Goal: Transaction & Acquisition: Book appointment/travel/reservation

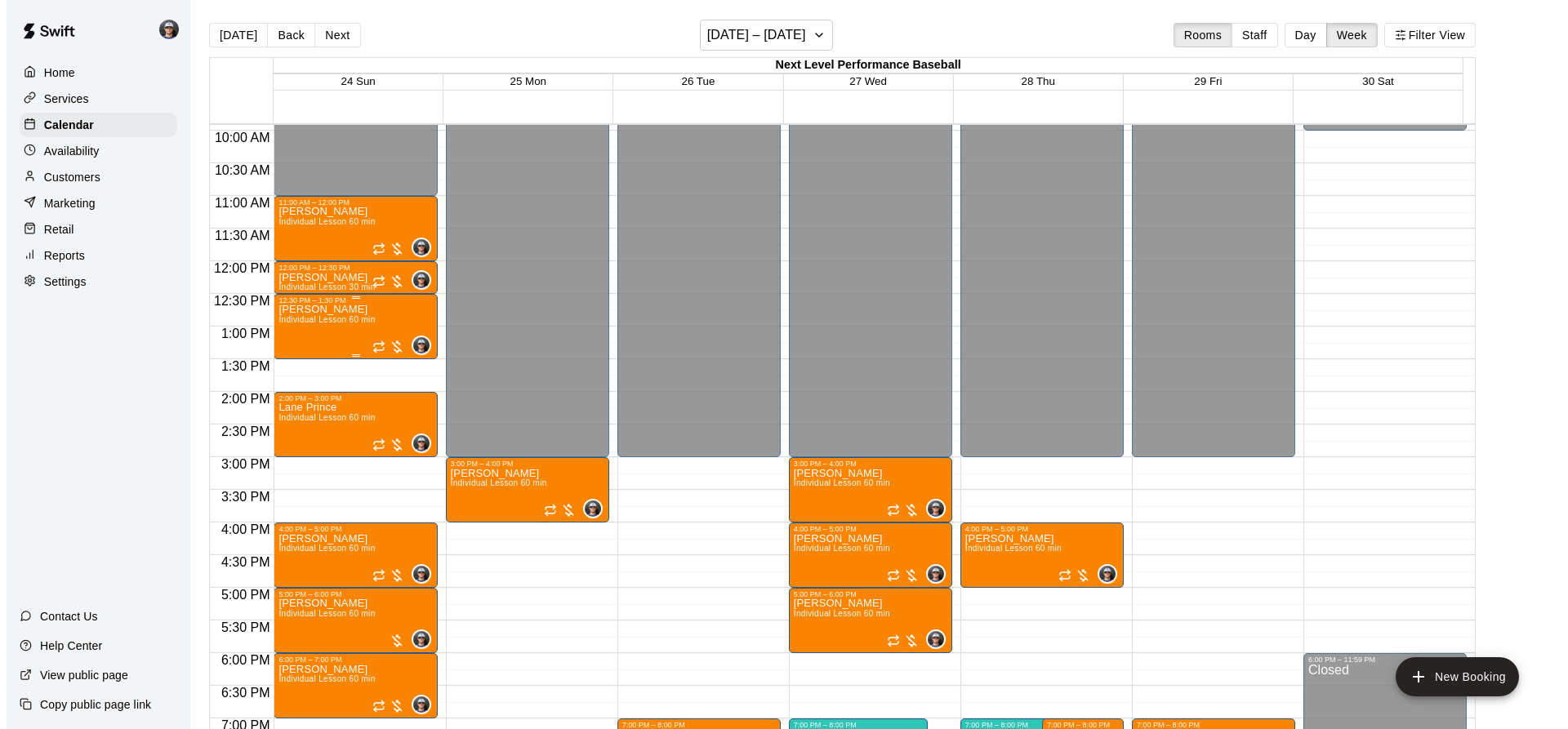
scroll to position [621, 0]
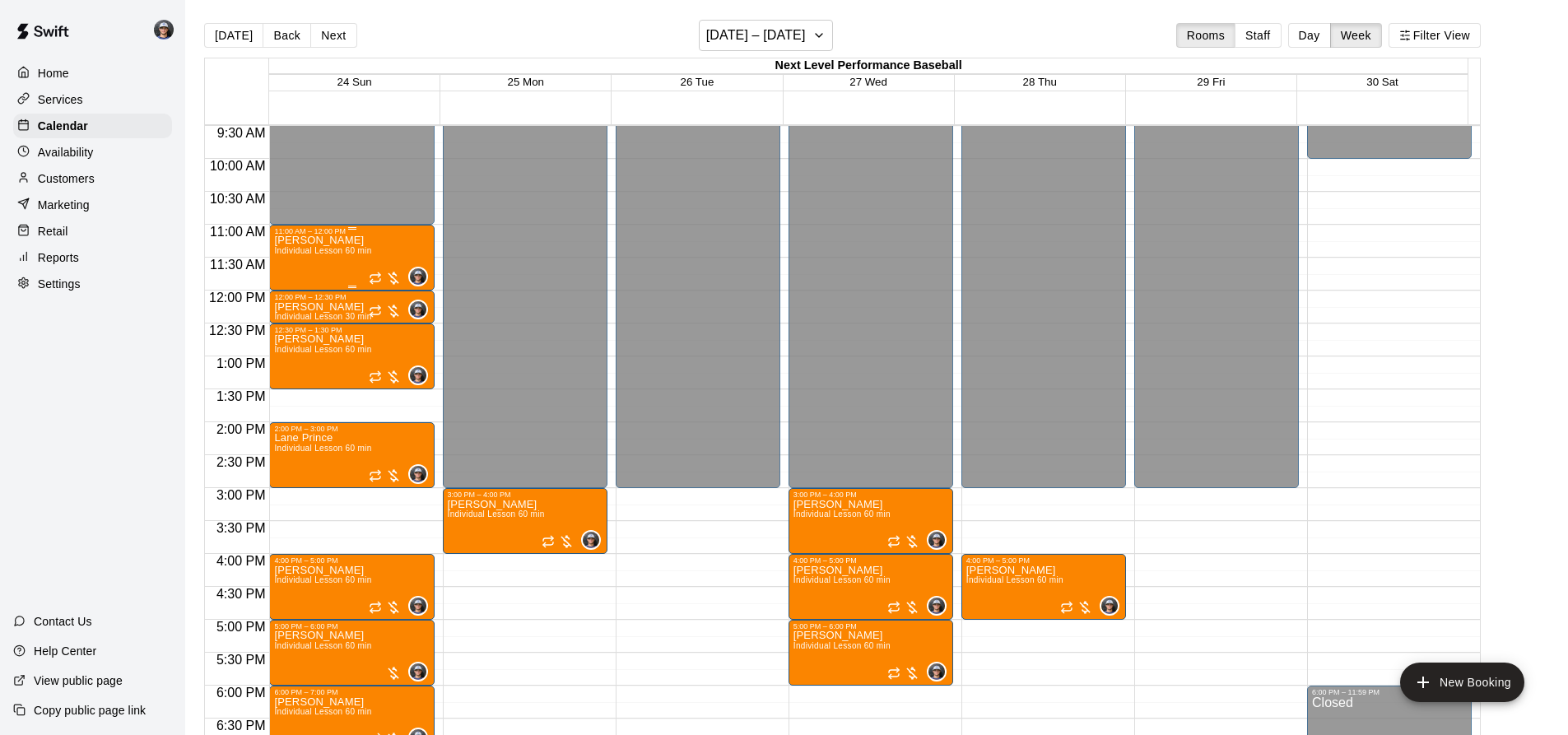
click at [284, 236] on div "11:00 AM – 12:00 PM" at bounding box center [350, 231] width 154 height 8
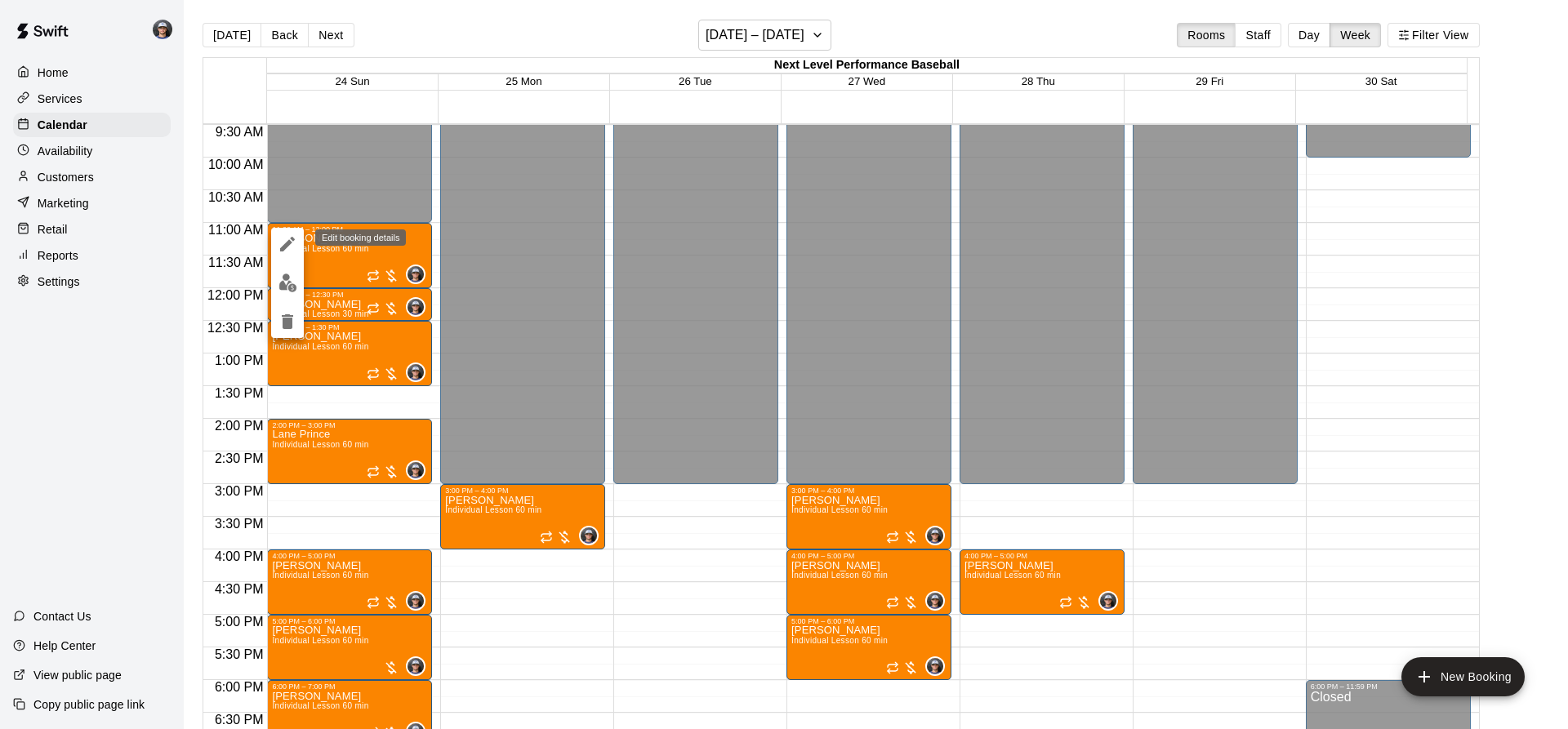
click at [279, 249] on icon "edit" at bounding box center [287, 243] width 19 height 19
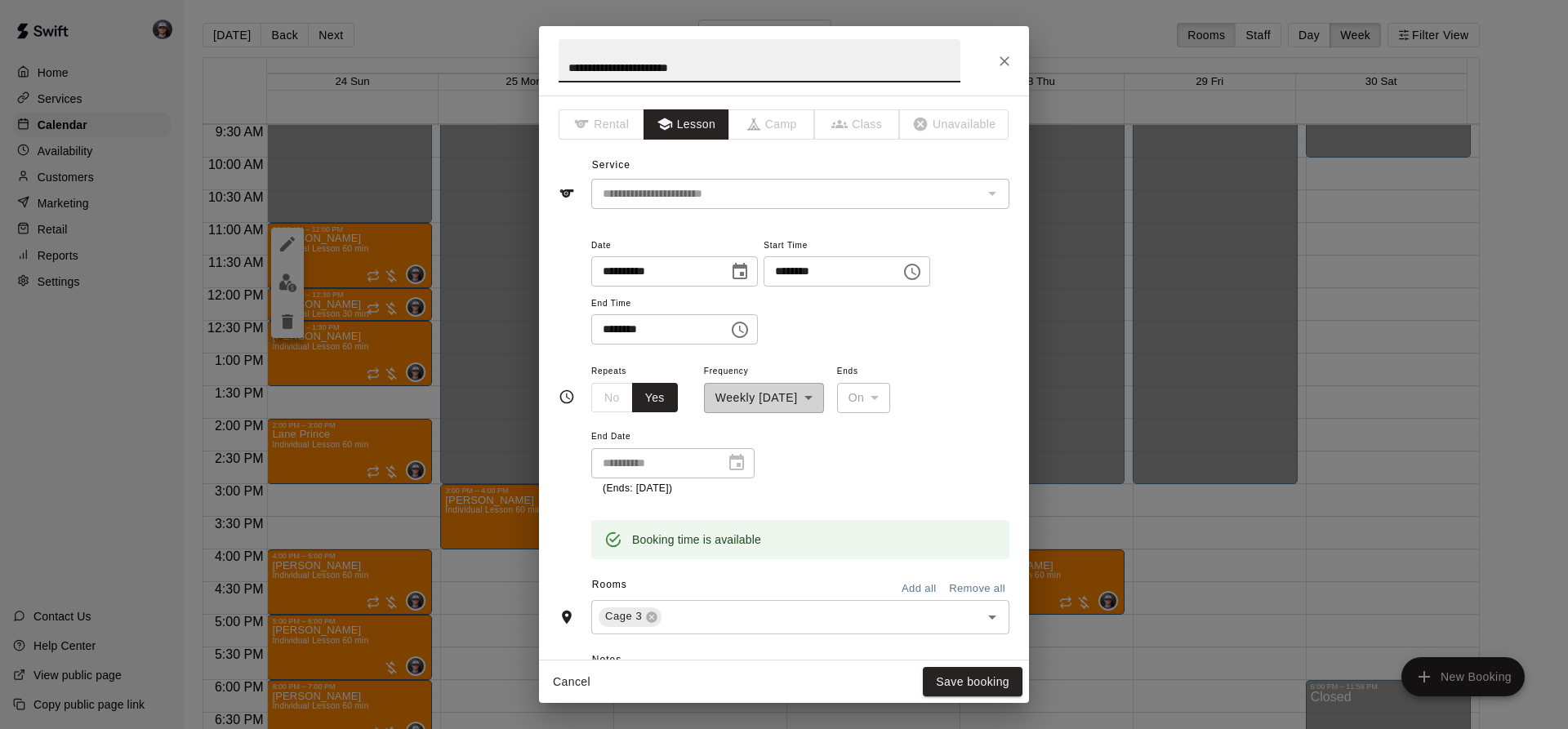
click at [748, 271] on icon "Choose date, selected date is Aug 24, 2025" at bounding box center [740, 271] width 15 height 17
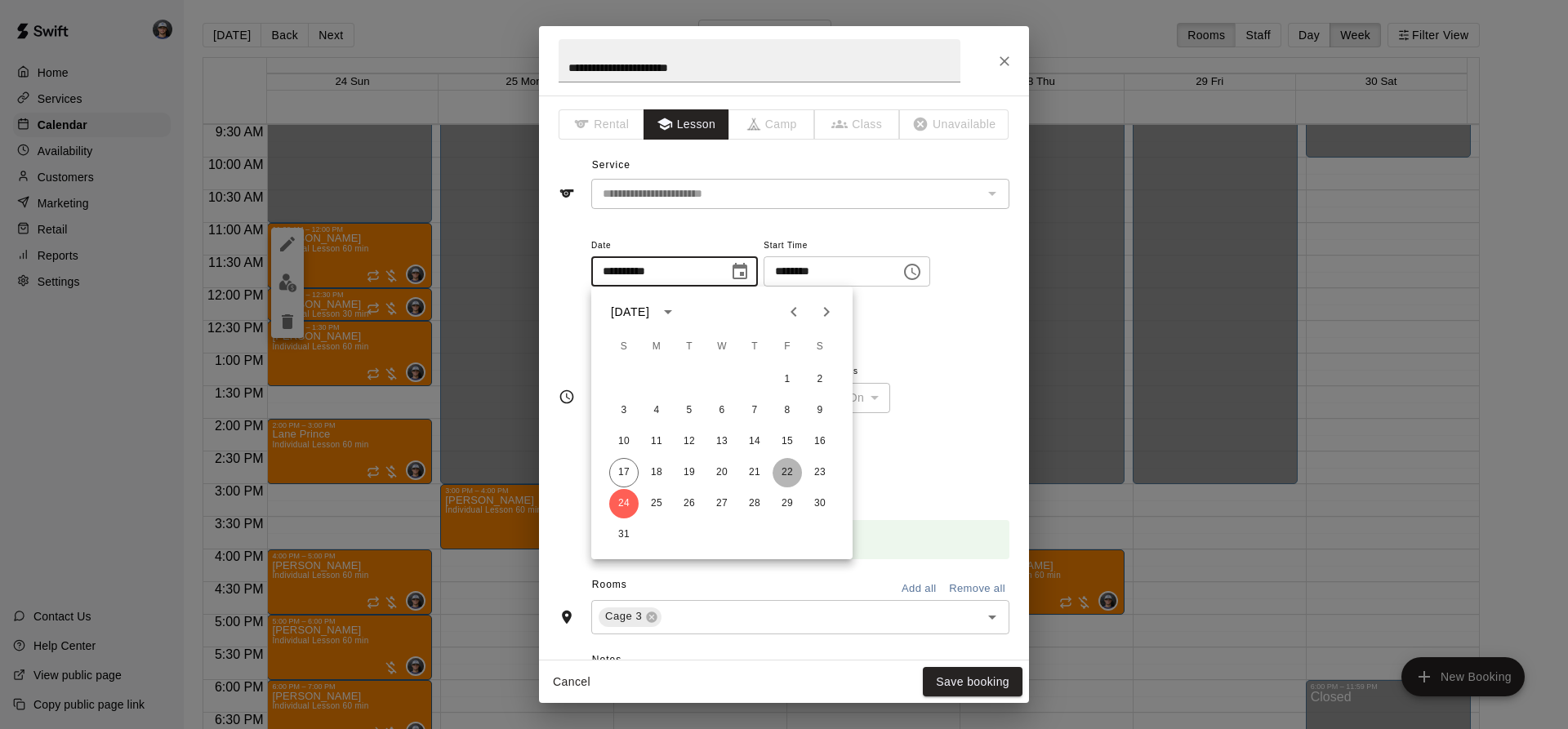
click at [777, 475] on button "22" at bounding box center [787, 472] width 29 height 29
type input "**********"
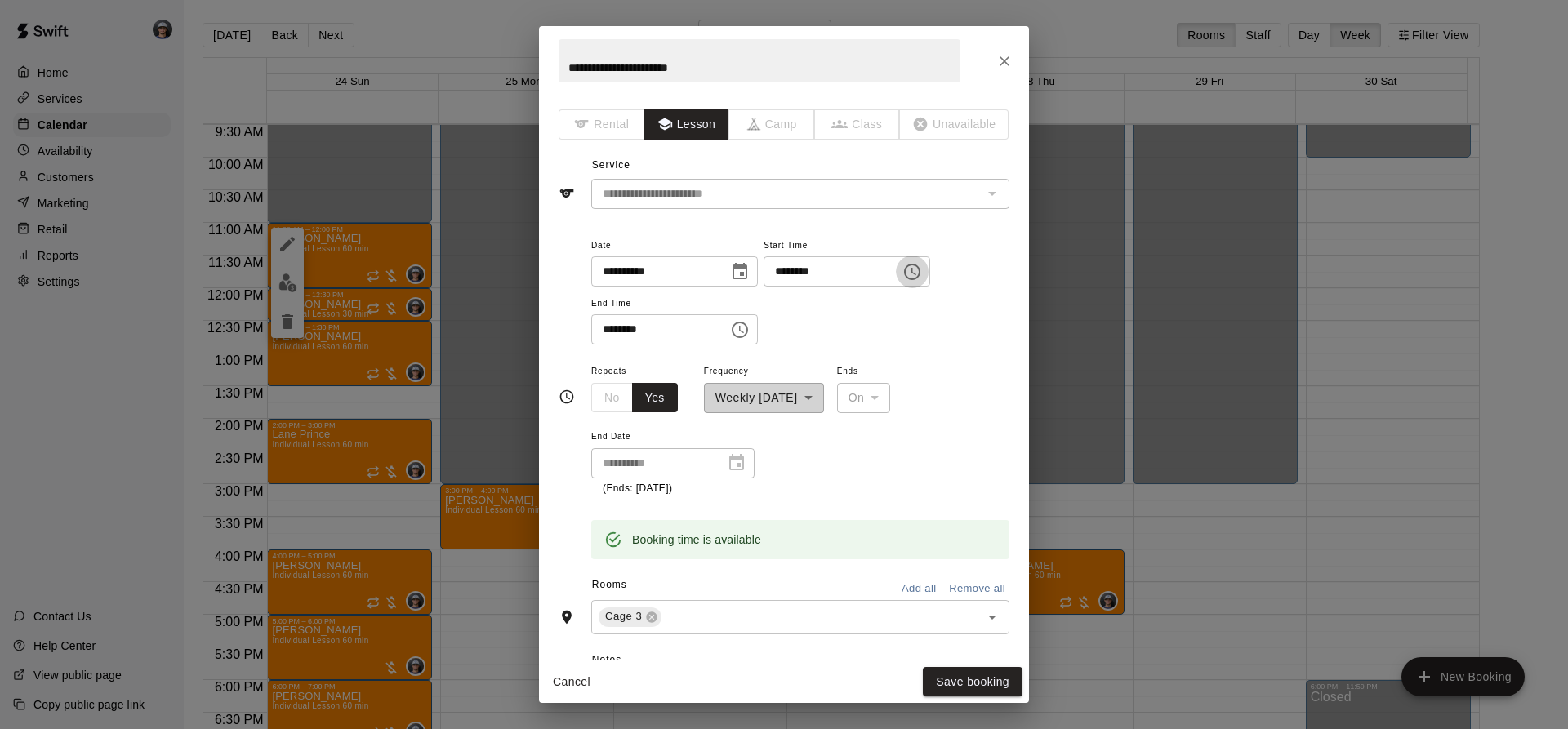
click at [922, 271] on icon "Choose time, selected time is 11:00 AM" at bounding box center [912, 271] width 19 height 19
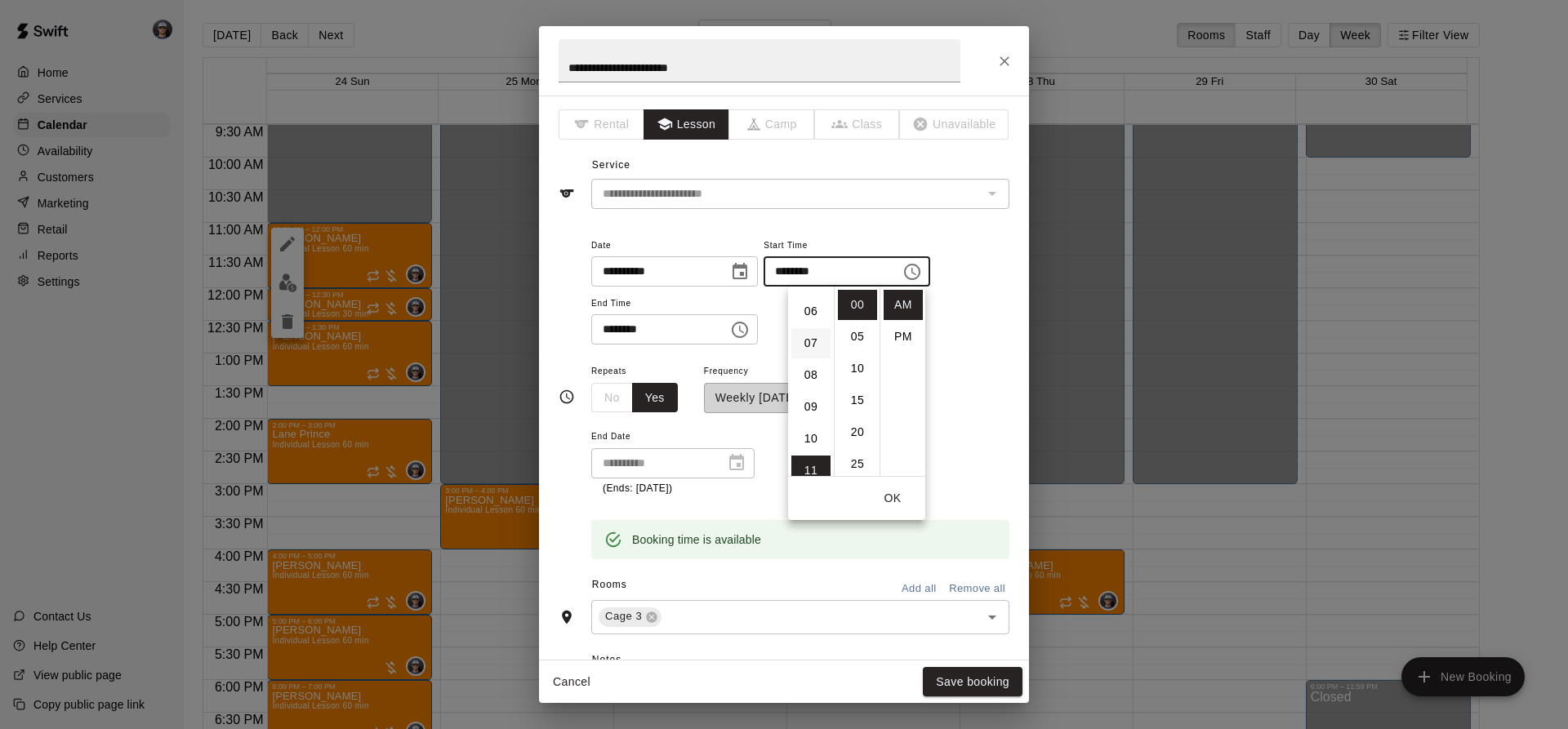
click at [811, 336] on li "07" at bounding box center [811, 343] width 39 height 30
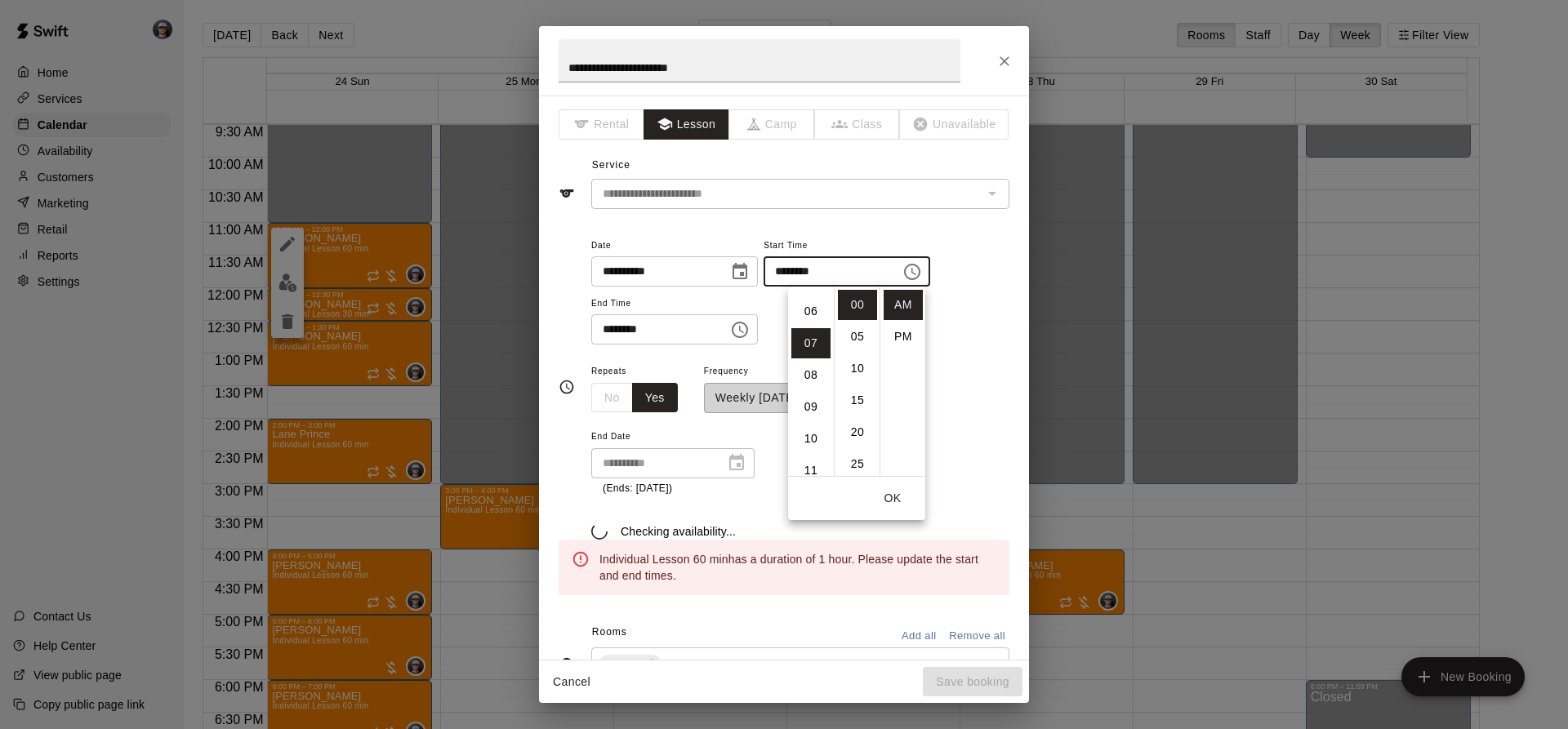
scroll to position [223, 0]
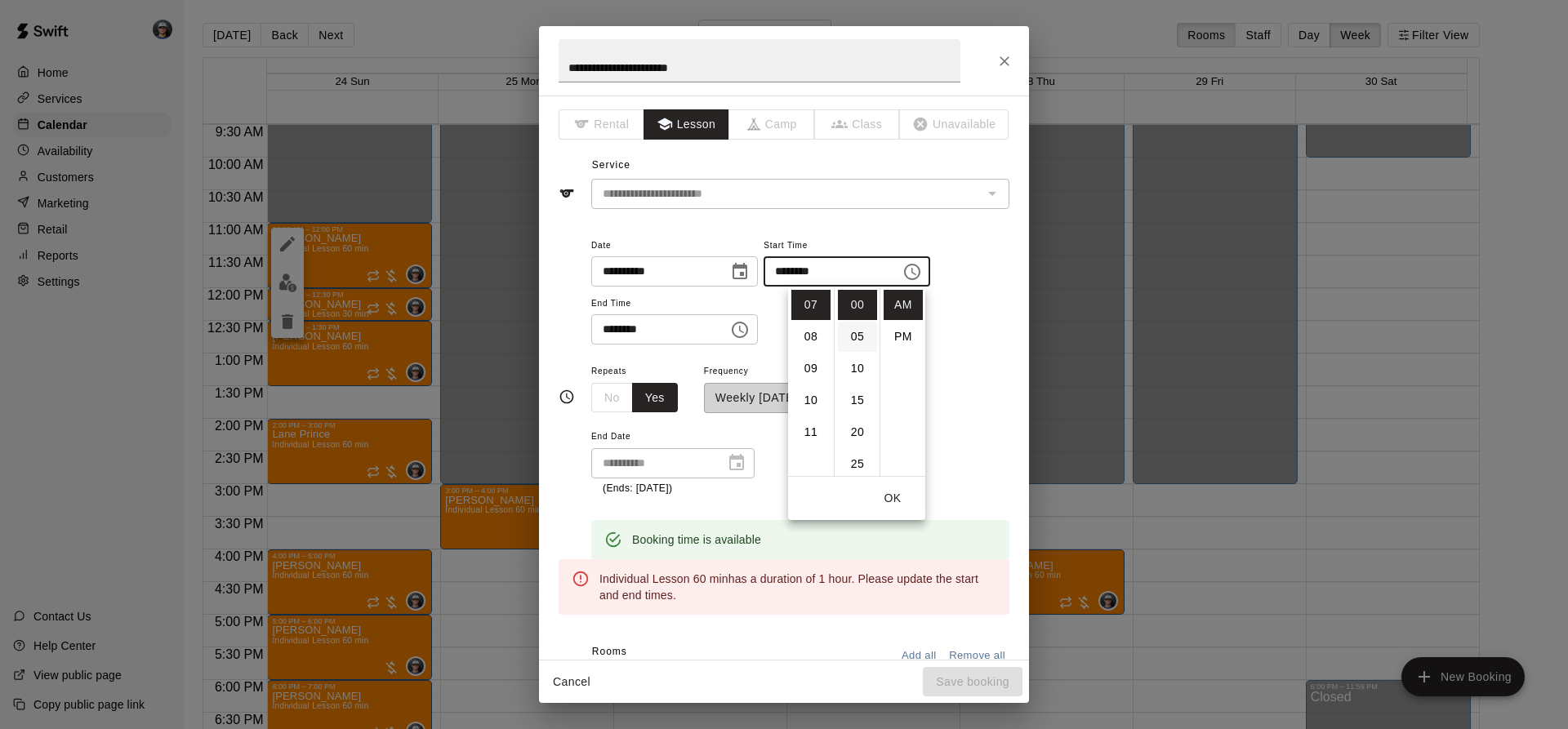
click at [885, 331] on li "PM" at bounding box center [903, 337] width 39 height 30
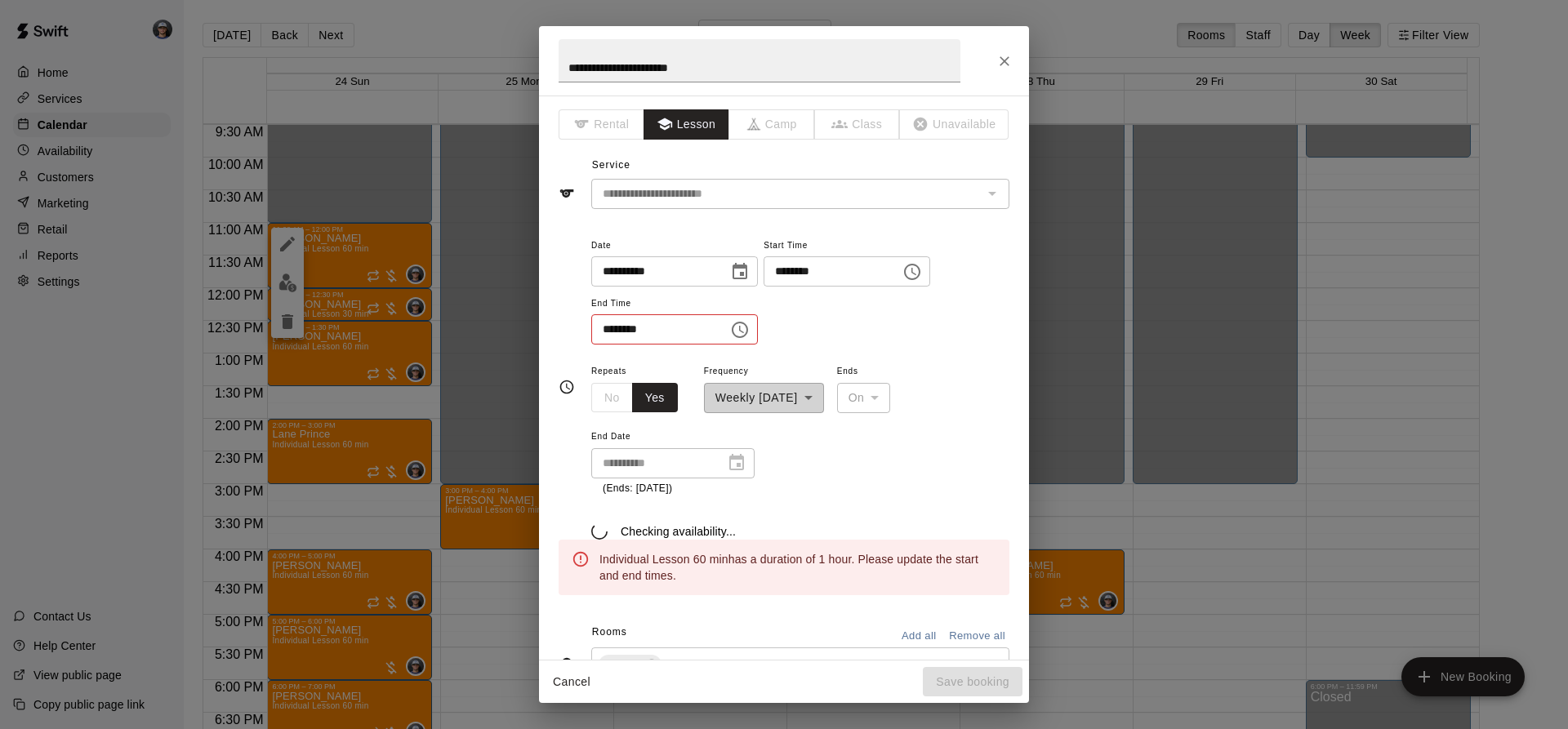
scroll to position [29, 0]
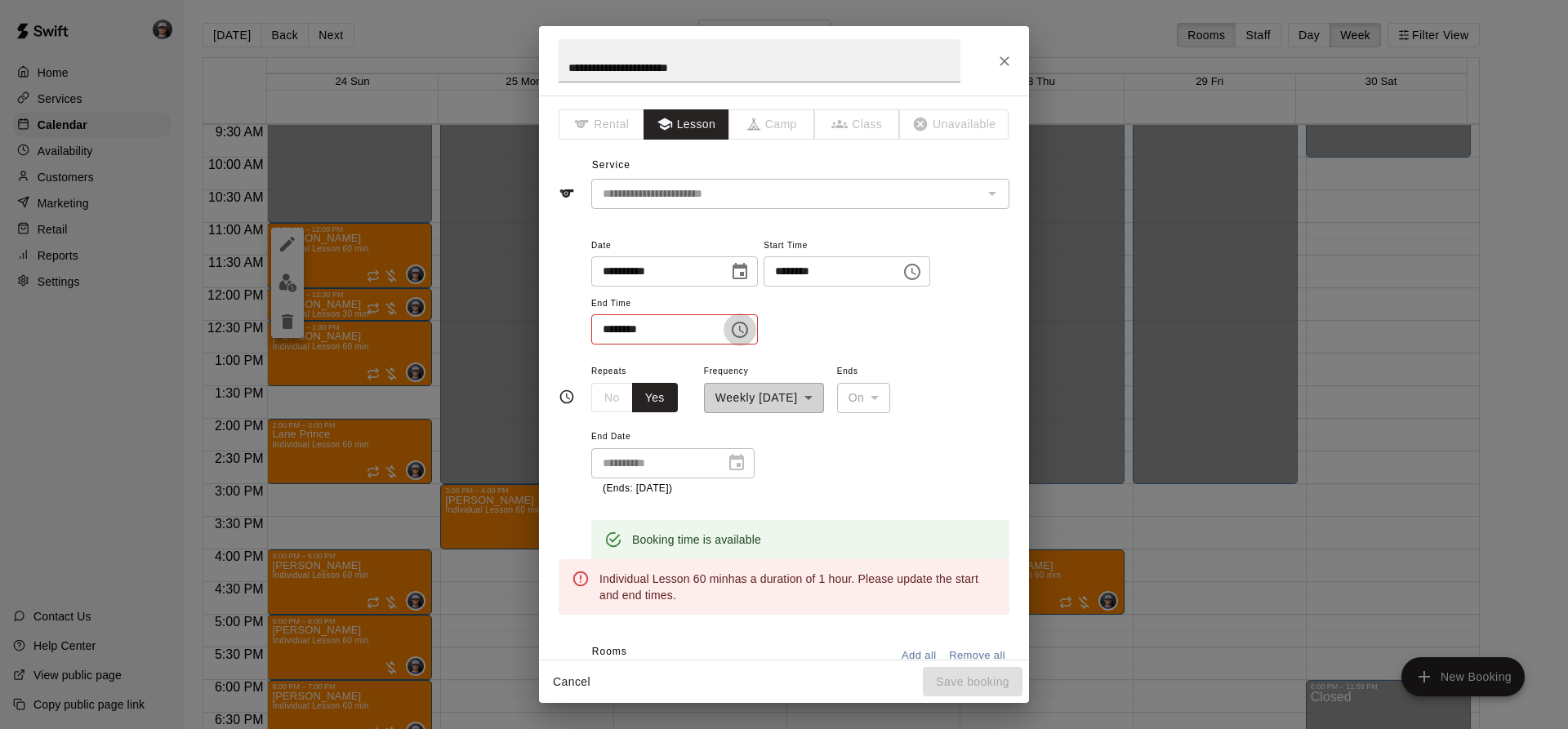
click at [750, 334] on icon "Choose time, selected time is 12:00 PM" at bounding box center [740, 329] width 19 height 19
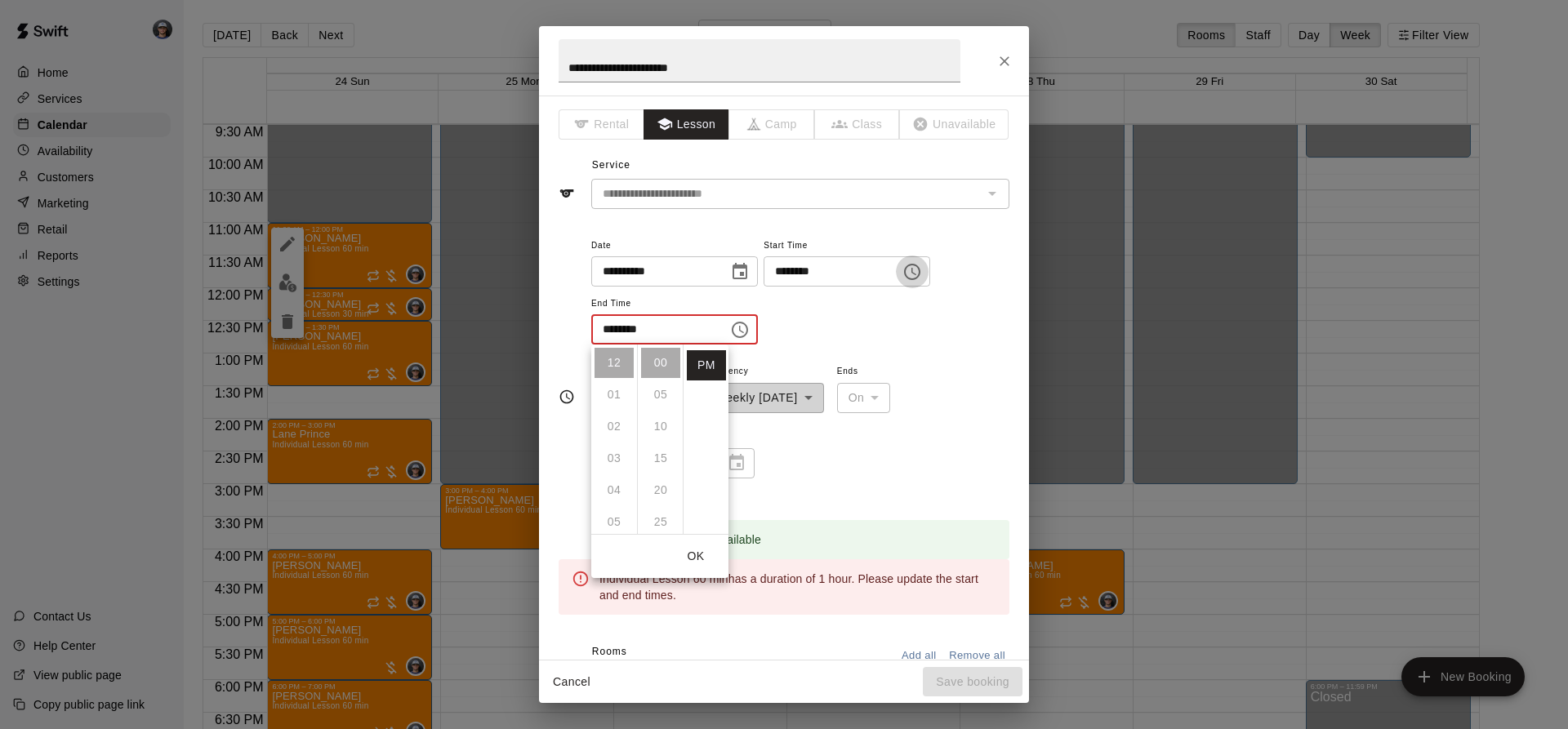
click at [929, 270] on button "Choose time, selected time is 7:00 PM" at bounding box center [913, 272] width 33 height 33
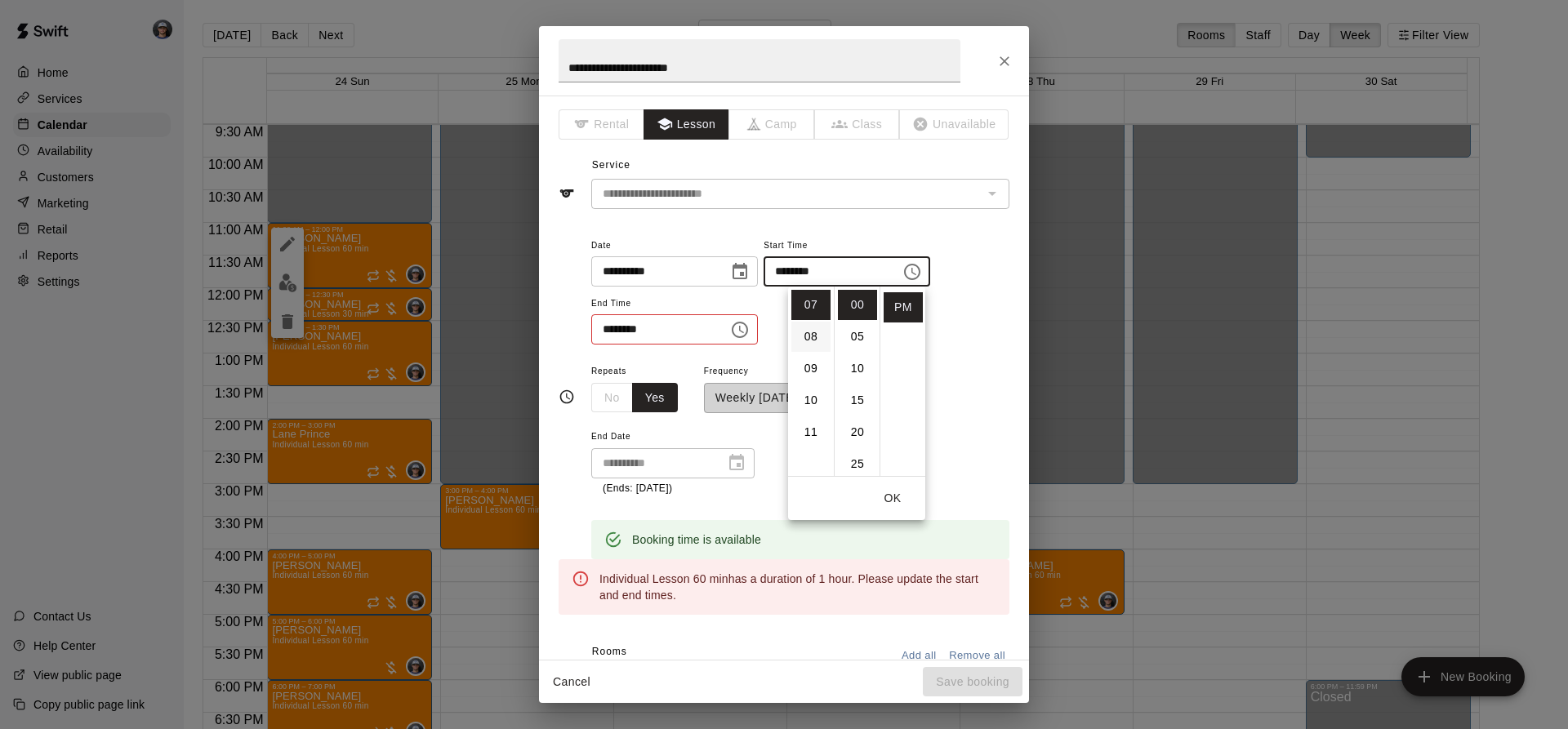
click at [805, 338] on li "08" at bounding box center [811, 337] width 39 height 30
type input "********"
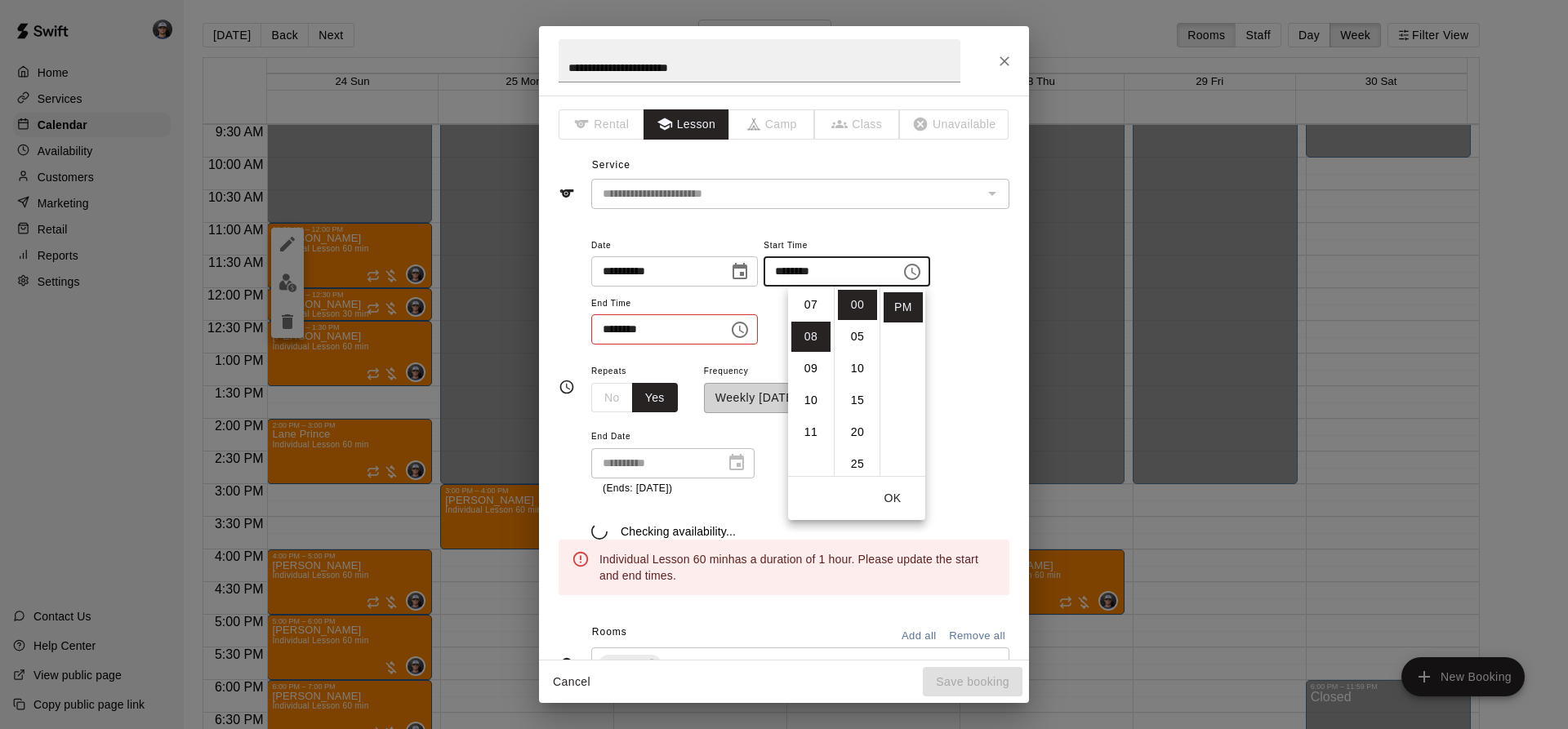
scroll to position [255, 0]
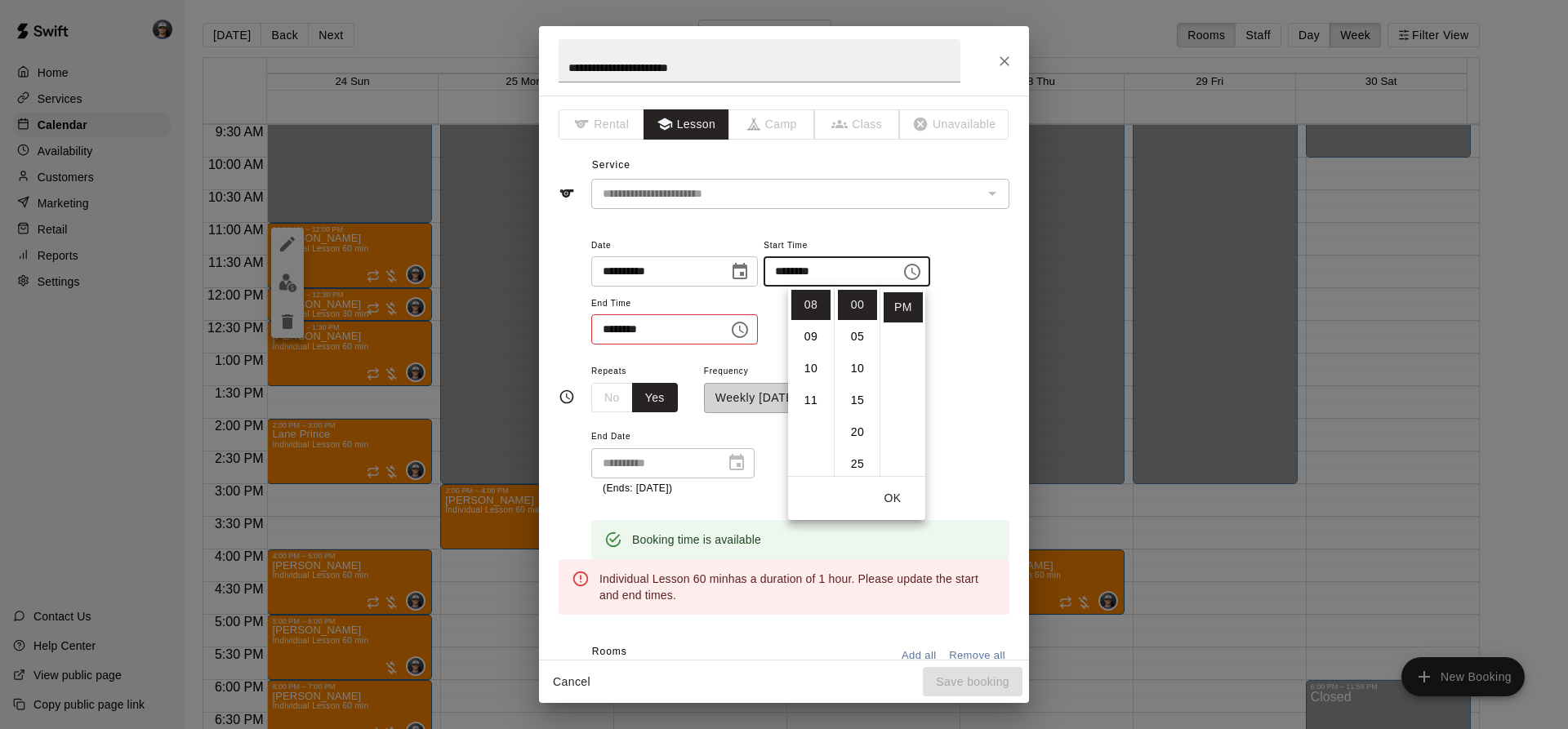
click at [756, 318] on button "Choose time, selected time is 12:00 PM" at bounding box center [740, 330] width 33 height 33
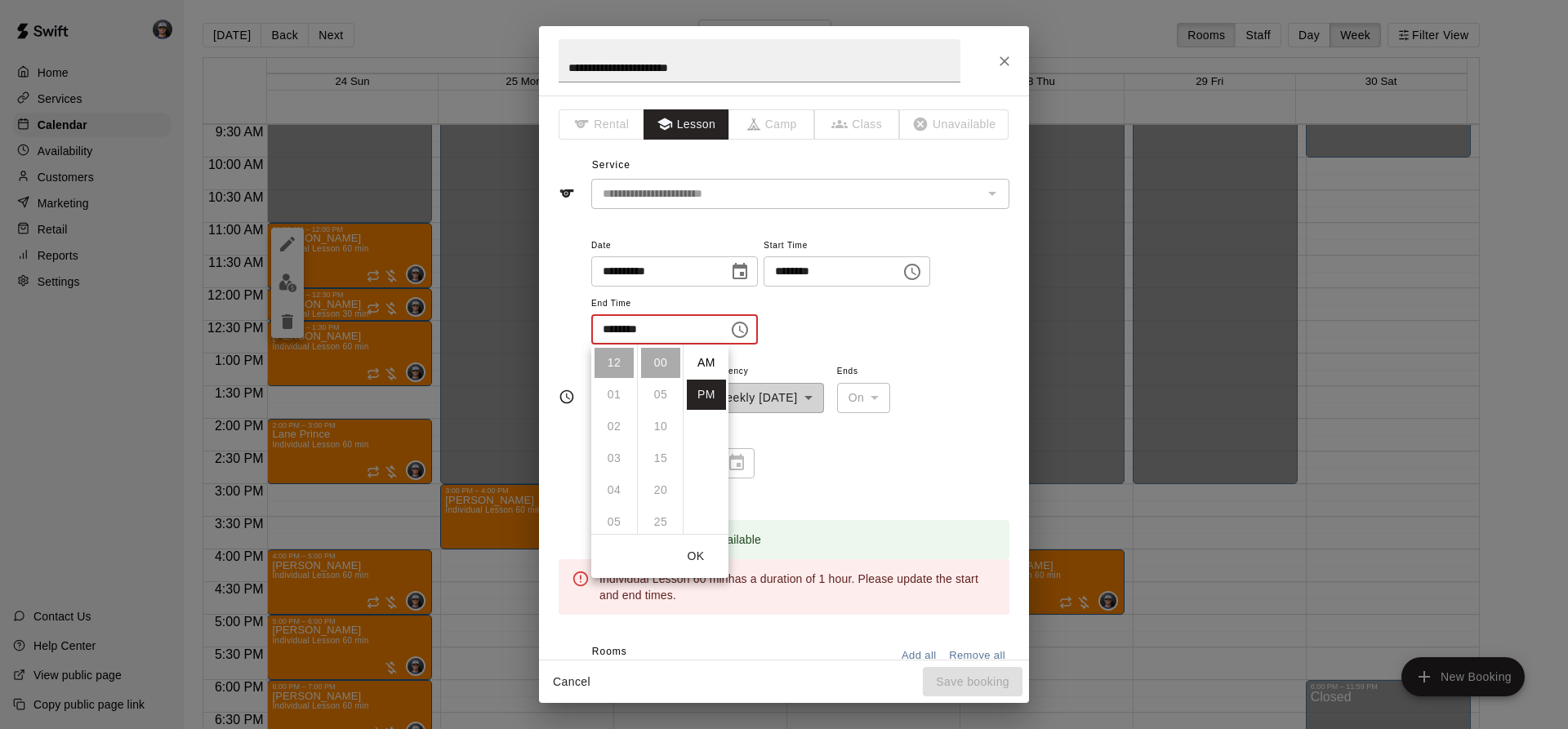
scroll to position [29, 0]
click at [616, 477] on li "09" at bounding box center [614, 486] width 39 height 30
type input "********"
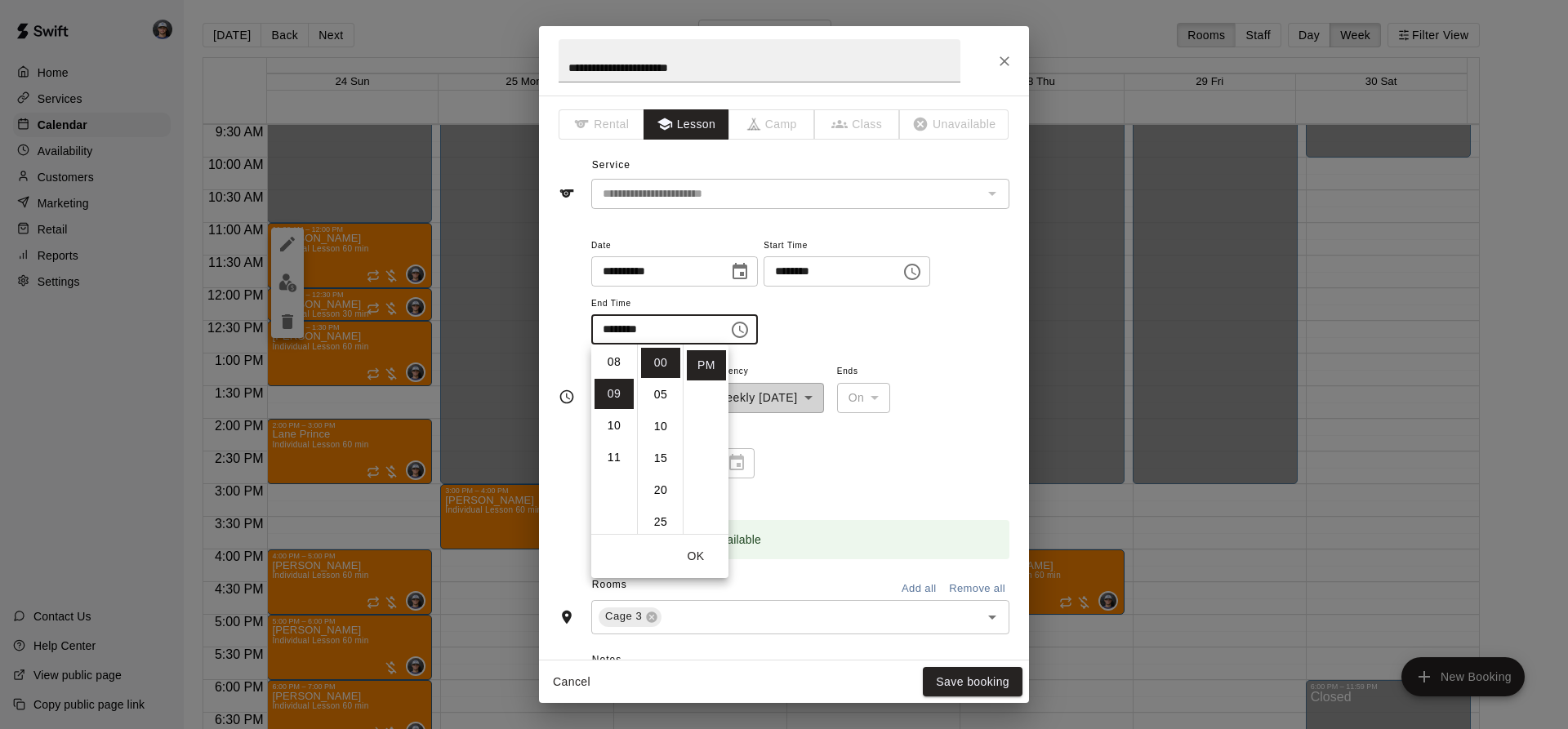
scroll to position [286, 0]
click at [933, 329] on div "**********" at bounding box center [801, 290] width 418 height 110
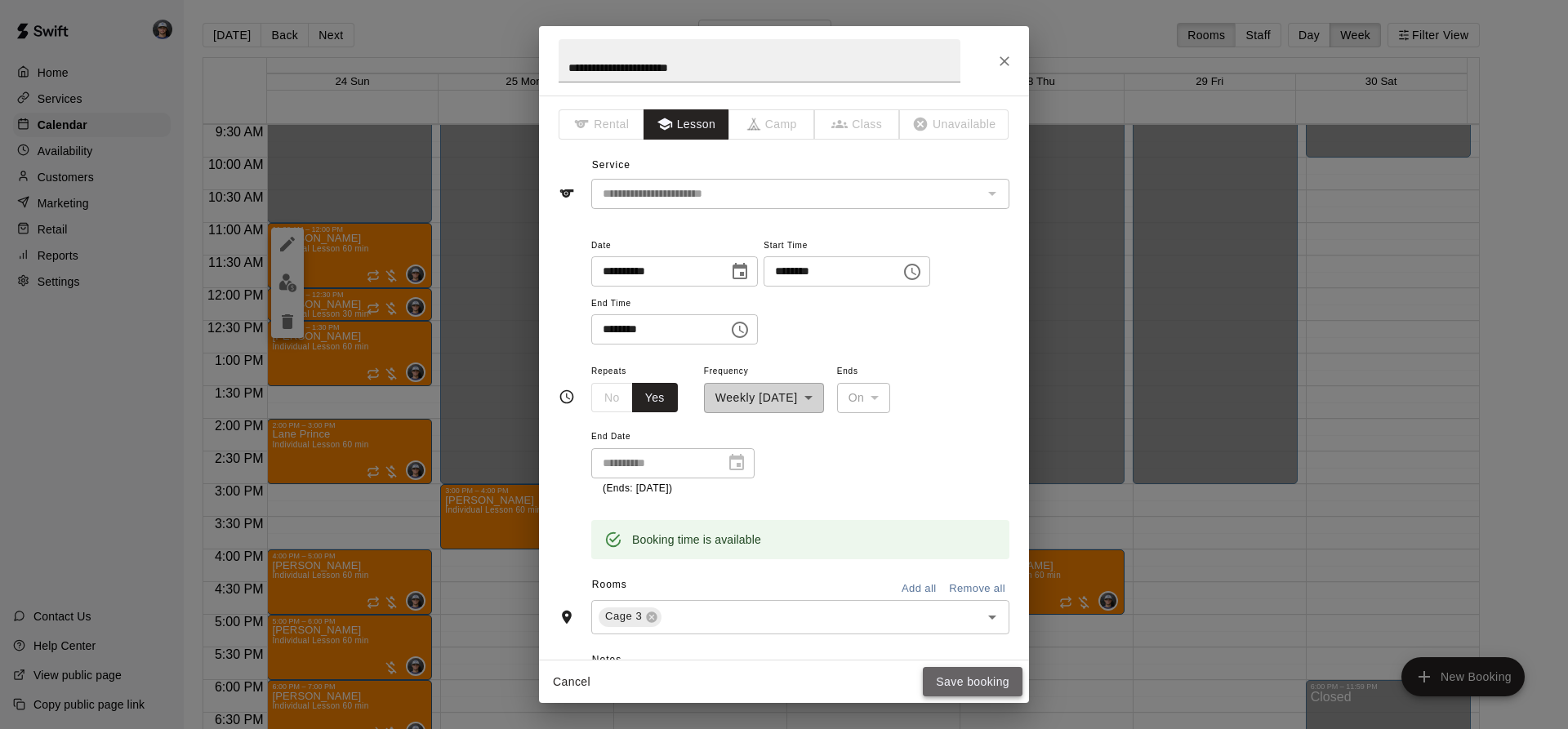
click at [953, 676] on button "Save booking" at bounding box center [973, 681] width 100 height 30
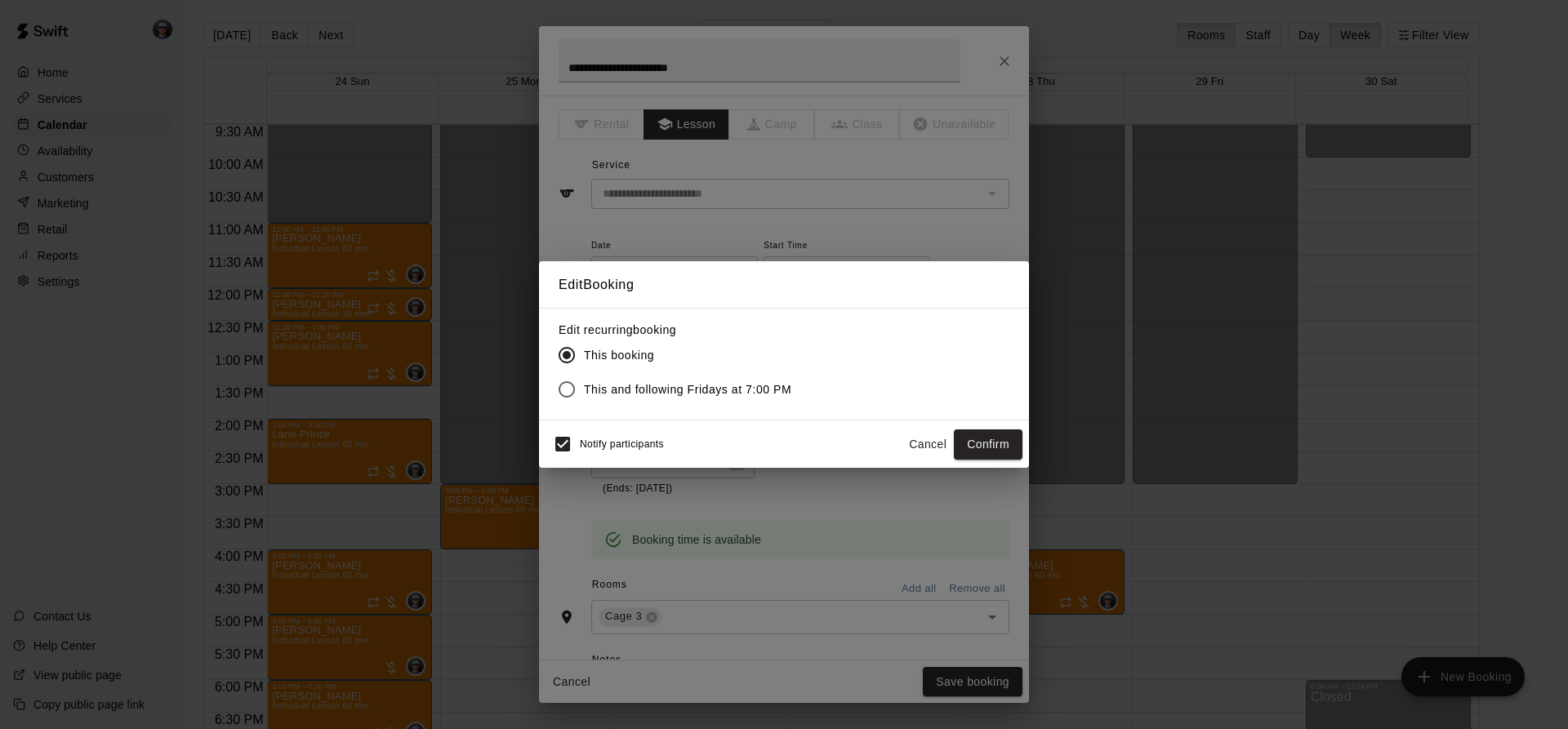
click at [705, 388] on span "This and following Fridays at 7:00 PM" at bounding box center [687, 390] width 207 height 17
click at [999, 453] on button "Confirm" at bounding box center [988, 444] width 69 height 30
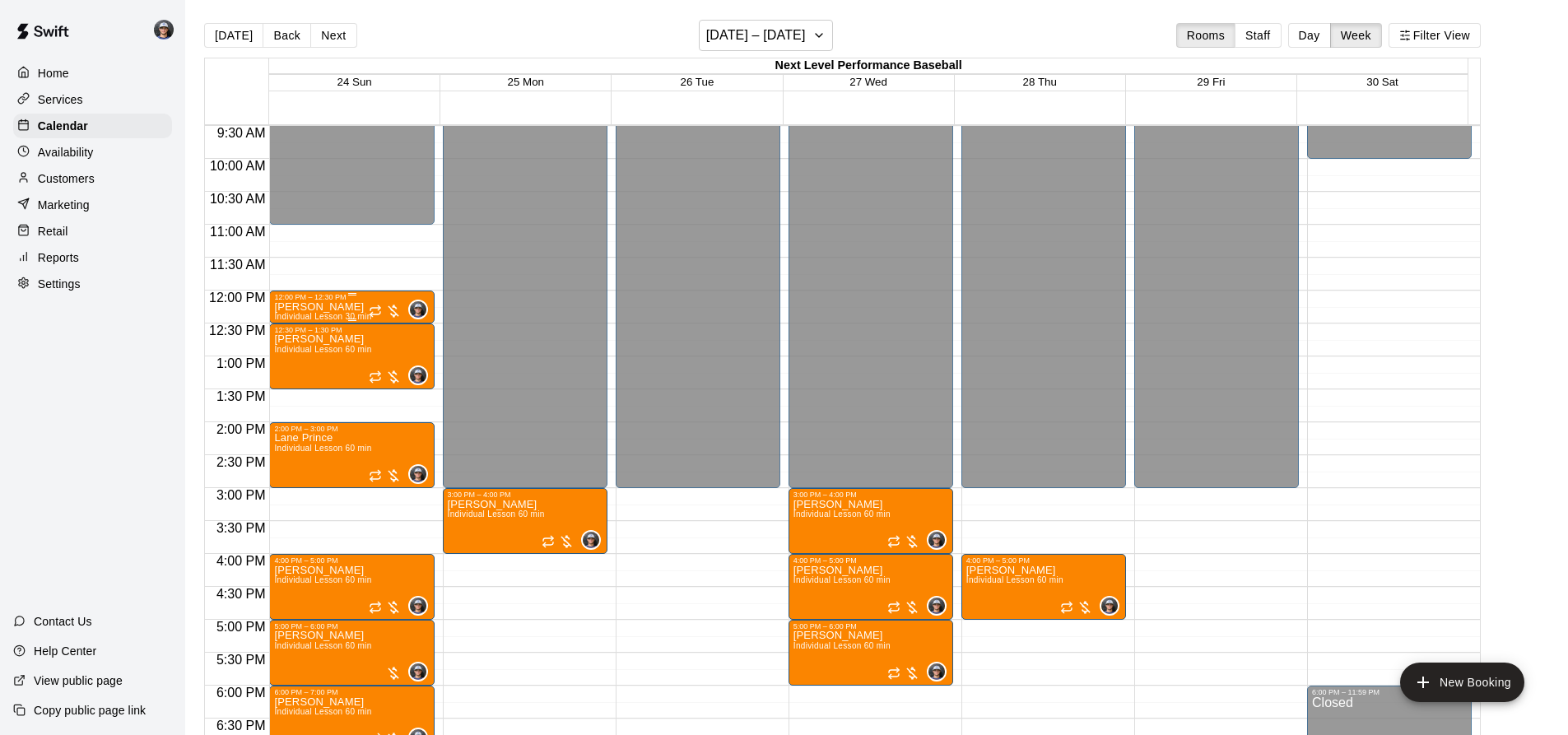
click at [320, 307] on p "[PERSON_NAME]" at bounding box center [322, 307] width 97 height 0
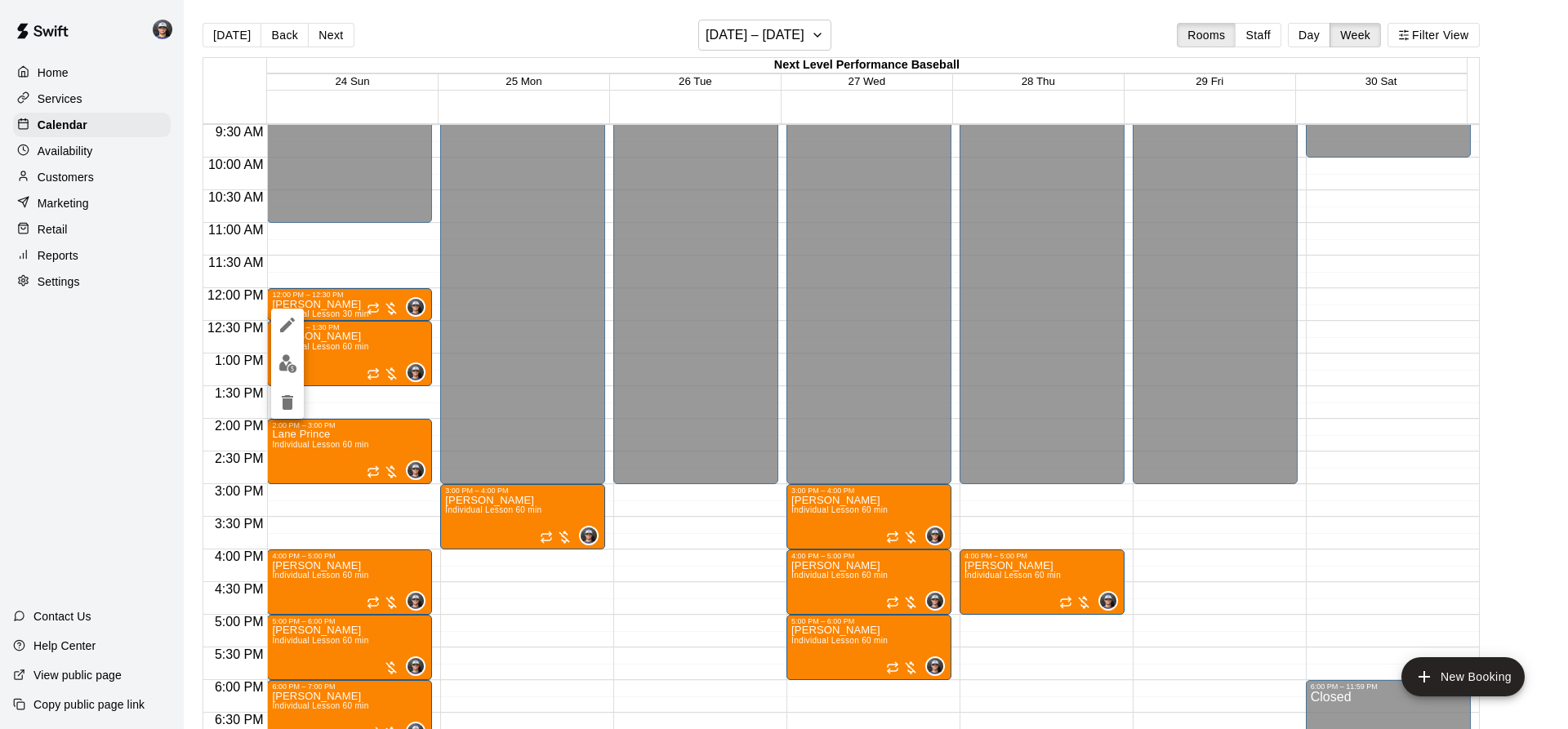
click at [287, 334] on icon "edit" at bounding box center [287, 325] width 19 height 19
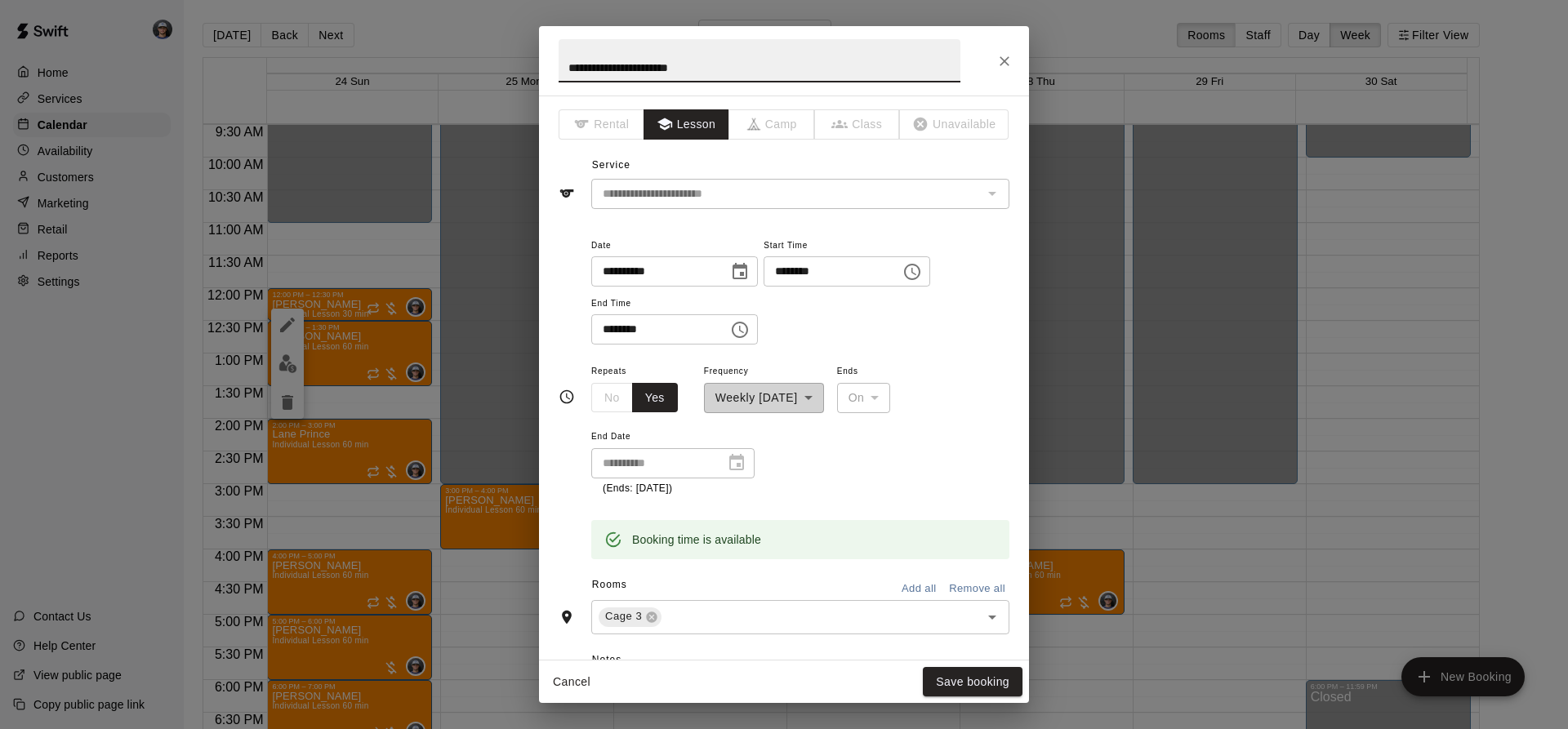
click at [759, 290] on div "**********" at bounding box center [801, 290] width 418 height 110
click at [756, 282] on button "Choose date, selected date is Aug 24, 2025" at bounding box center [740, 272] width 33 height 33
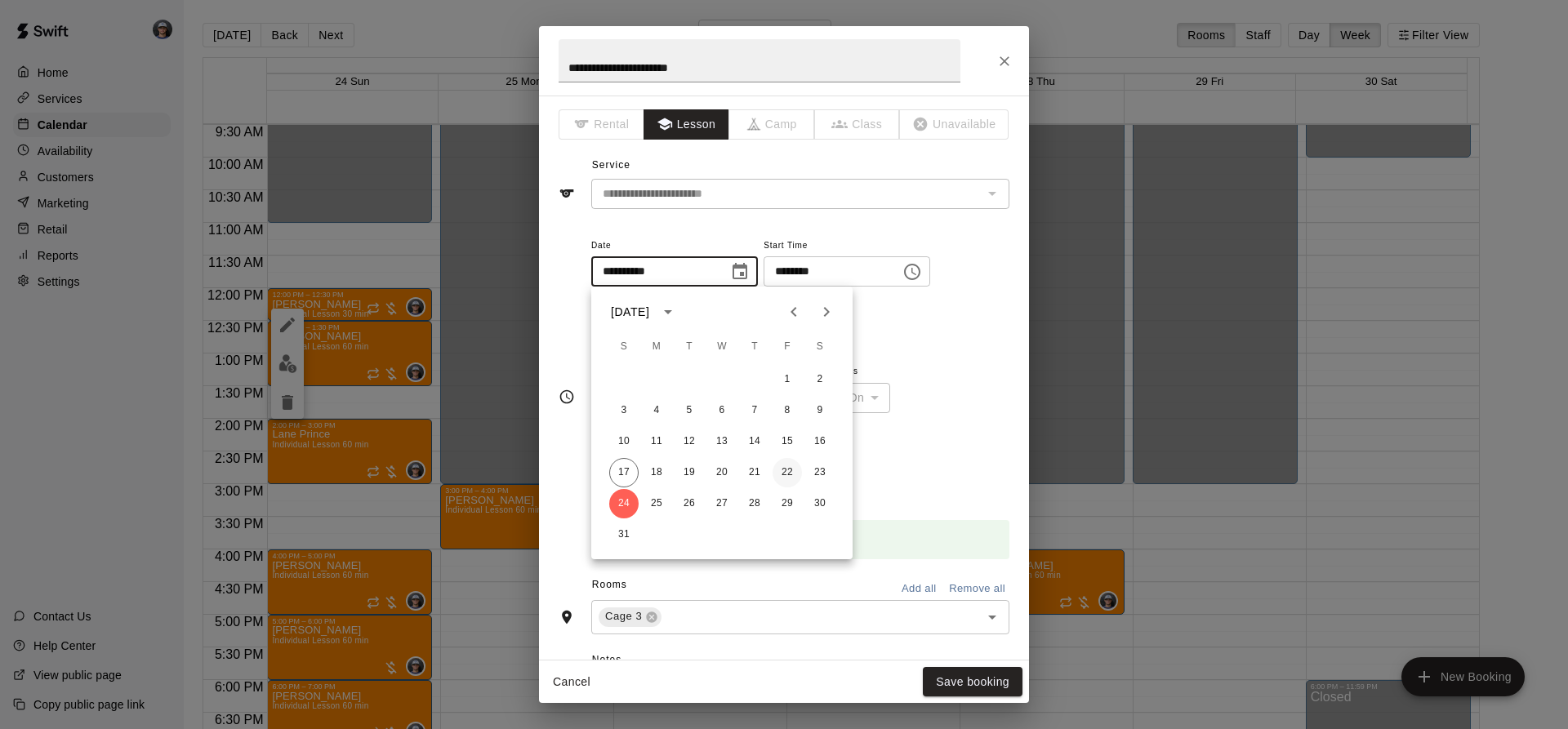
click at [787, 472] on button "22" at bounding box center [787, 472] width 29 height 29
type input "**********"
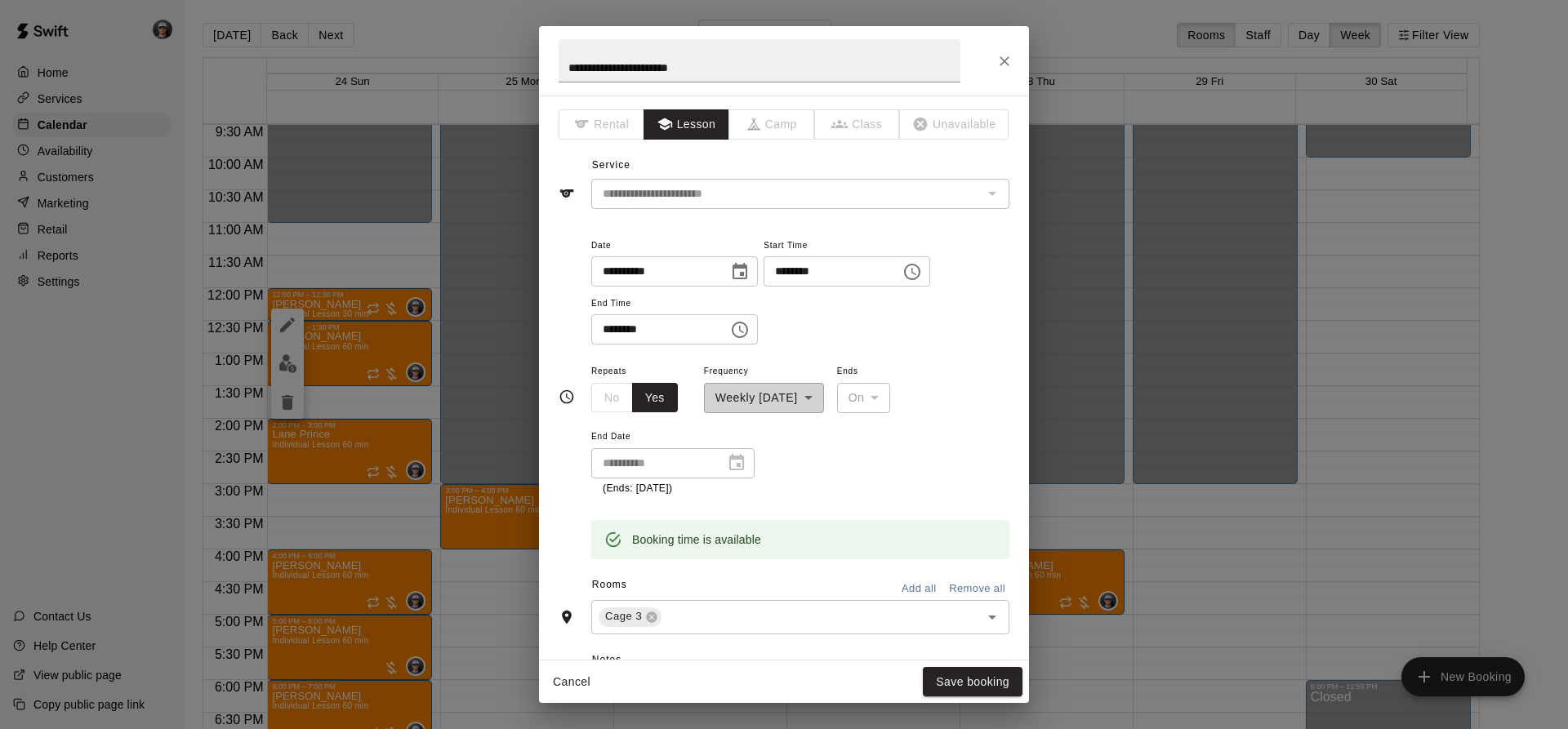
click at [929, 276] on button "Choose time, selected time is 12:00 PM" at bounding box center [913, 272] width 33 height 33
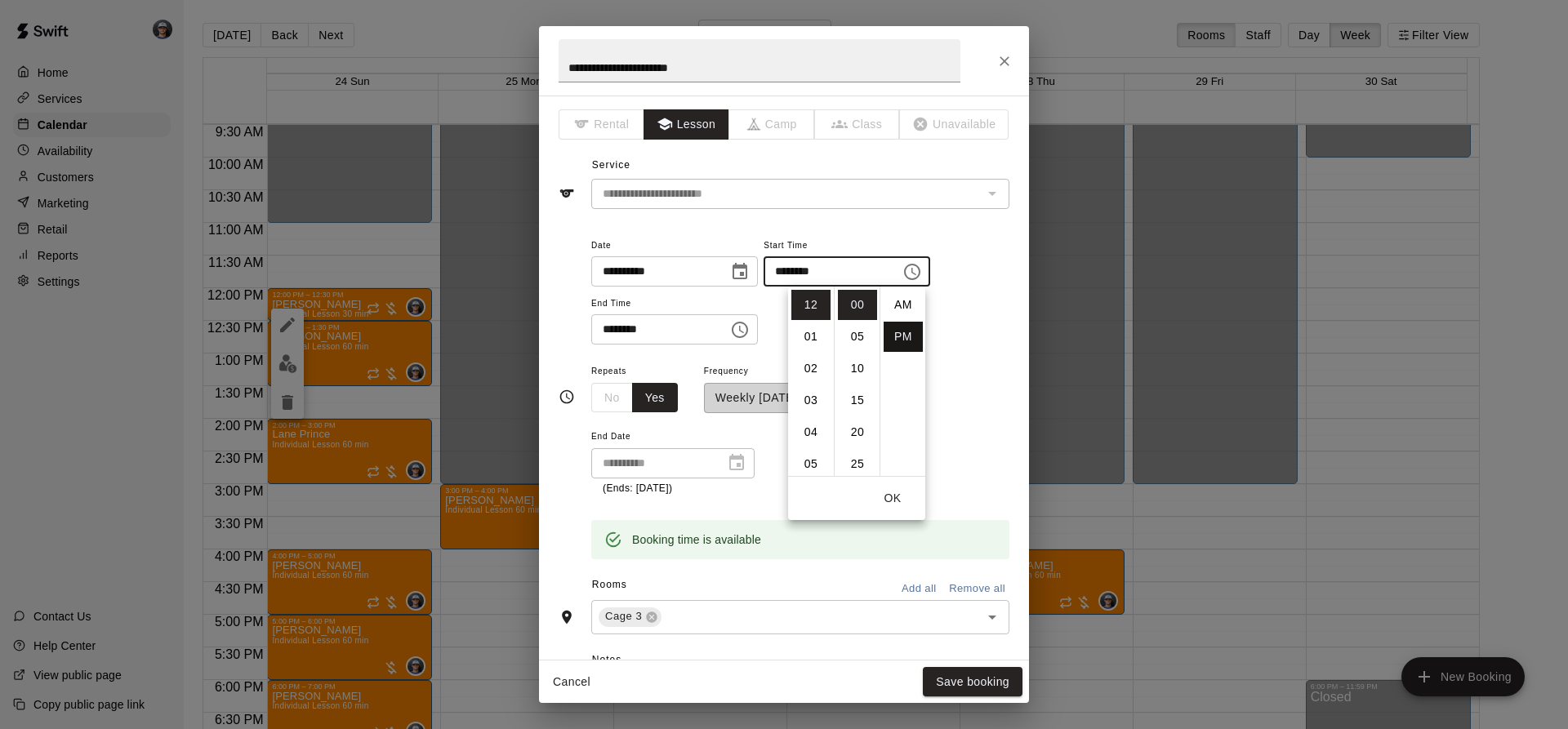
scroll to position [29, 0]
click at [806, 416] on li "09" at bounding box center [811, 427] width 39 height 30
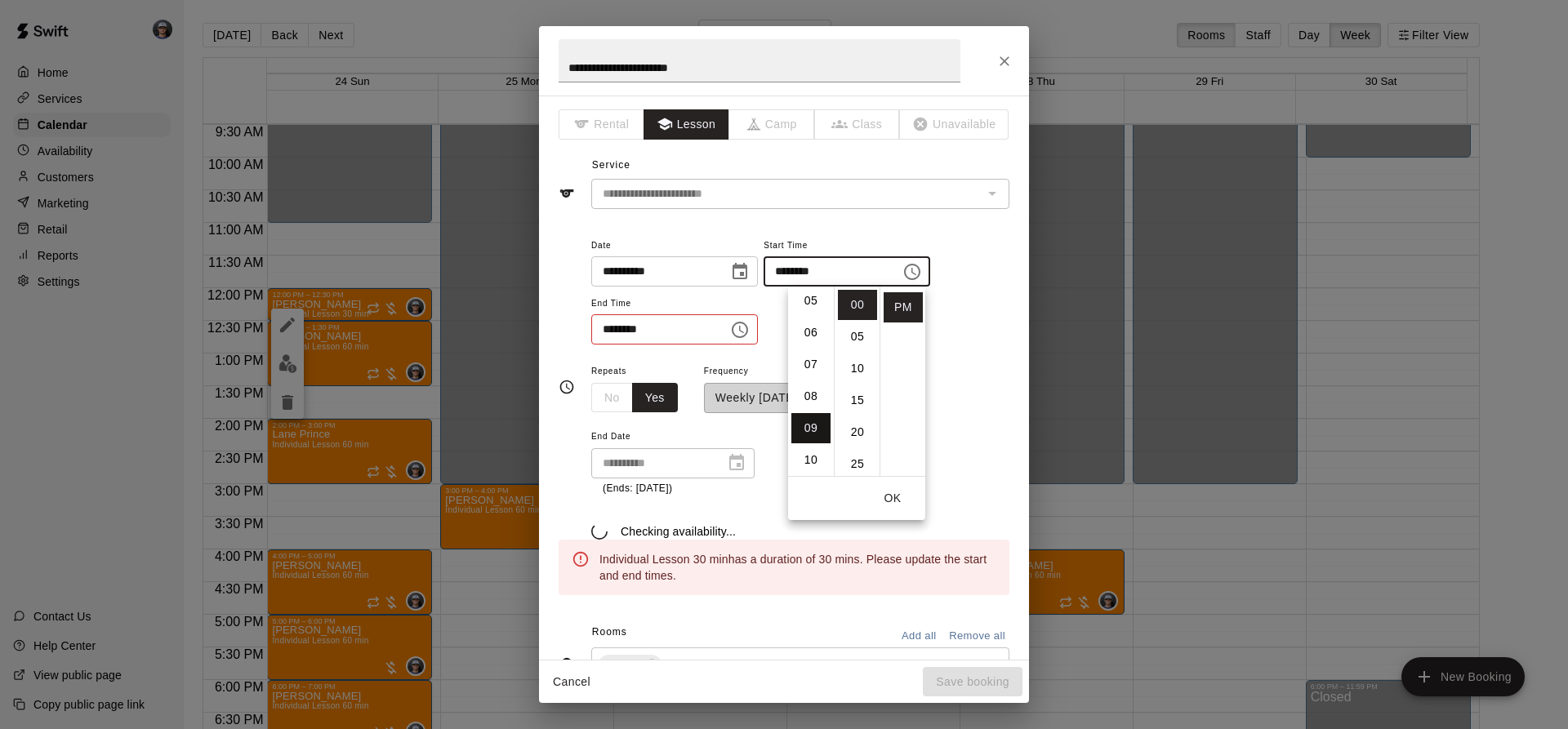
type input "********"
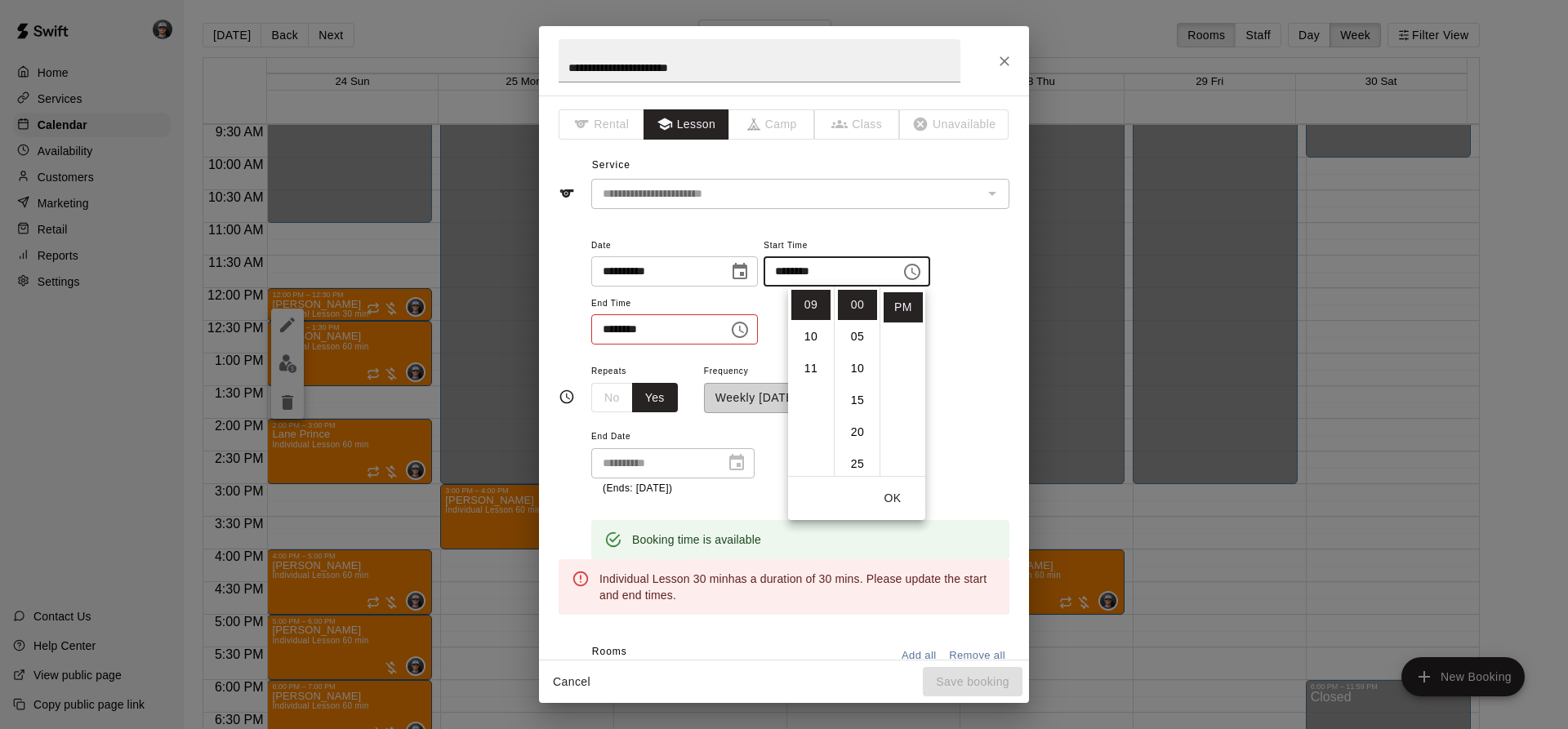
click at [750, 328] on icon "Choose time, selected time is 12:30 PM" at bounding box center [740, 329] width 19 height 19
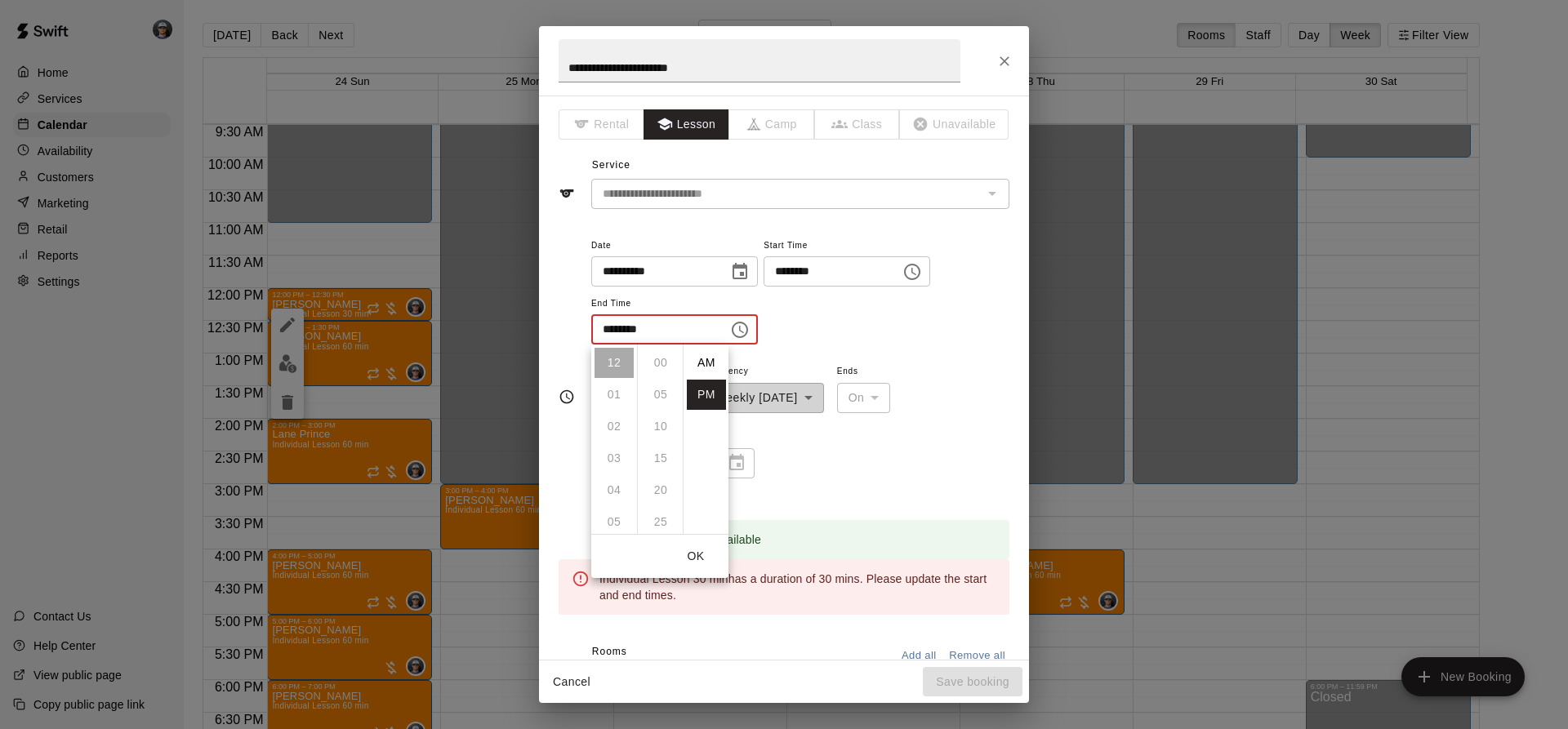
scroll to position [29, 0]
click at [619, 493] on li "09" at bounding box center [614, 486] width 39 height 30
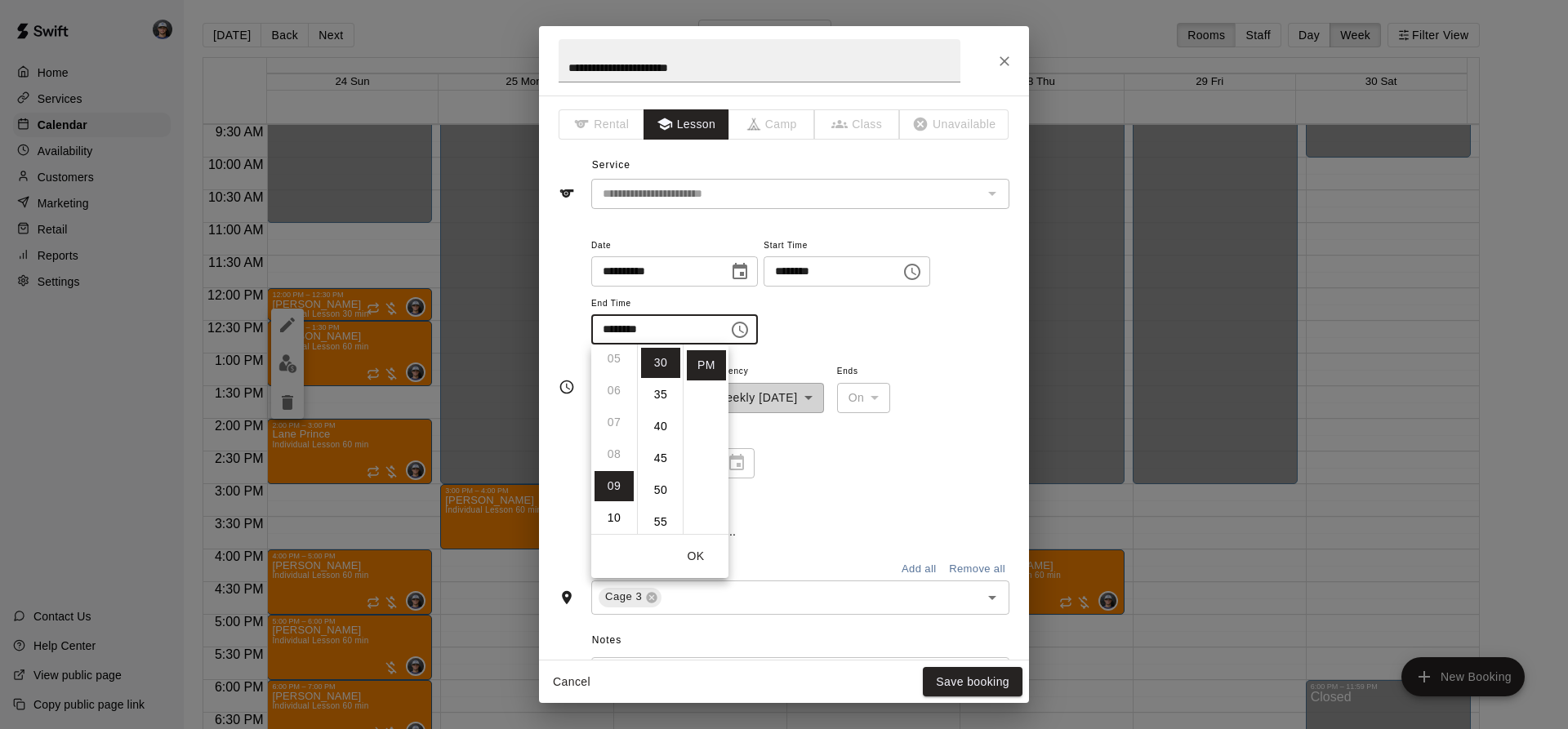
type input "********"
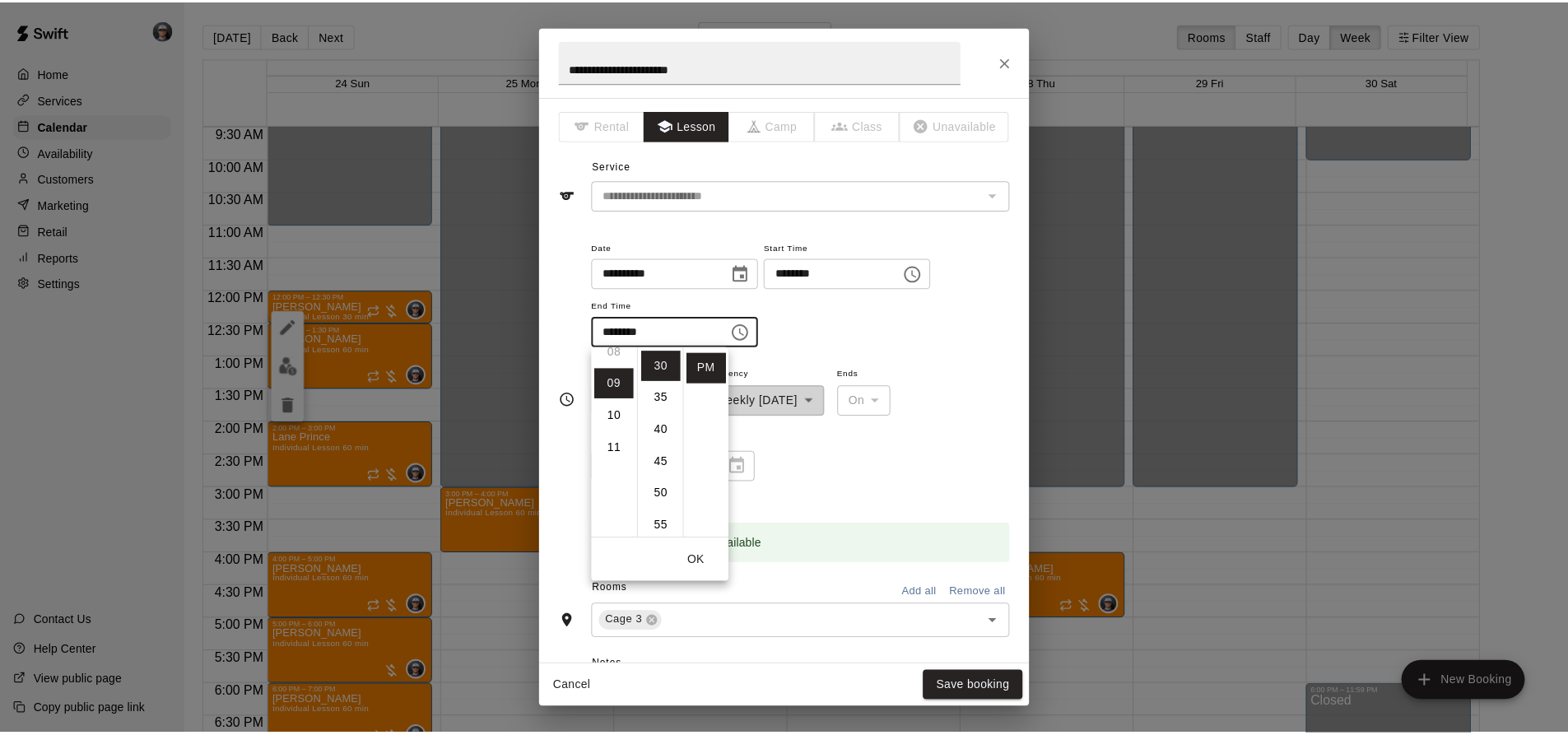
scroll to position [288, 0]
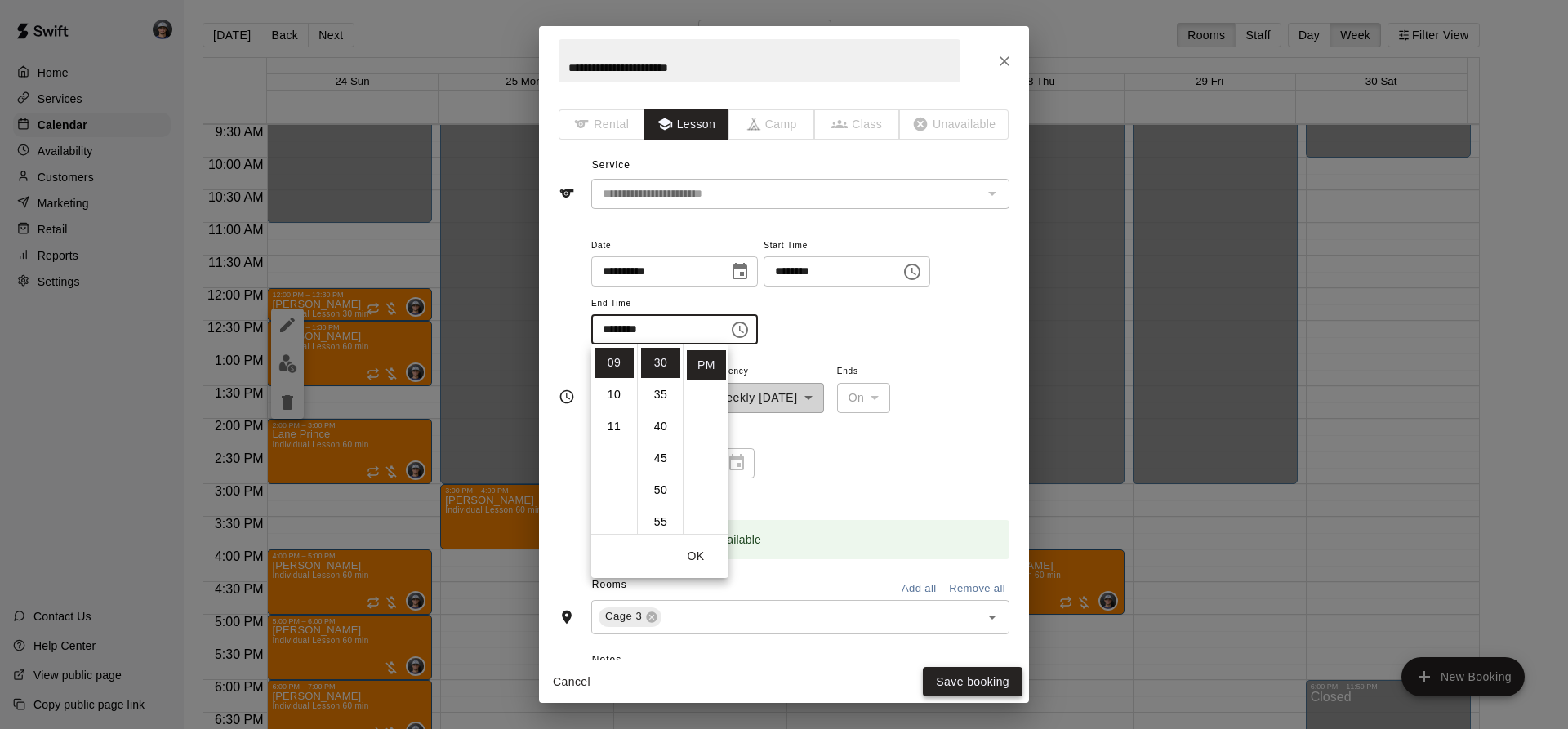
drag, startPoint x: 832, startPoint y: 352, endPoint x: 966, endPoint y: 671, distance: 346.0
click at [833, 353] on div "**********" at bounding box center [801, 298] width 418 height 127
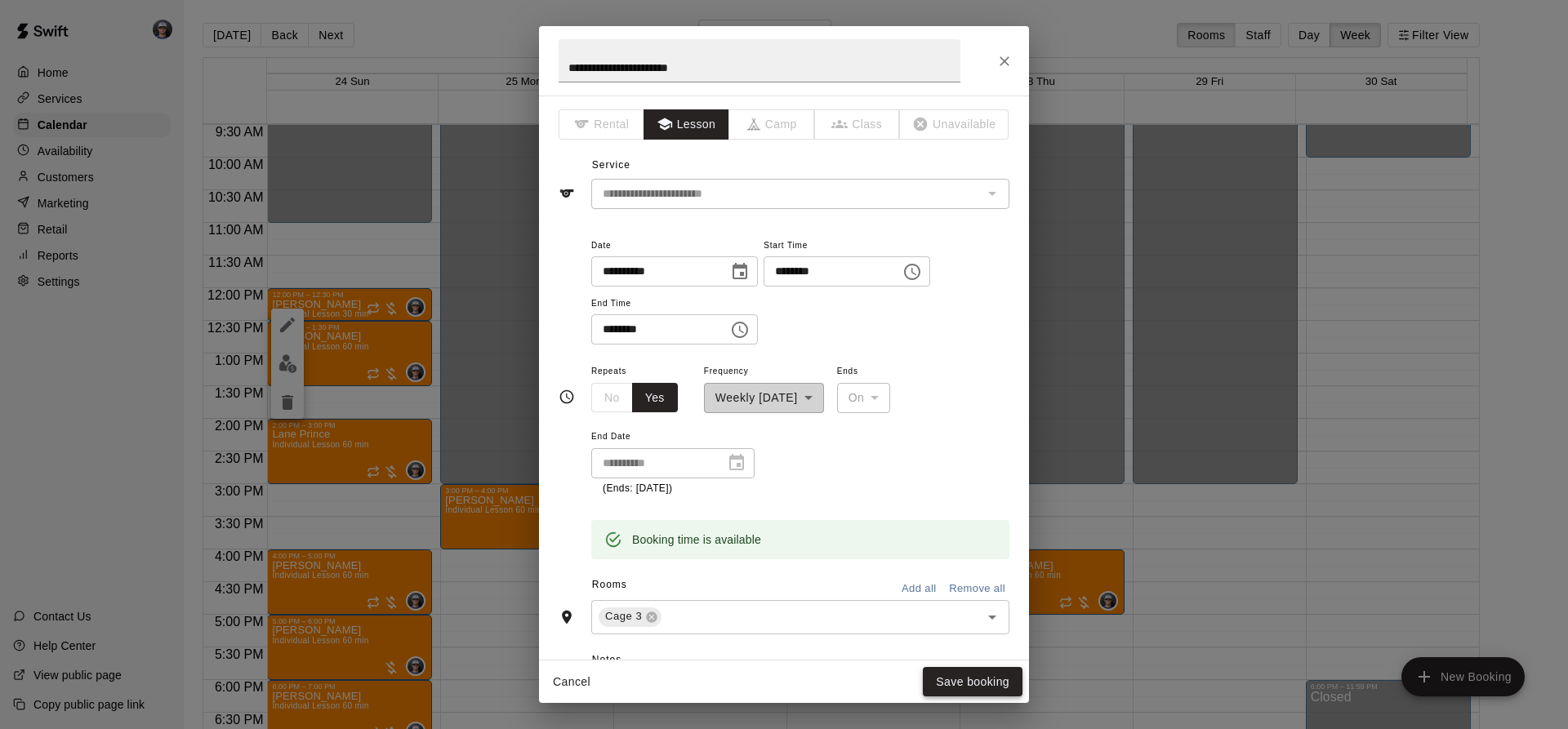
click at [965, 680] on button "Save booking" at bounding box center [973, 681] width 100 height 30
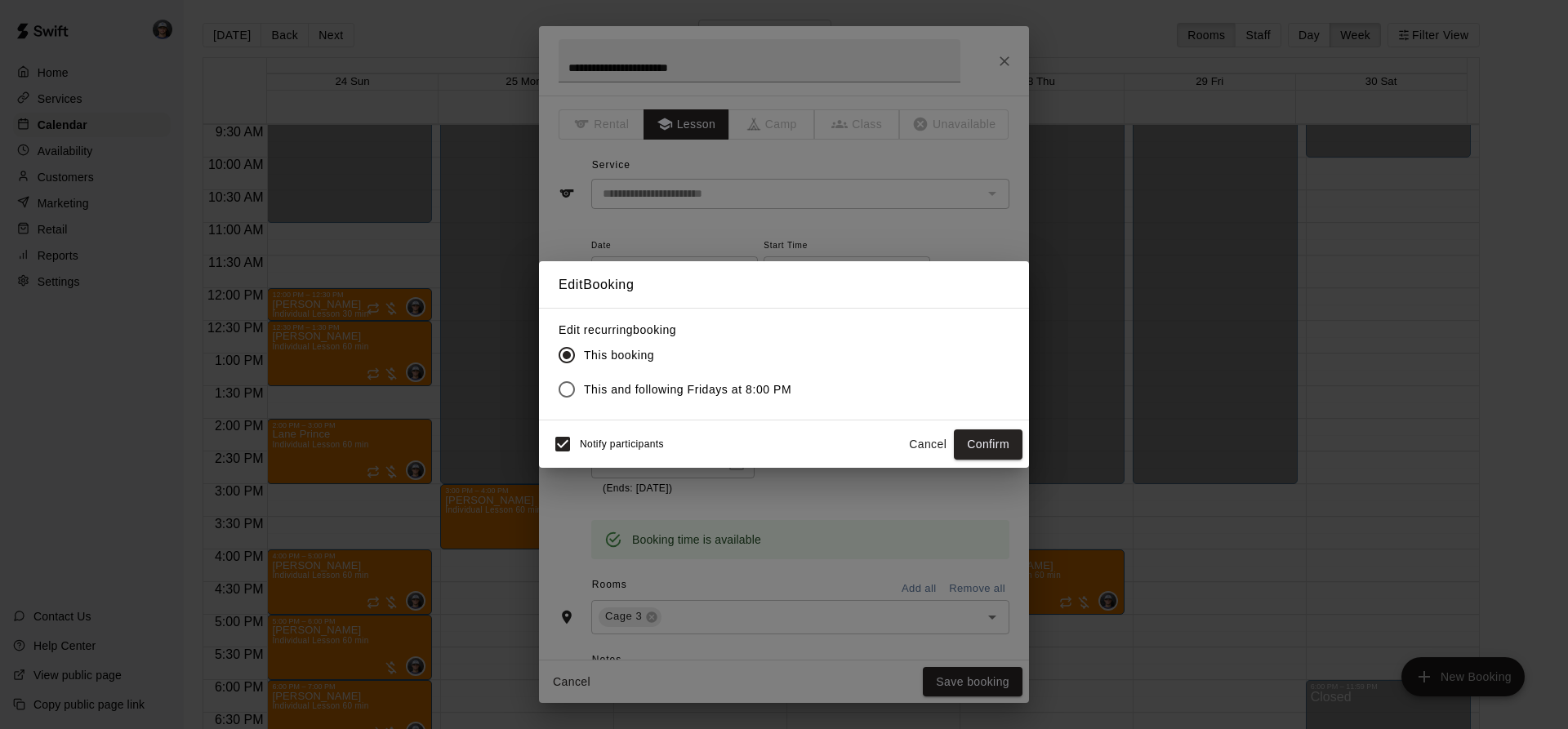
click at [710, 379] on label "This and following Fridays at 8:00 PM" at bounding box center [670, 389] width 241 height 34
click at [963, 435] on button "Confirm" at bounding box center [988, 444] width 69 height 30
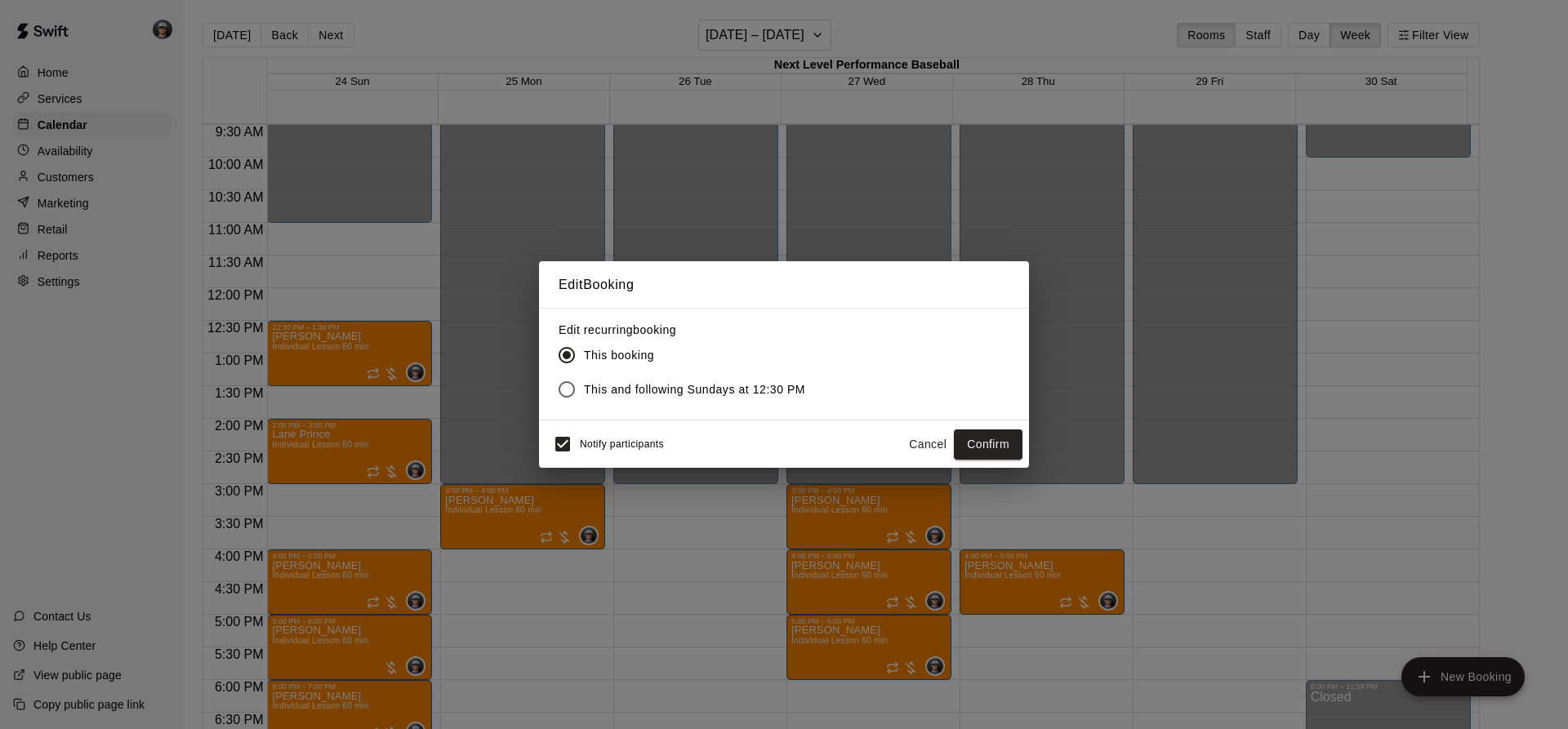
click at [725, 391] on span "This and following Sundays at 12:30 PM" at bounding box center [694, 390] width 221 height 17
click at [991, 437] on button "Confirm" at bounding box center [988, 444] width 69 height 30
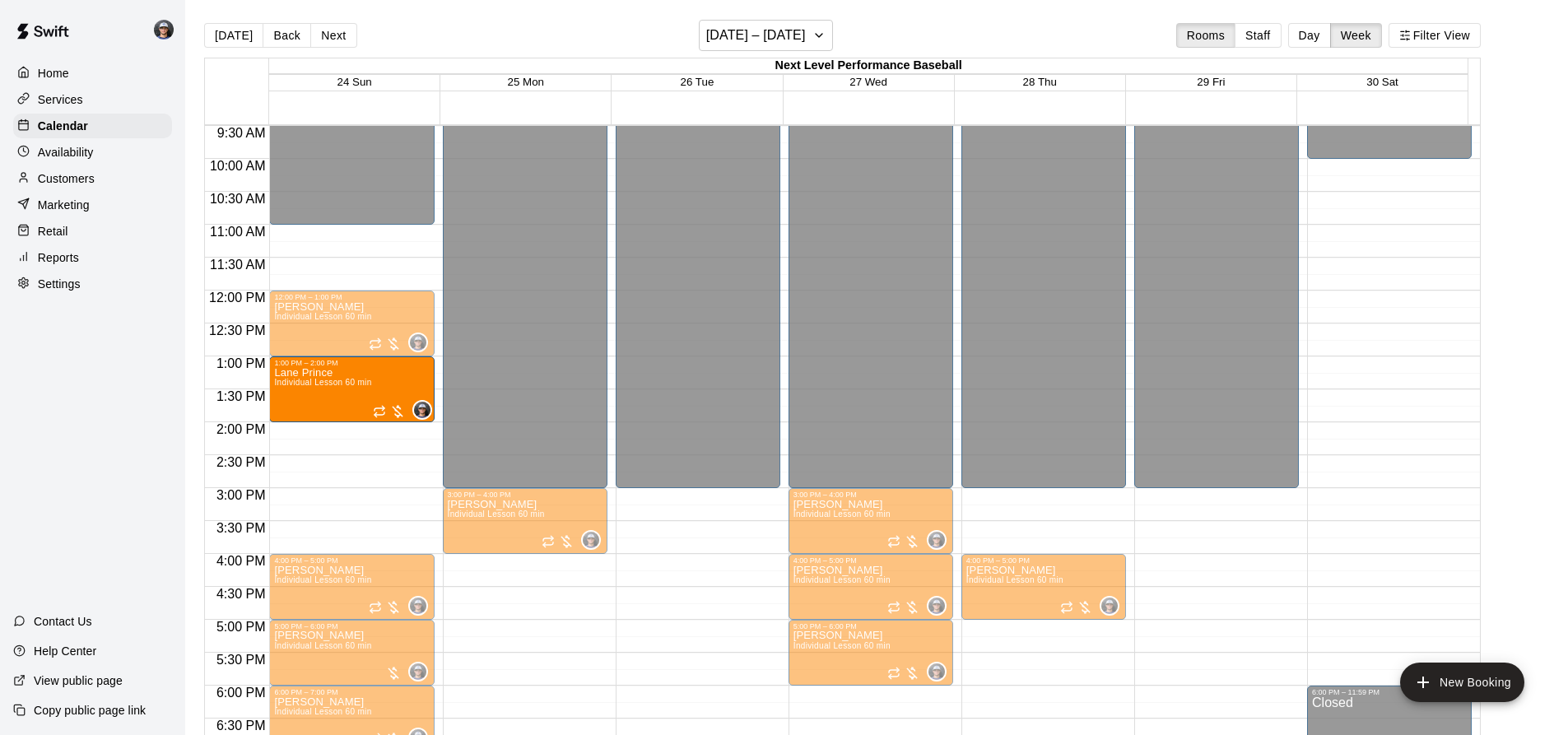
drag, startPoint x: 313, startPoint y: 449, endPoint x: 316, endPoint y: 402, distance: 47.1
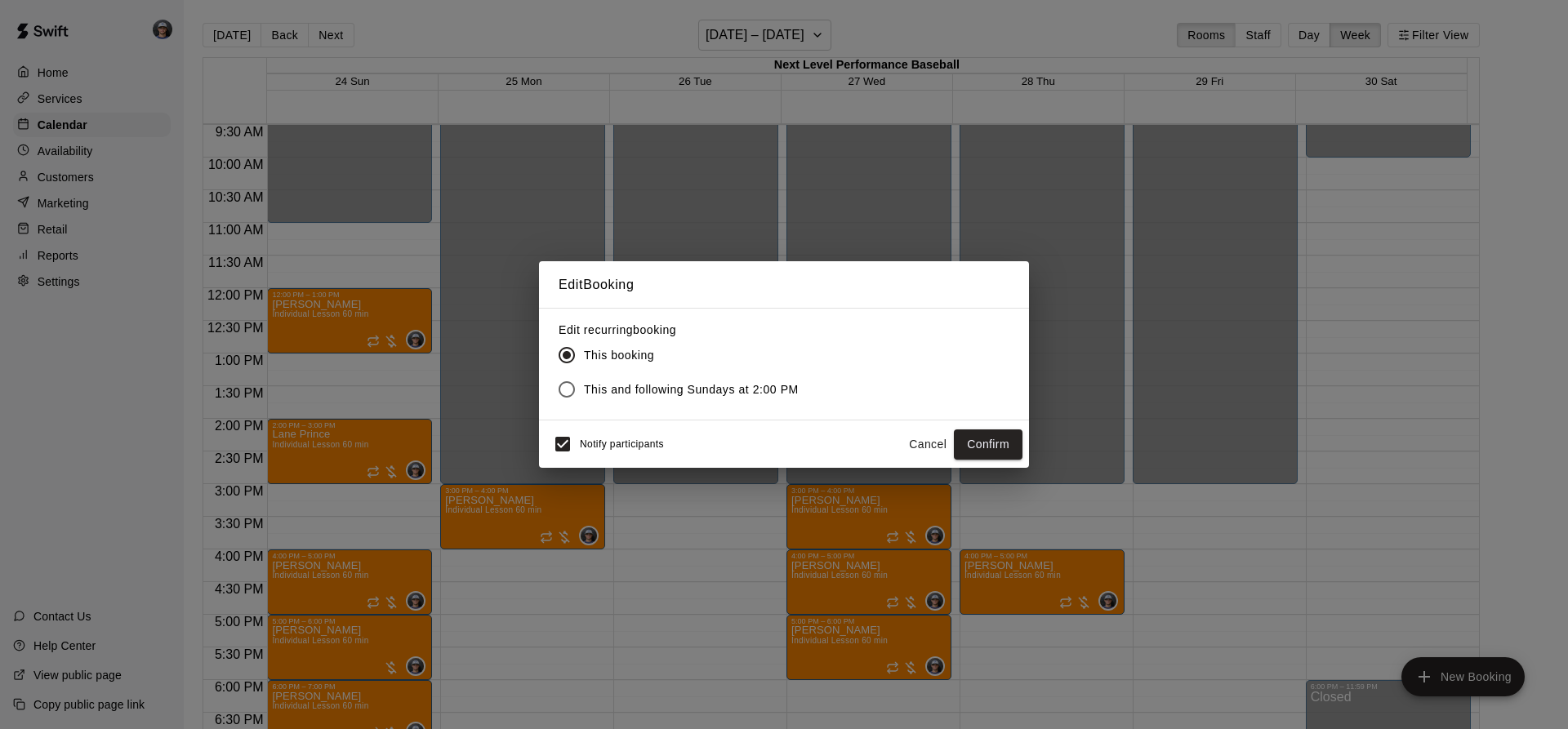
click at [655, 393] on span "This and following Sundays at 2:00 PM" at bounding box center [691, 390] width 215 height 17
click at [997, 455] on button "Confirm" at bounding box center [988, 444] width 69 height 30
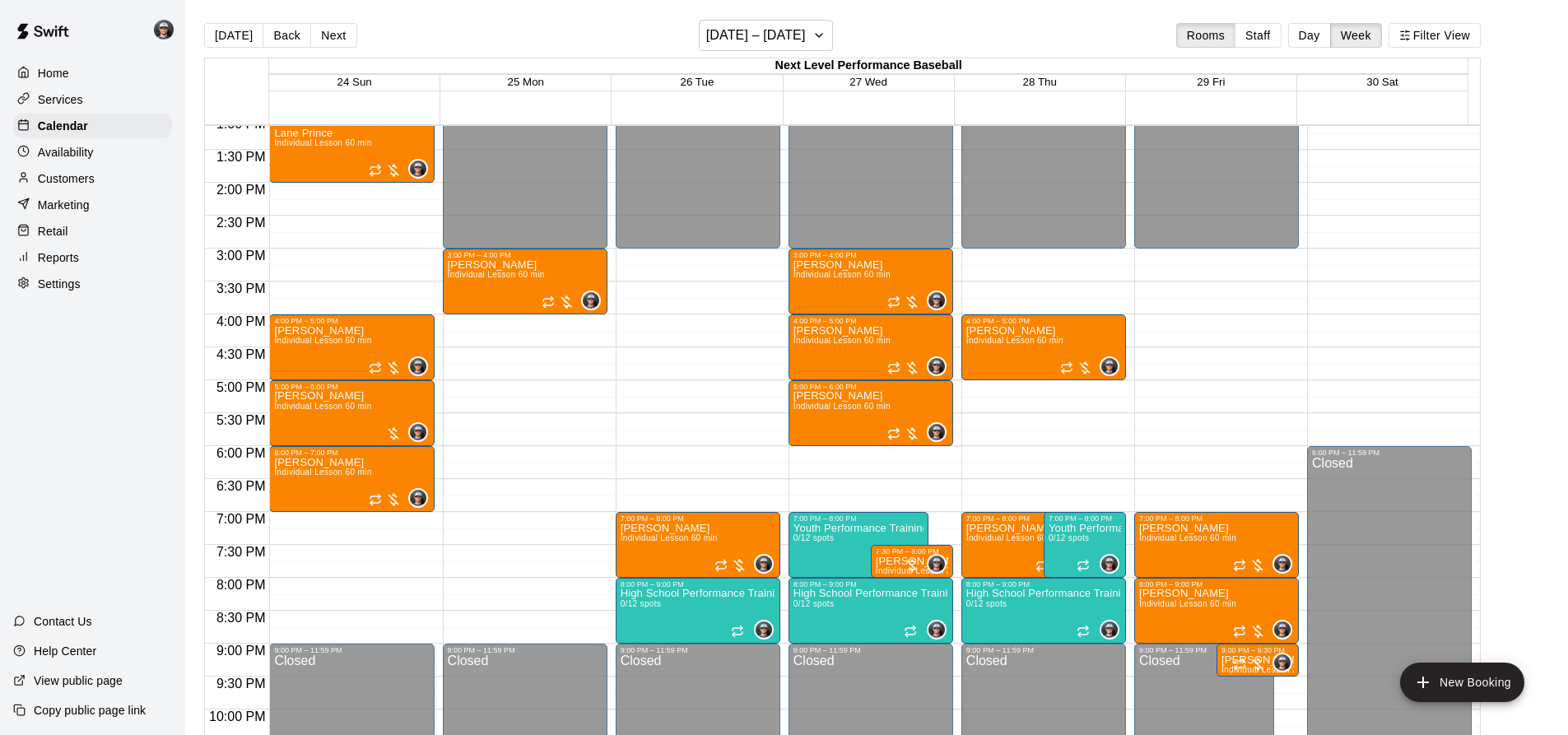
scroll to position [873, 0]
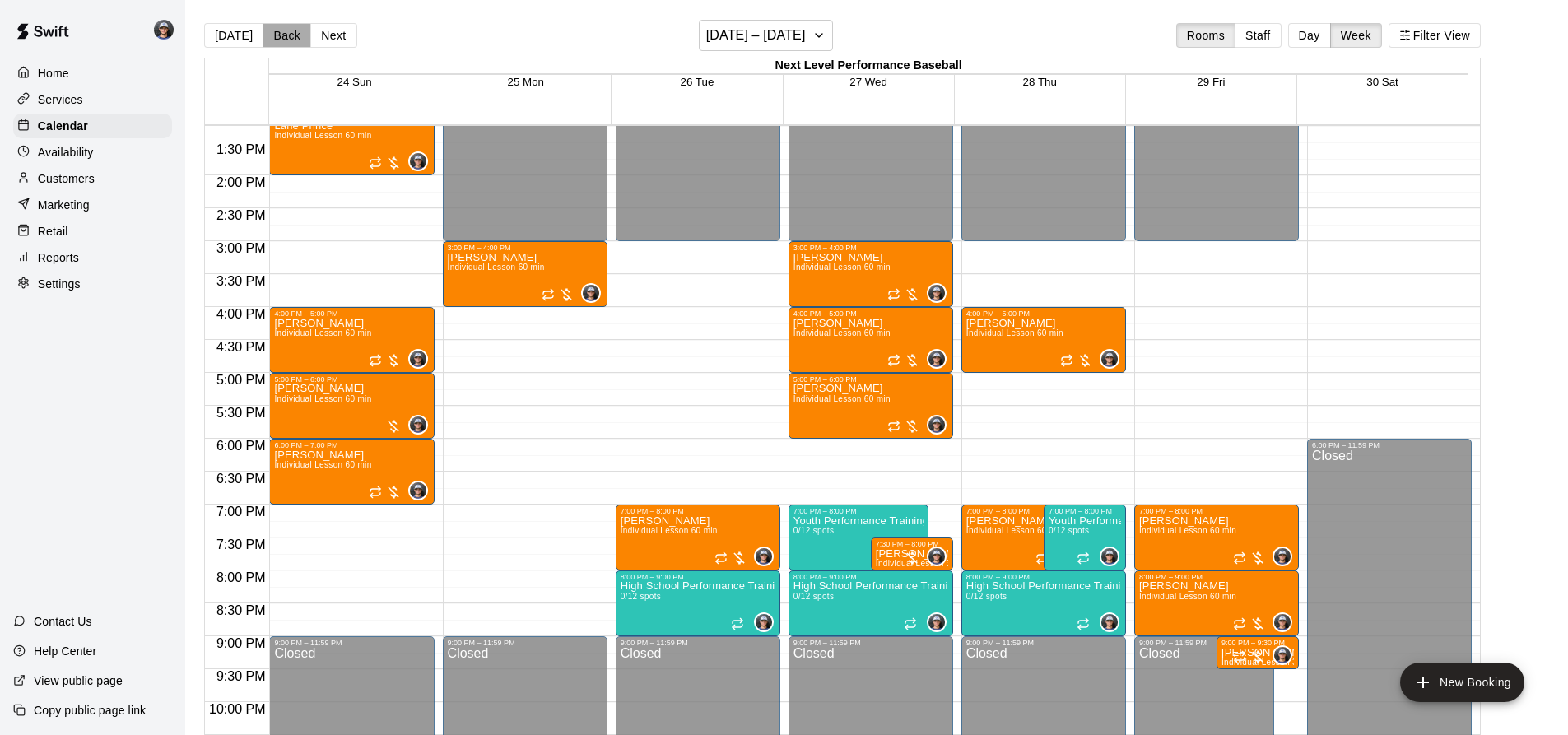
click at [301, 37] on button "Back" at bounding box center [287, 35] width 49 height 25
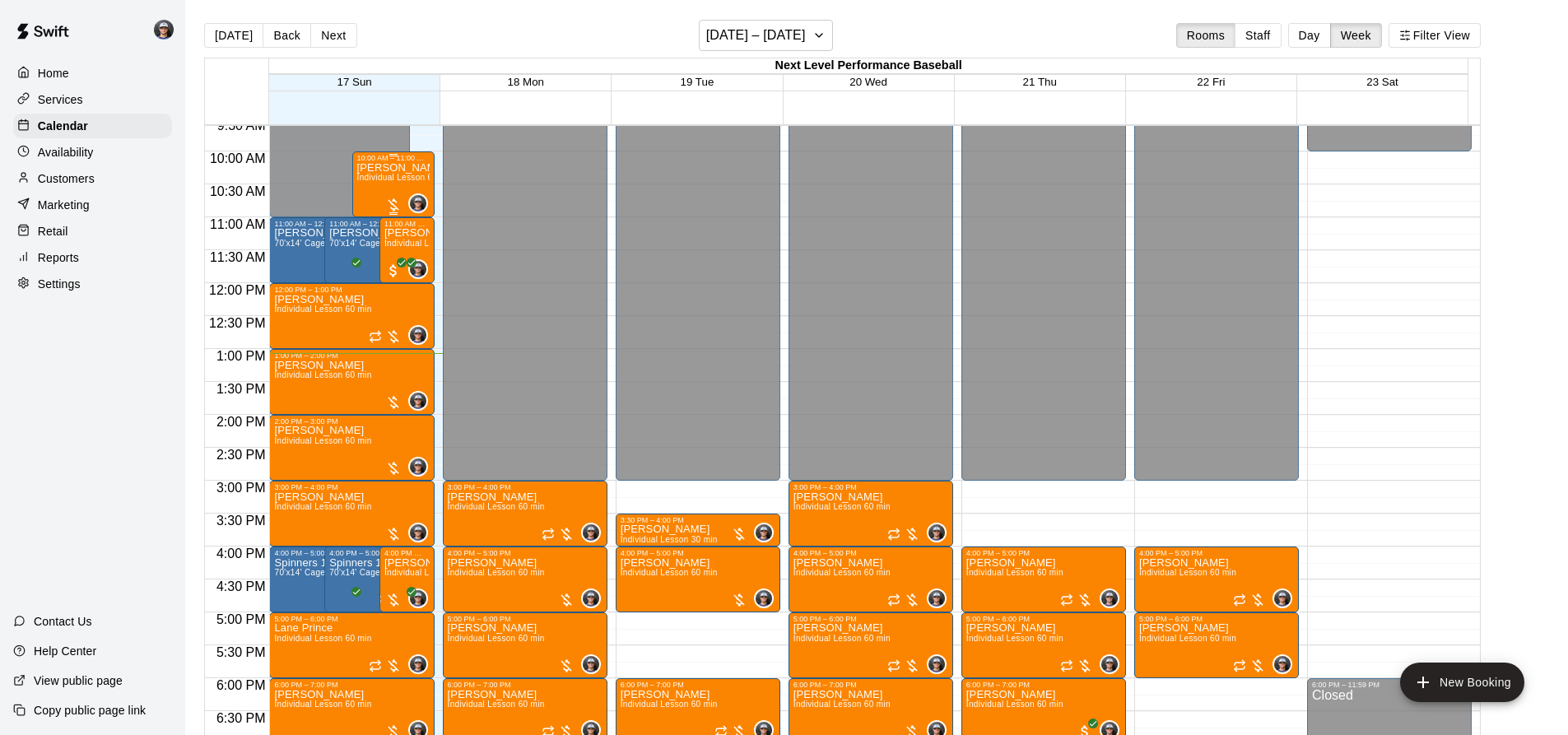
scroll to position [544, 0]
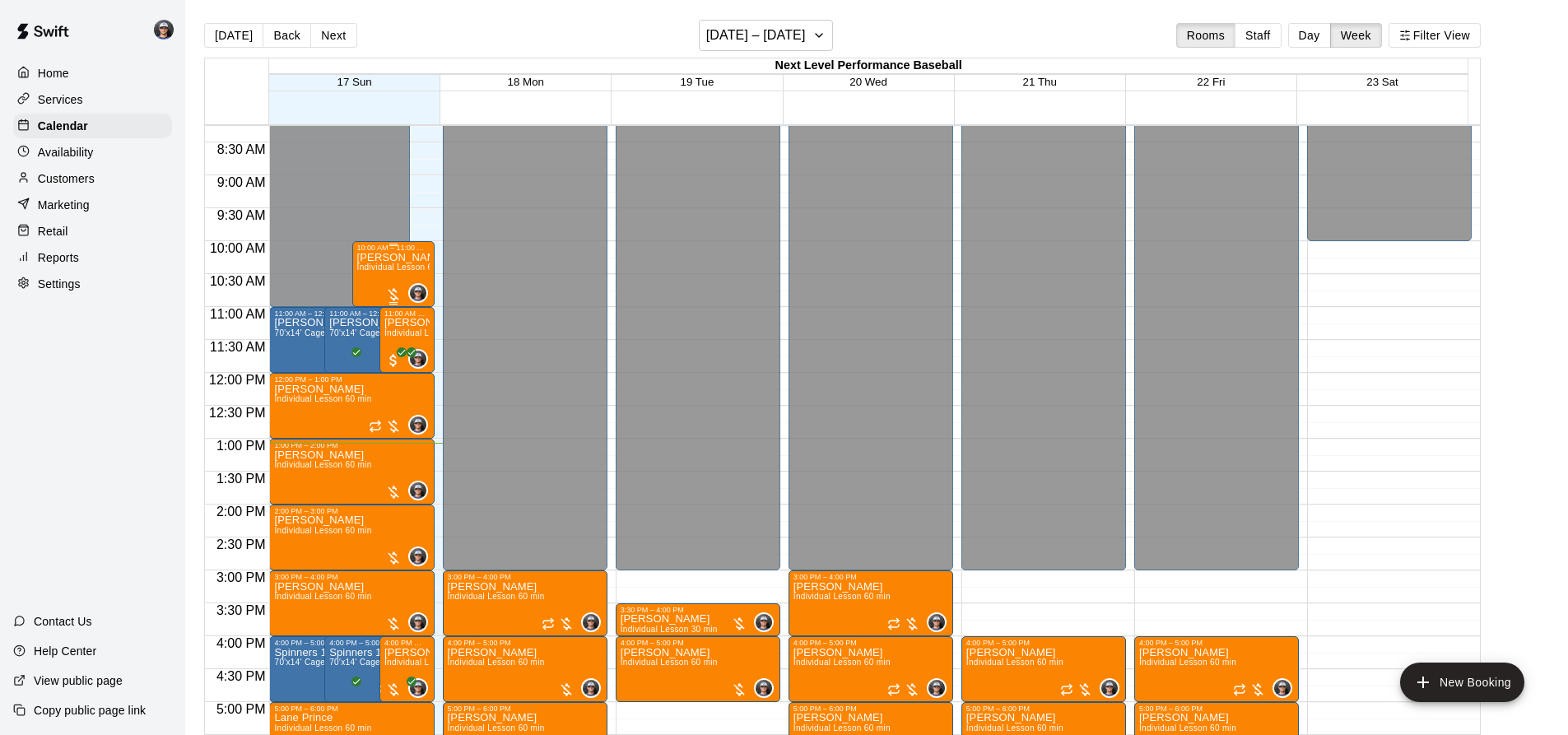
click at [370, 271] on span "Individual Lesson 60 min" at bounding box center [405, 267] width 97 height 9
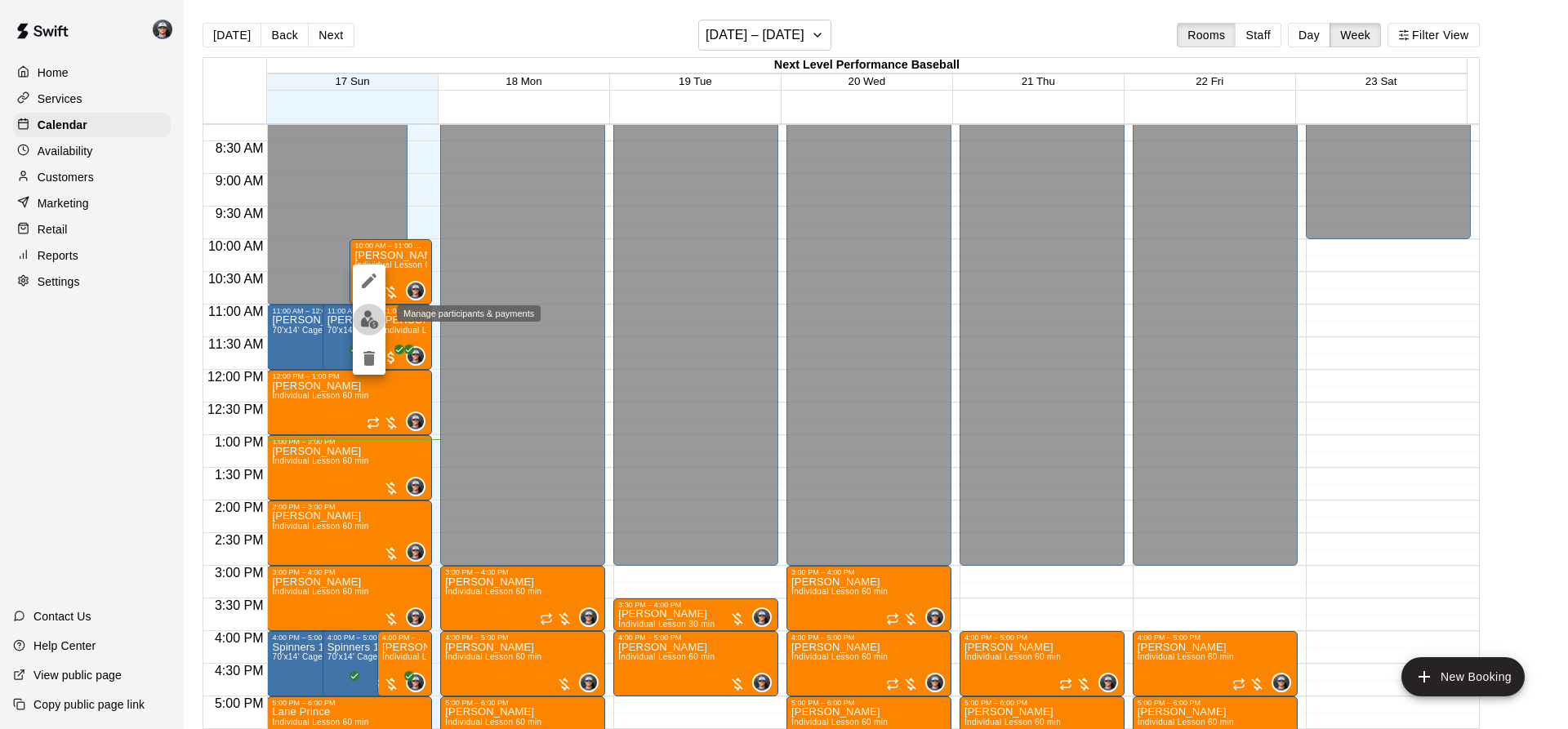
click at [371, 318] on img "edit" at bounding box center [370, 319] width 18 height 18
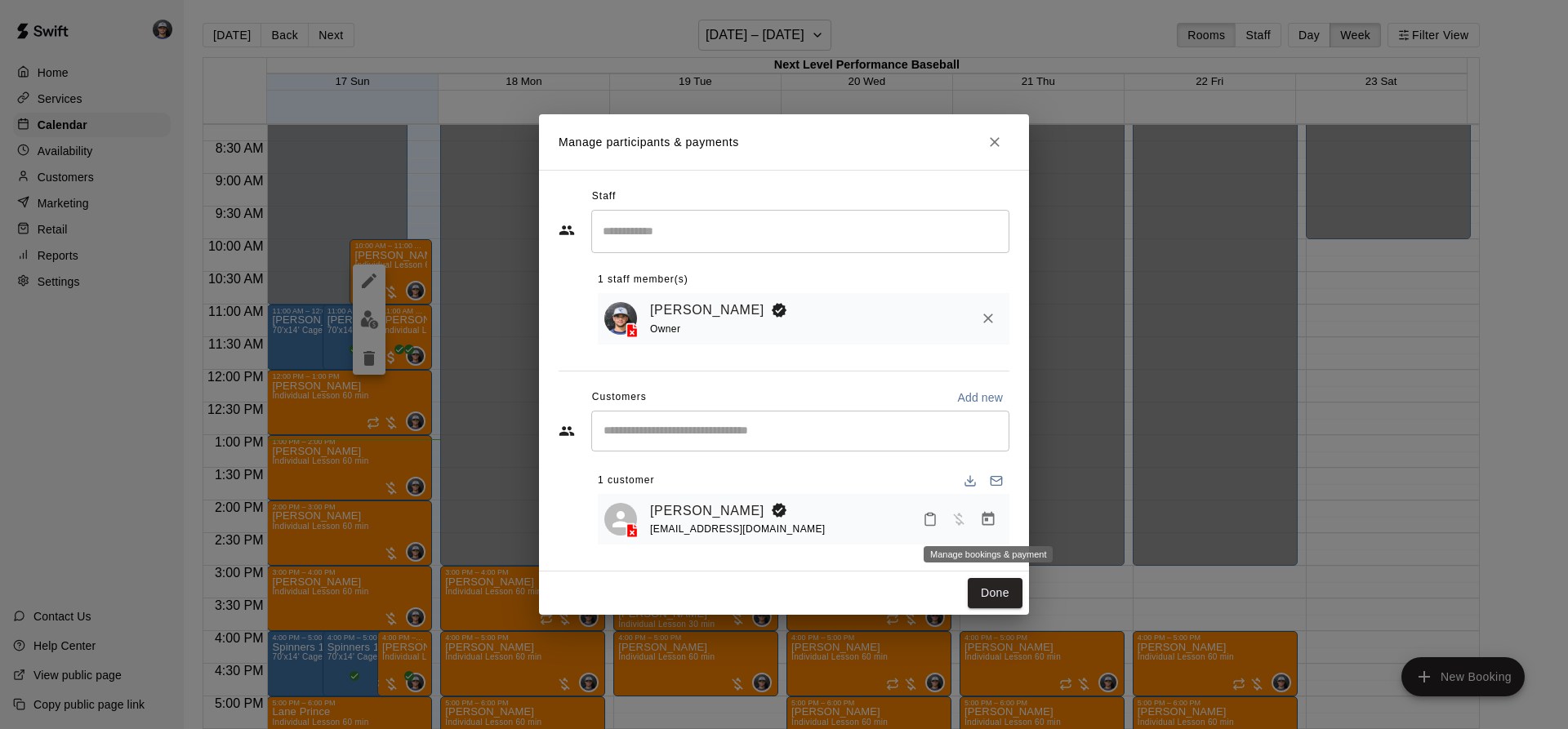
click at [984, 523] on icon "Manage bookings & payment" at bounding box center [988, 518] width 12 height 14
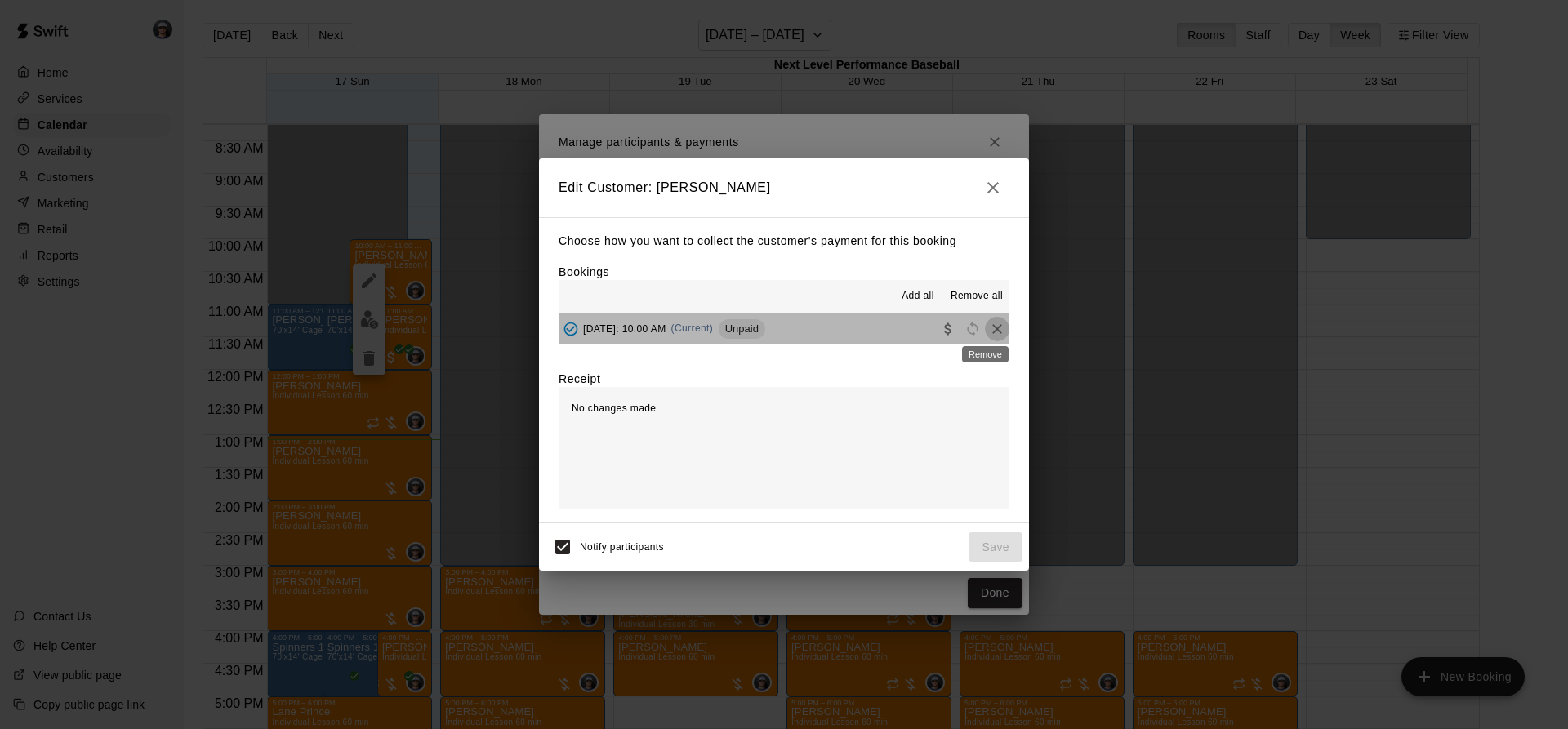
click at [990, 331] on icon "Remove" at bounding box center [997, 329] width 17 height 17
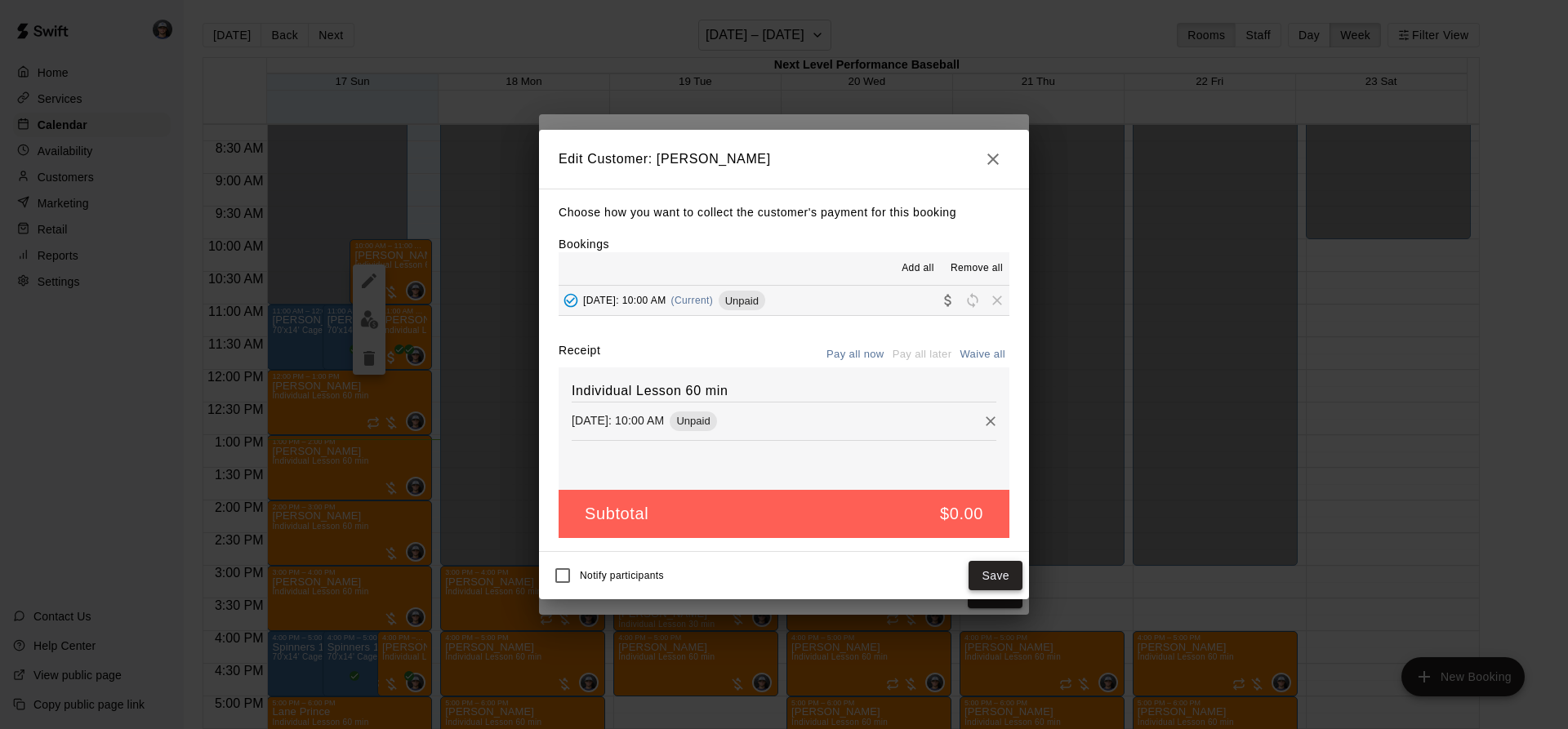
click at [978, 569] on button "Save" at bounding box center [995, 576] width 54 height 30
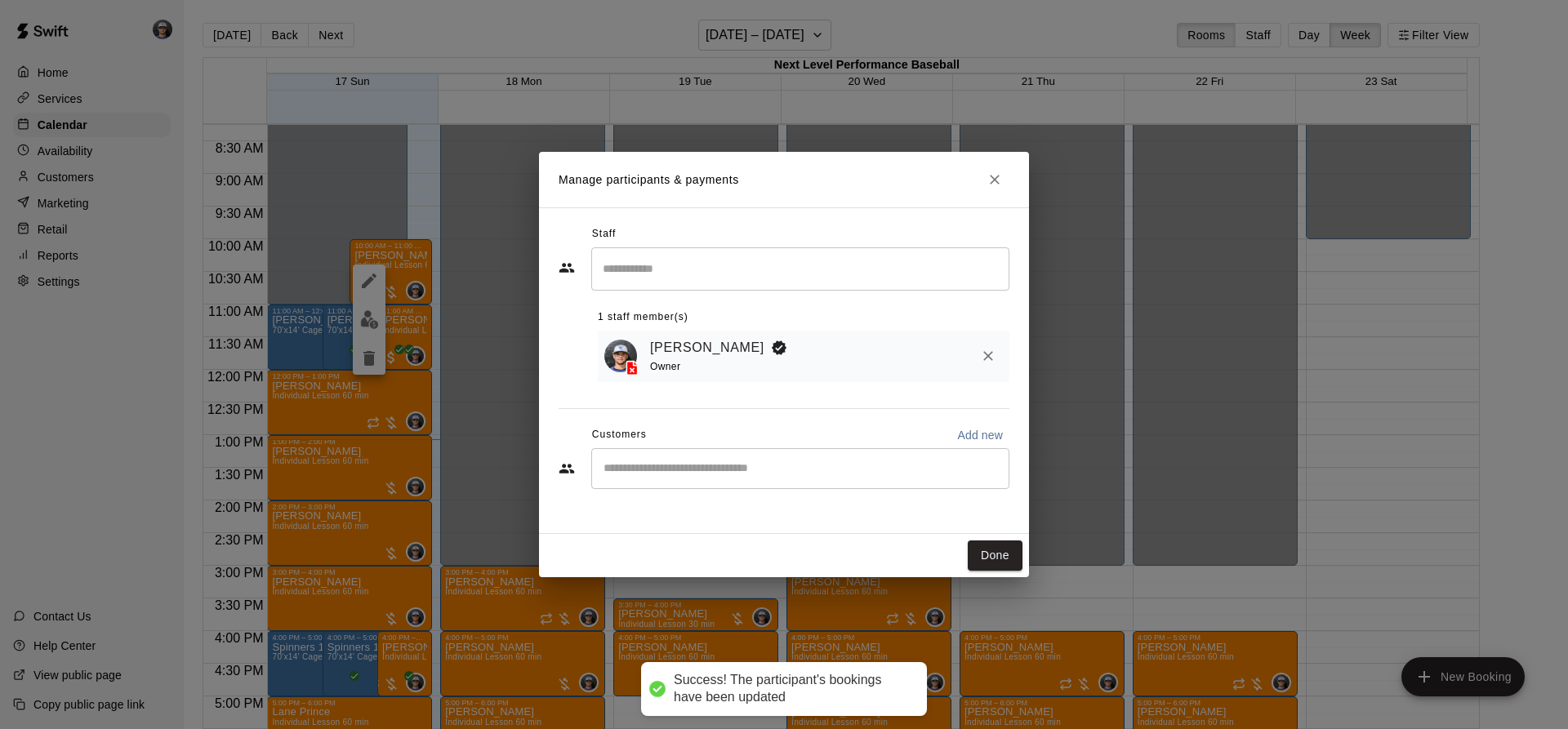
click at [710, 463] on input "Start typing to search customers..." at bounding box center [801, 469] width 404 height 17
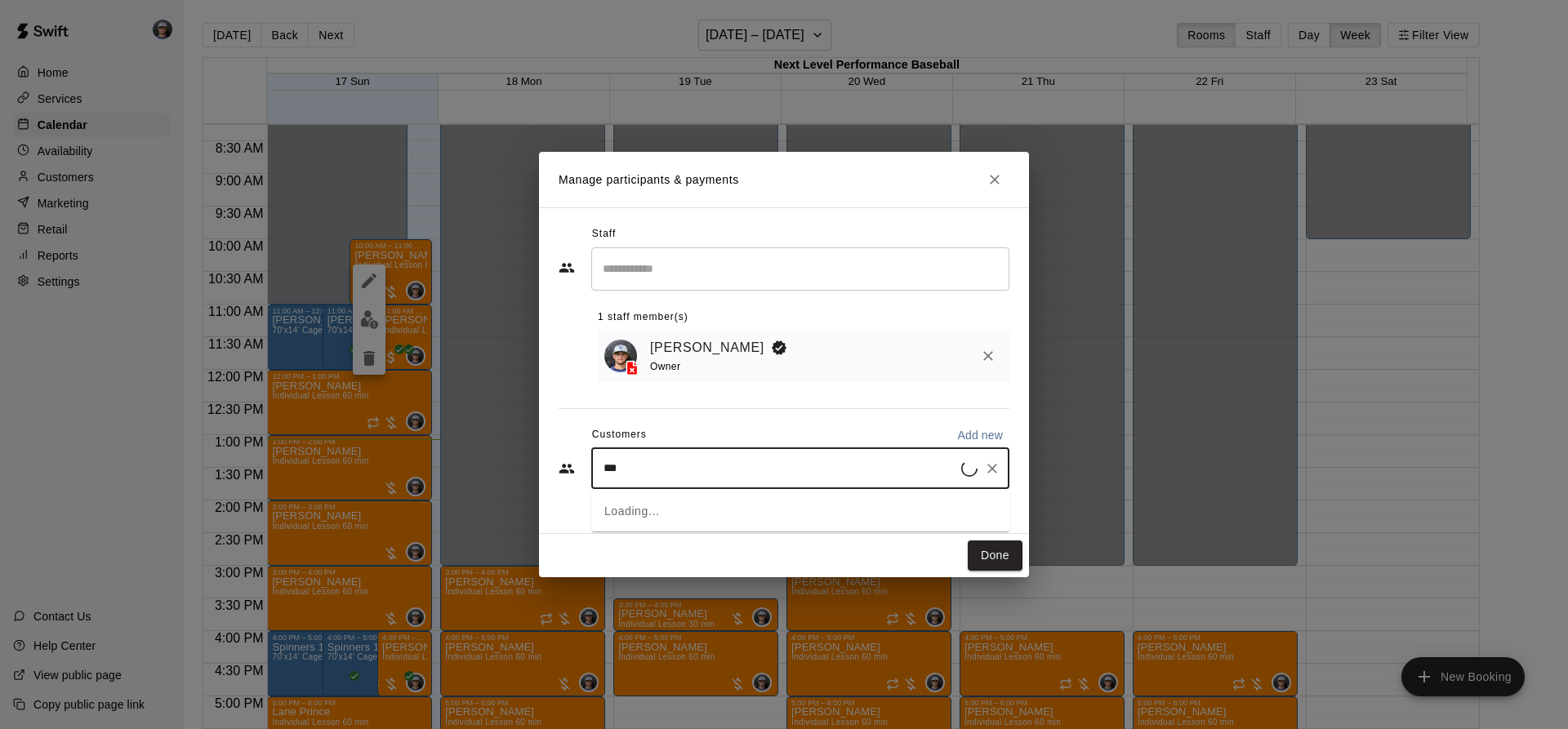
type input "****"
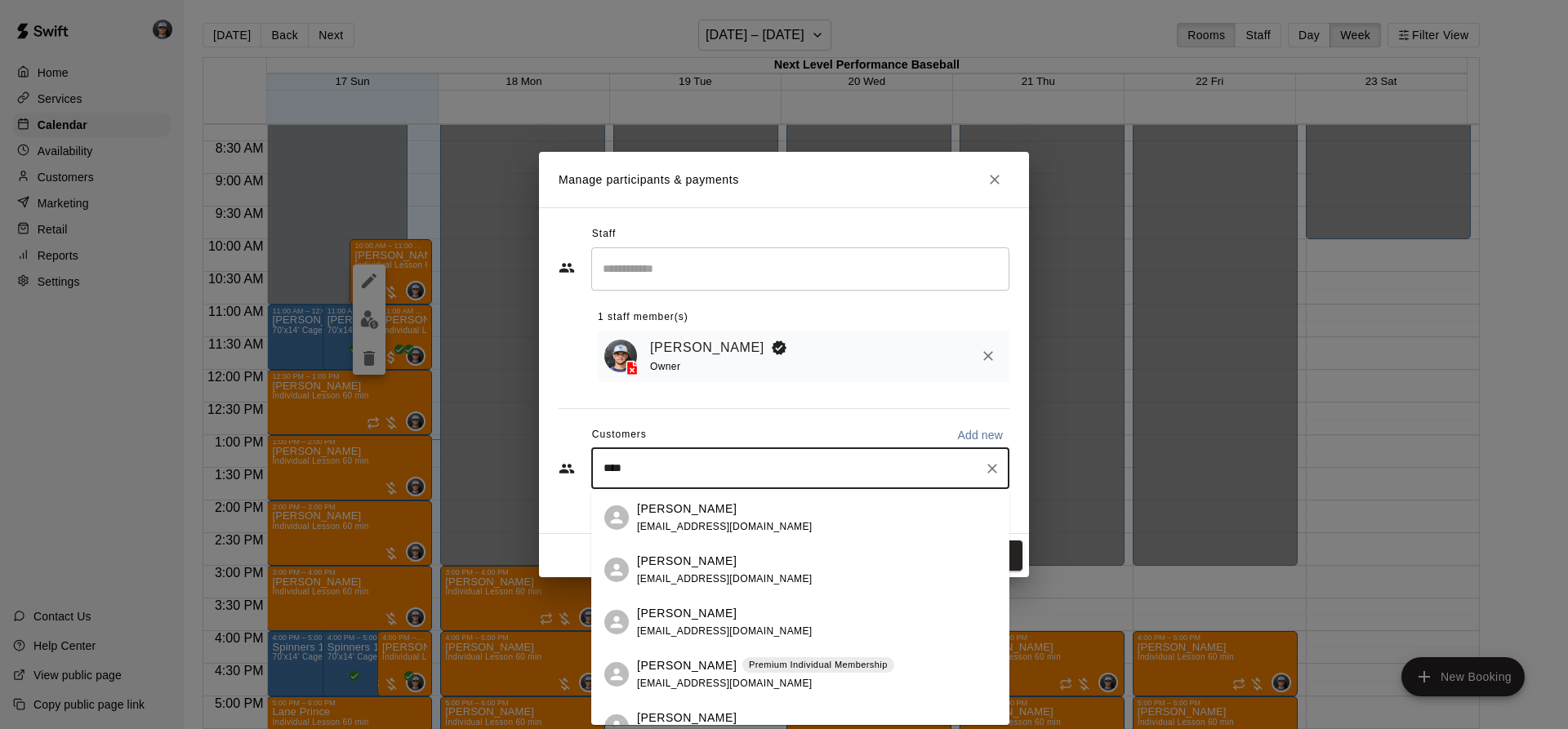
click at [704, 615] on p "[PERSON_NAME]" at bounding box center [686, 613] width 100 height 17
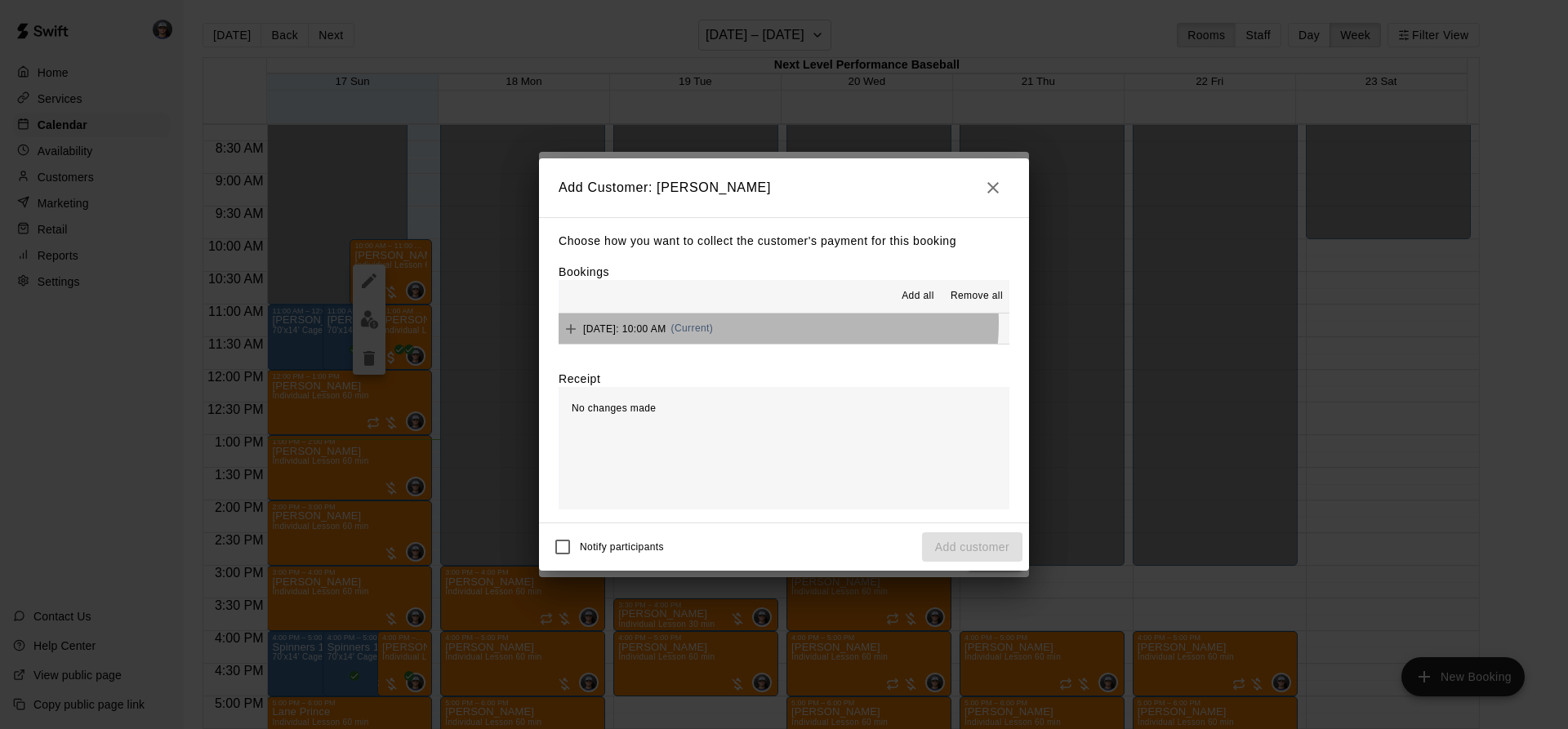
click at [777, 324] on button "[DATE]: 10:00 AM (Current)" at bounding box center [784, 328] width 450 height 30
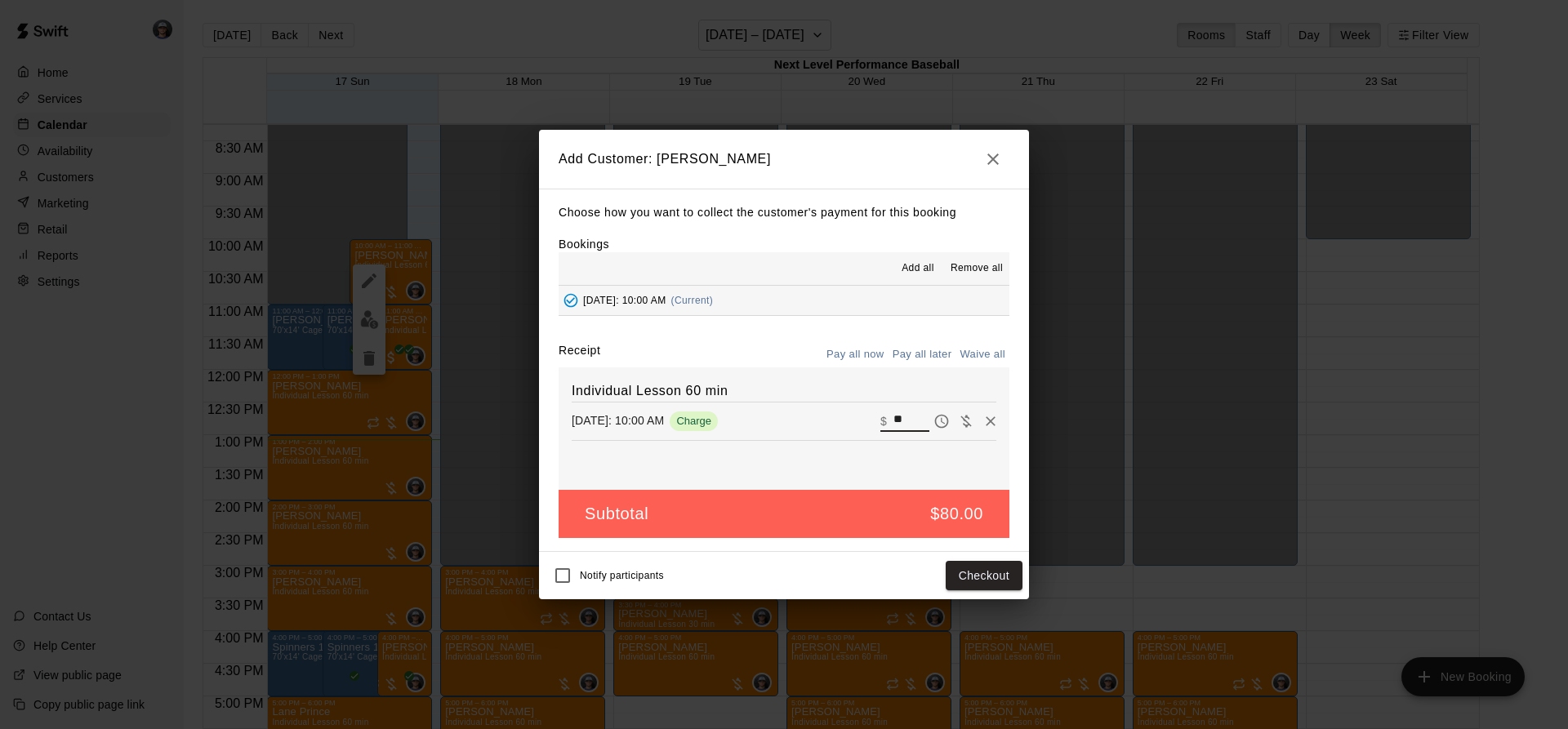
drag, startPoint x: 903, startPoint y: 413, endPoint x: 859, endPoint y: 413, distance: 44.0
click at [859, 413] on div "[DATE]: 10:00 AM Charge ​ $ **" at bounding box center [784, 421] width 425 height 25
type input "***"
click at [597, 570] on span "Notify participants" at bounding box center [622, 575] width 84 height 11
click at [967, 579] on button "Checkout" at bounding box center [984, 576] width 77 height 30
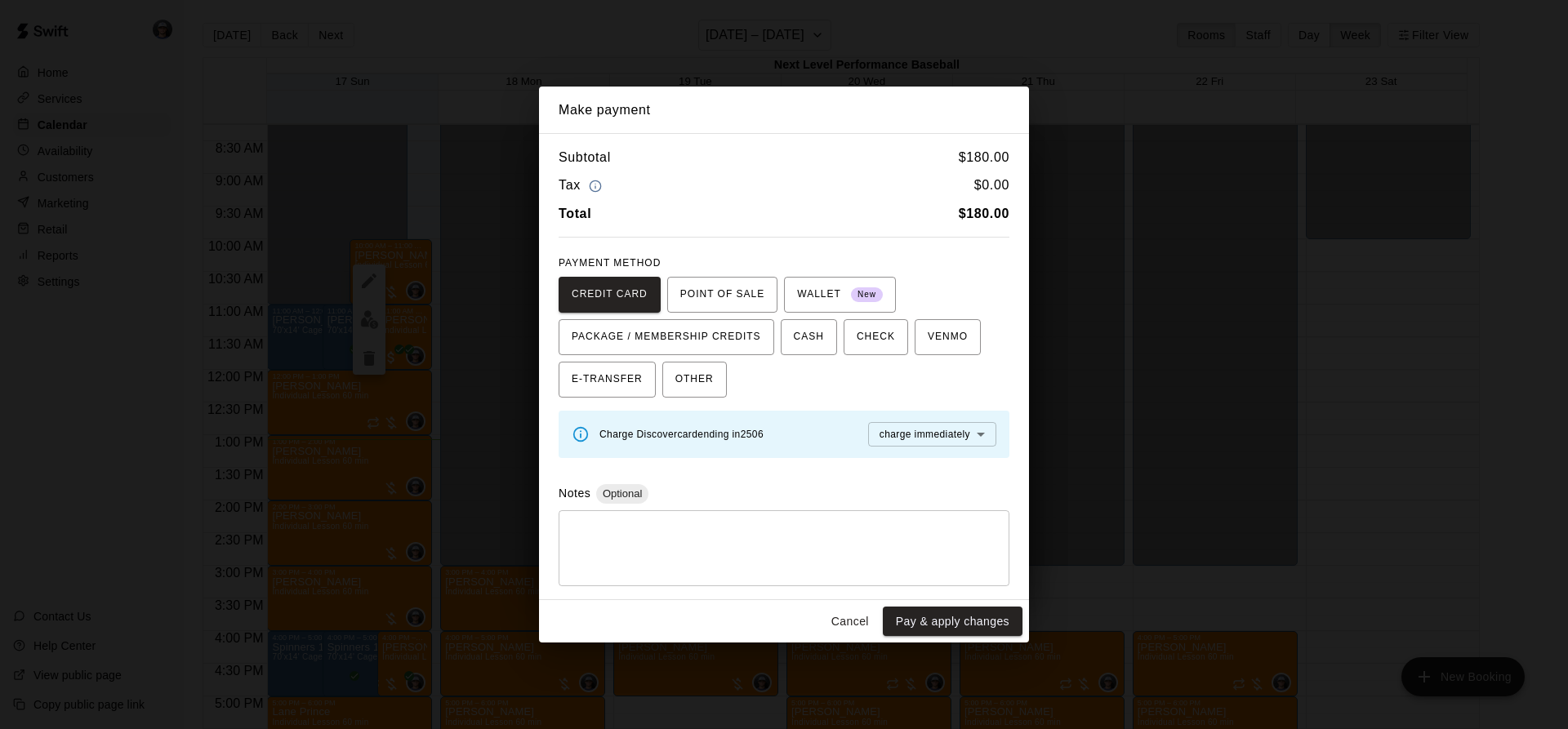
click at [722, 515] on div "* ​" at bounding box center [784, 547] width 450 height 76
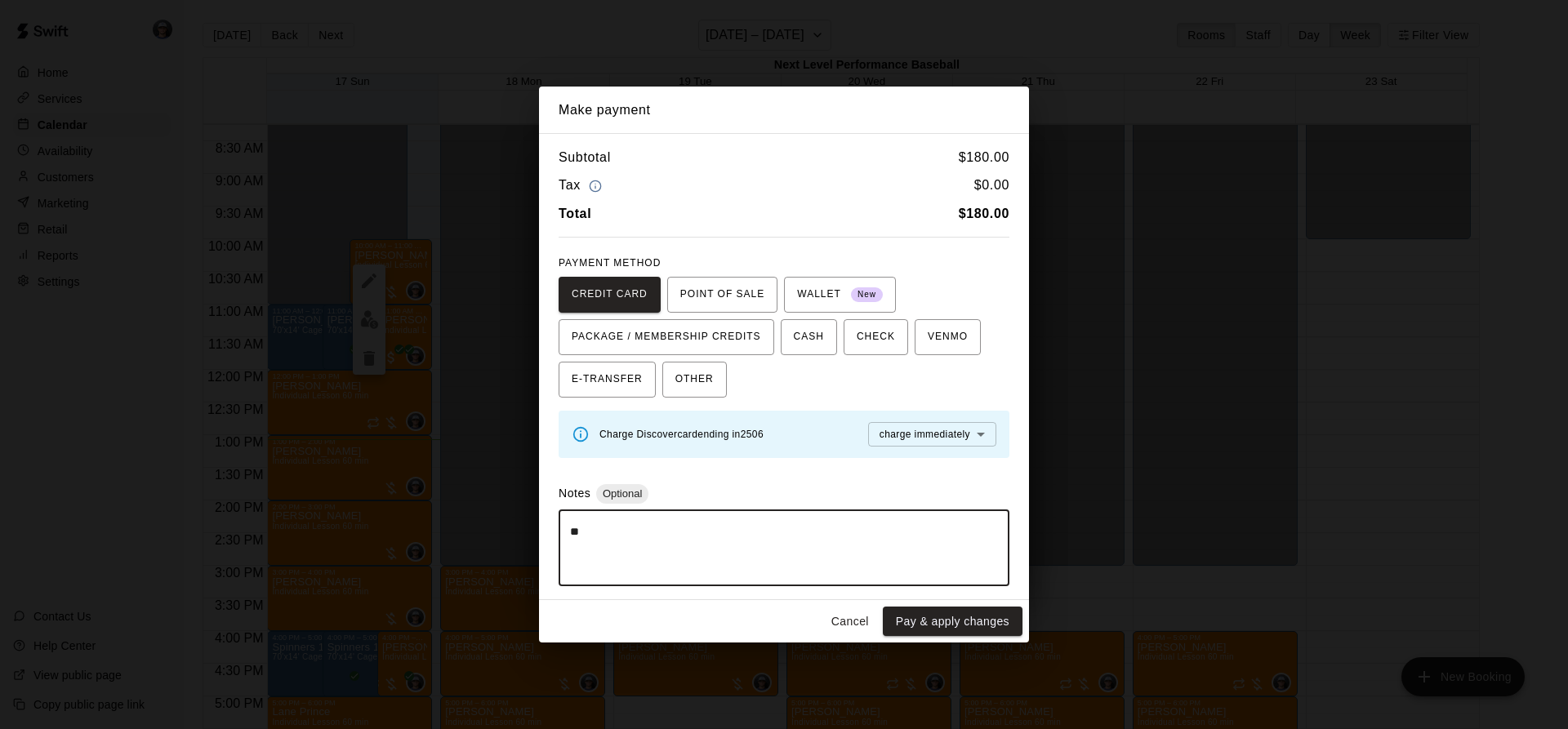
type textarea "*"
type textarea "**********"
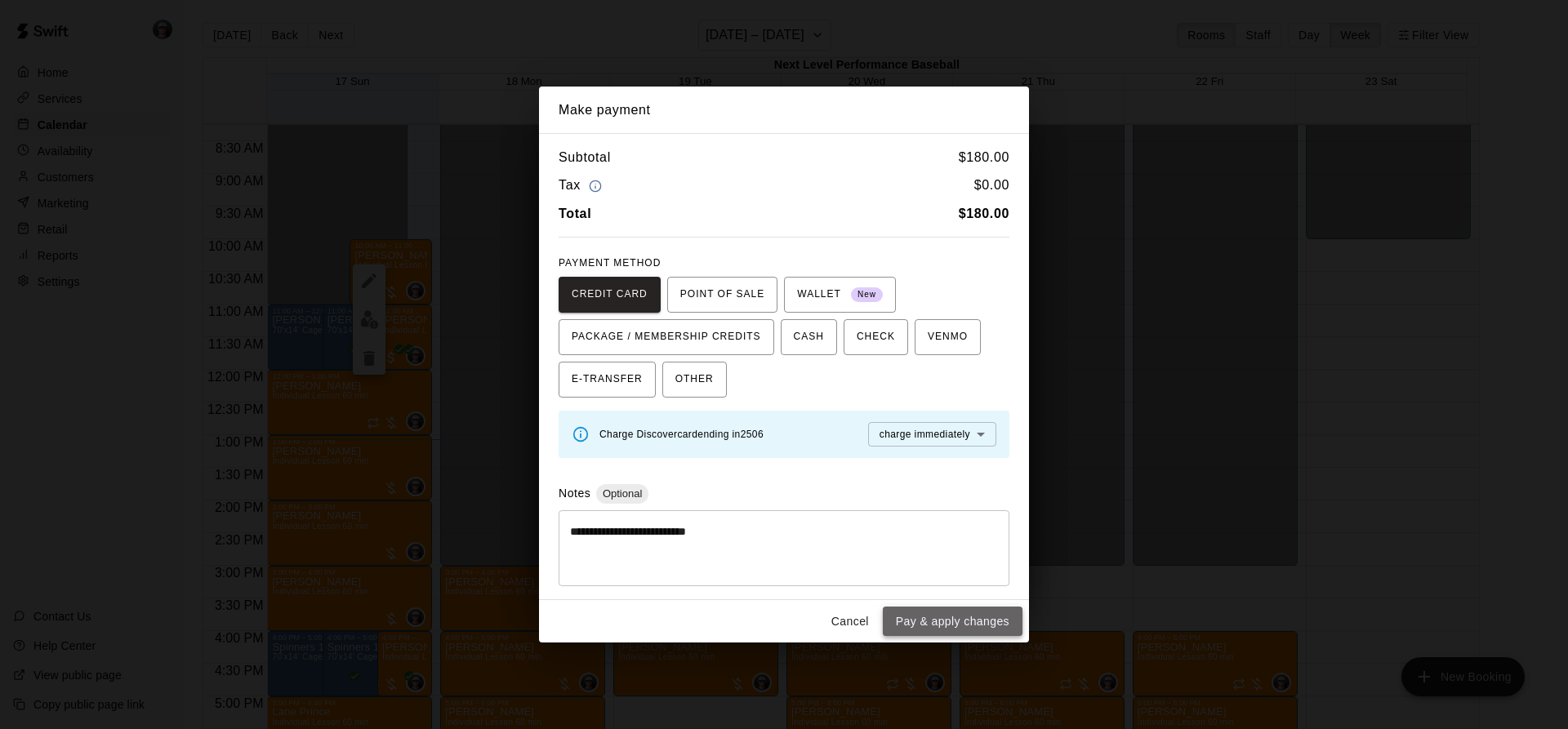
click at [984, 621] on button "Pay & apply changes" at bounding box center [952, 621] width 139 height 30
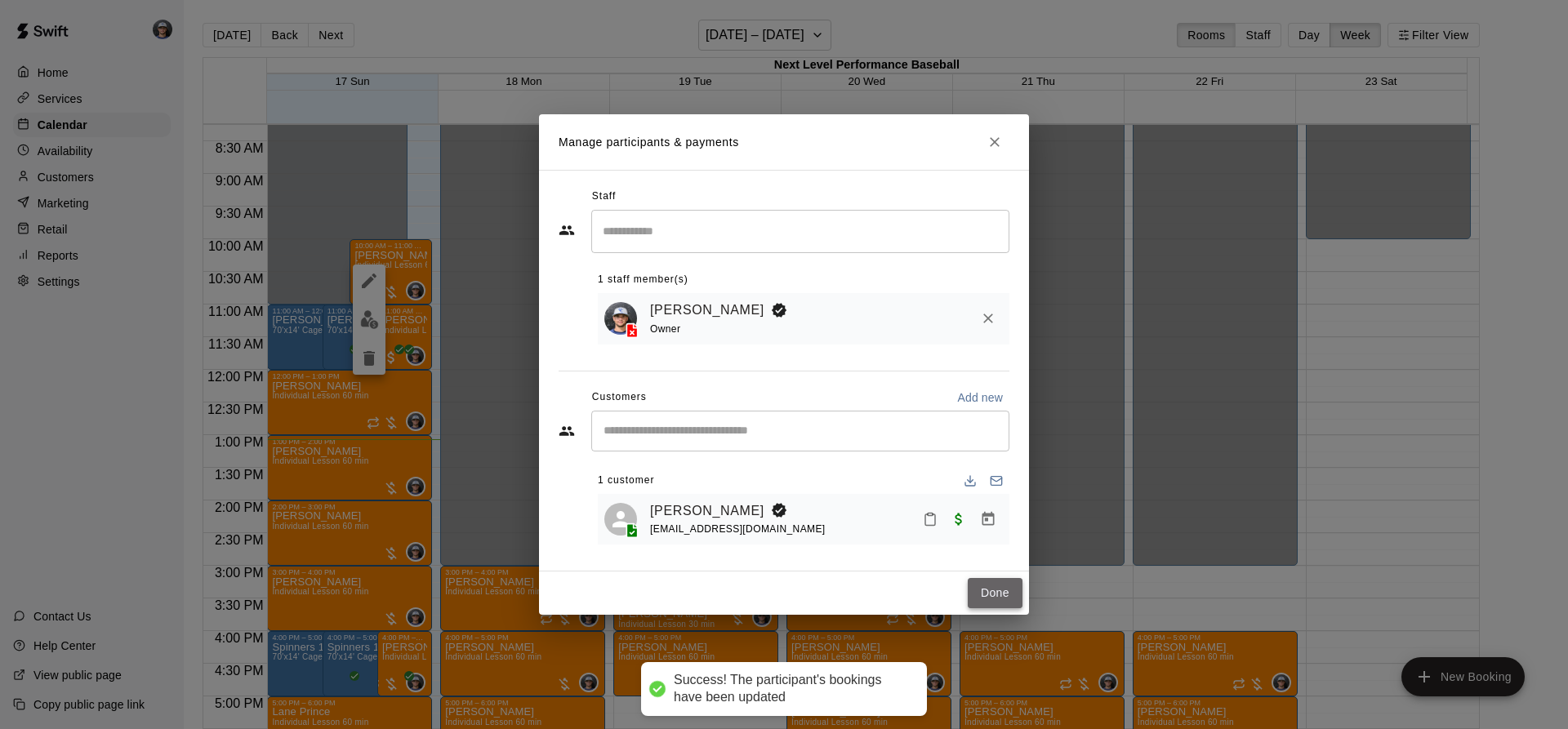
click at [985, 583] on button "Done" at bounding box center [995, 592] width 55 height 30
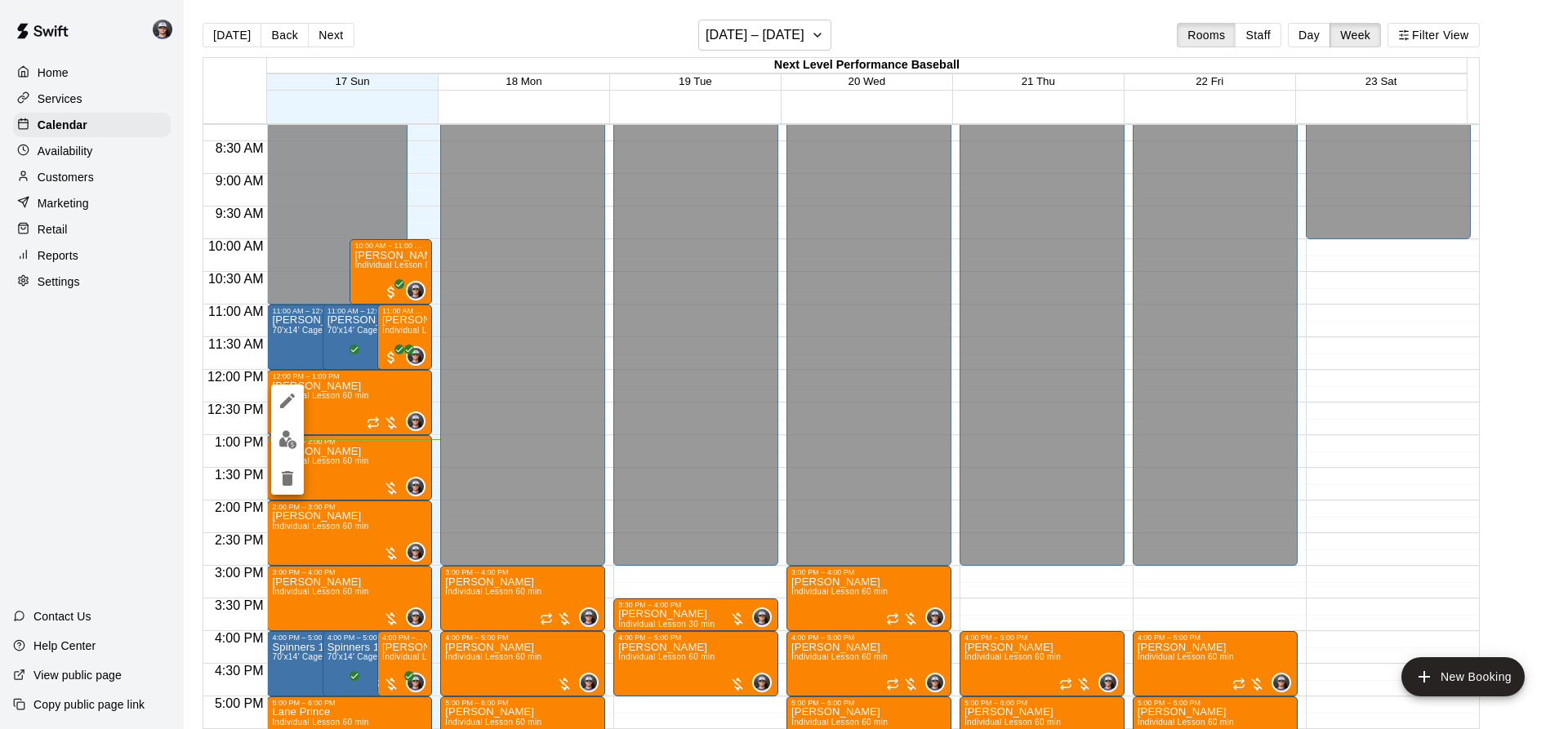
click at [295, 435] on img "edit" at bounding box center [288, 439] width 18 height 18
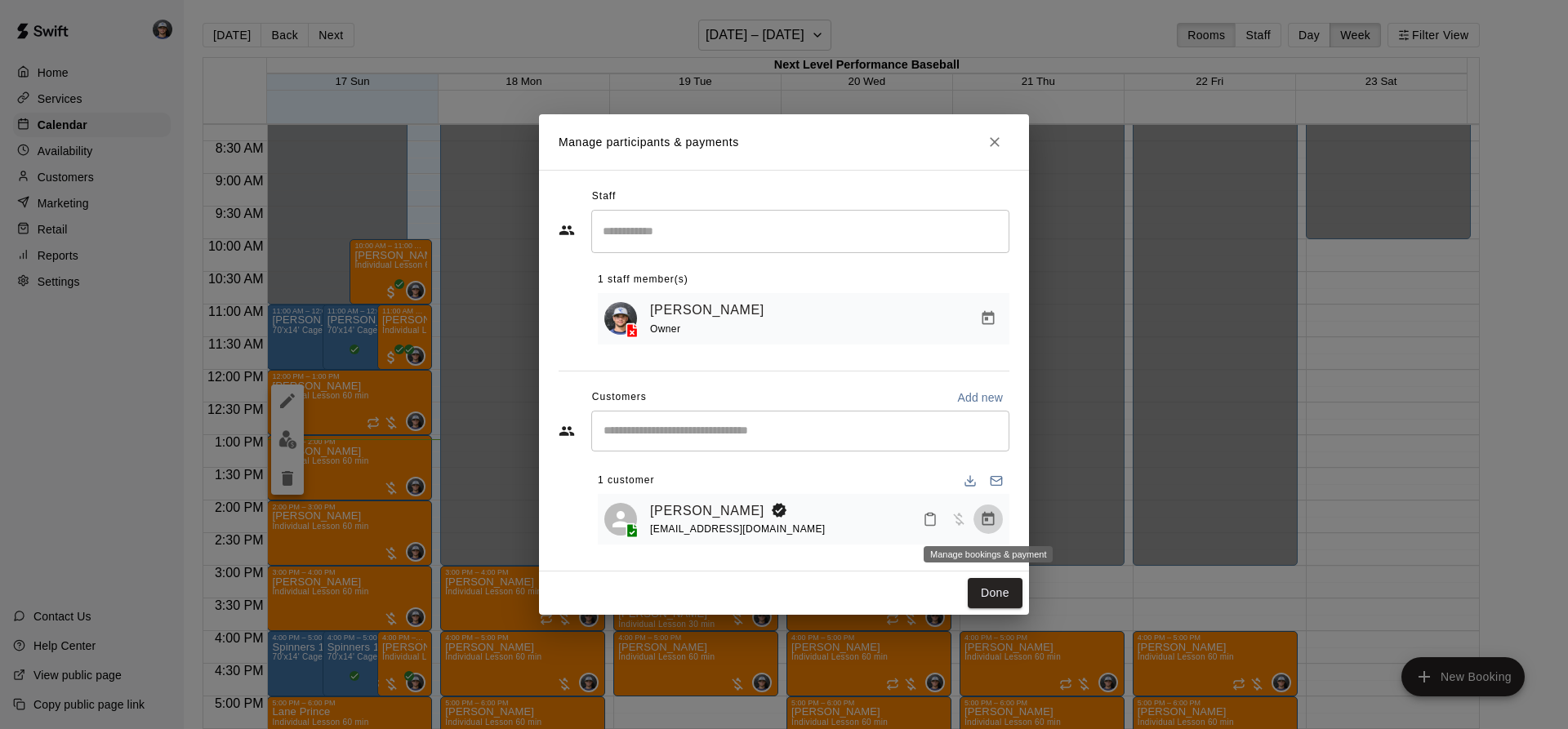
click at [992, 514] on icon "Manage bookings & payment" at bounding box center [988, 519] width 17 height 17
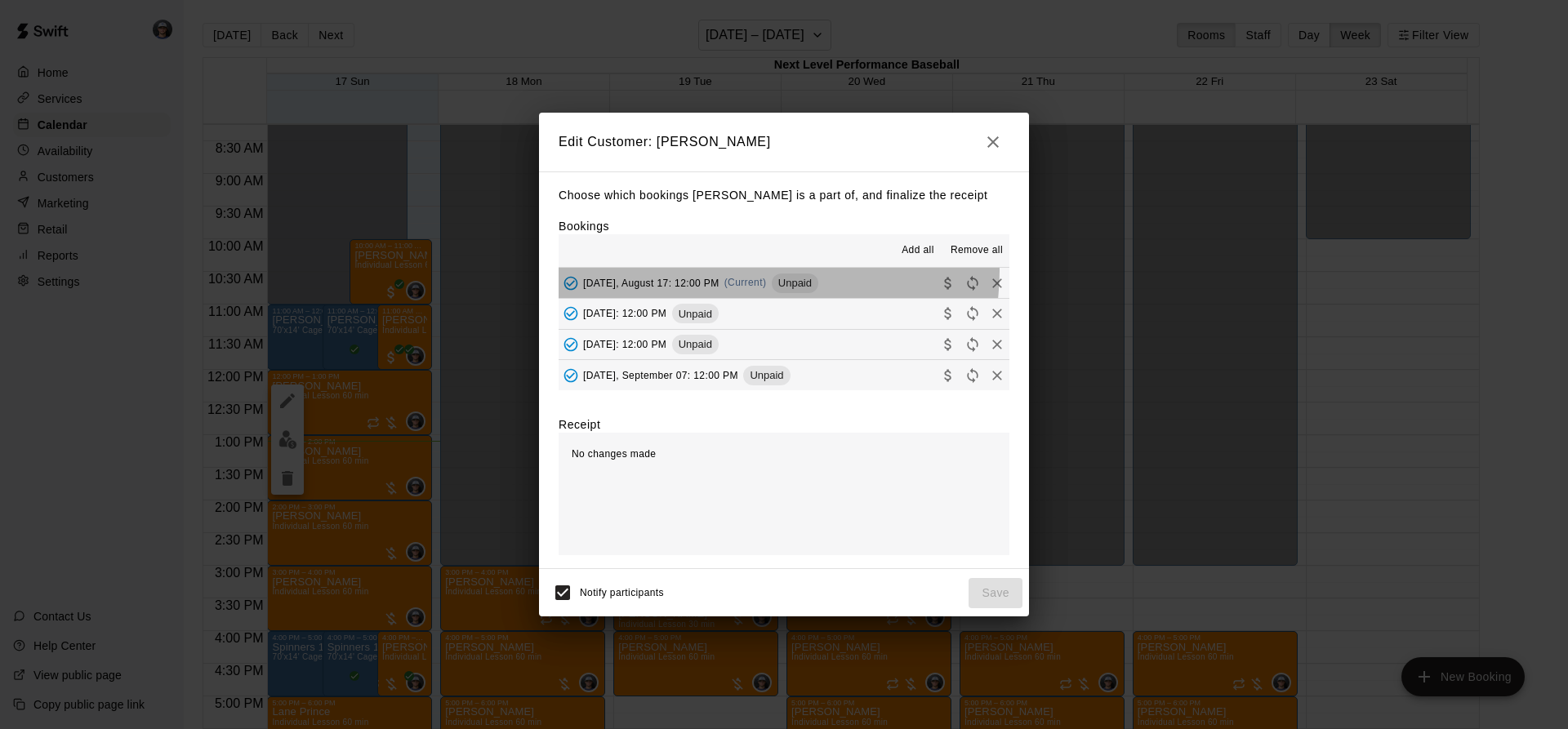
click at [741, 271] on div "[DATE], August 17: 12:00 PM (Current) Unpaid" at bounding box center [688, 283] width 260 height 25
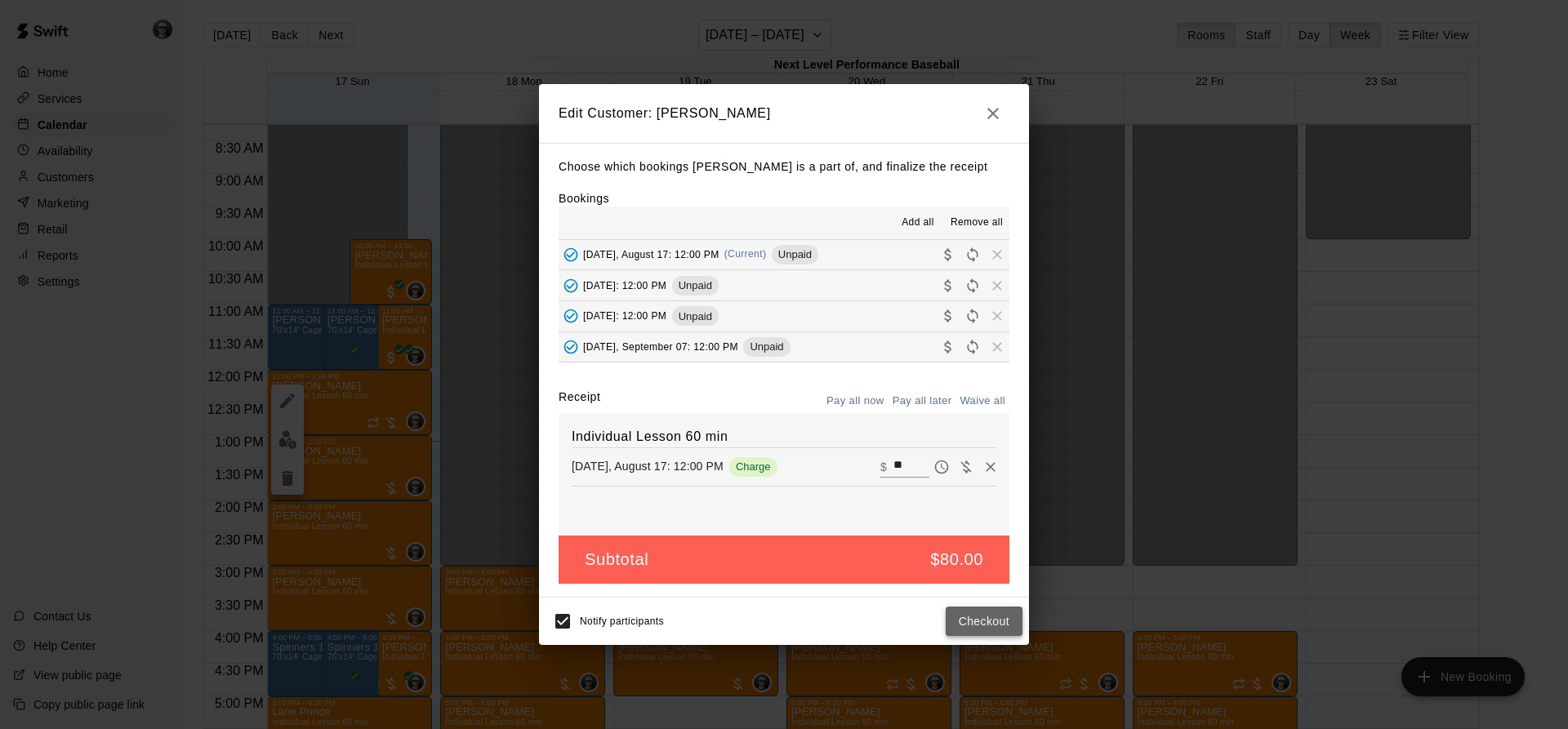
click at [982, 613] on button "Checkout" at bounding box center [984, 621] width 77 height 30
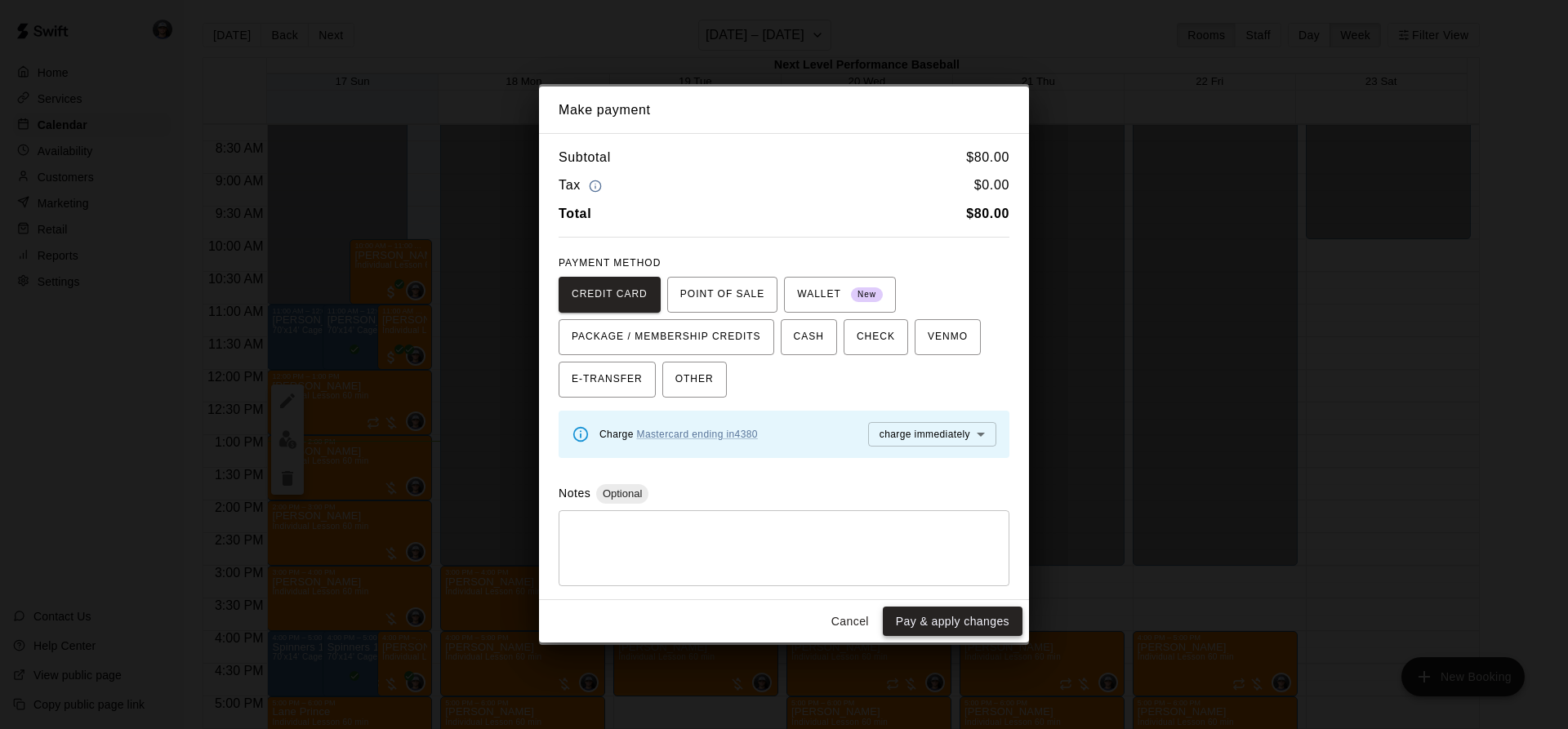
click at [969, 613] on button "Pay & apply changes" at bounding box center [952, 621] width 139 height 30
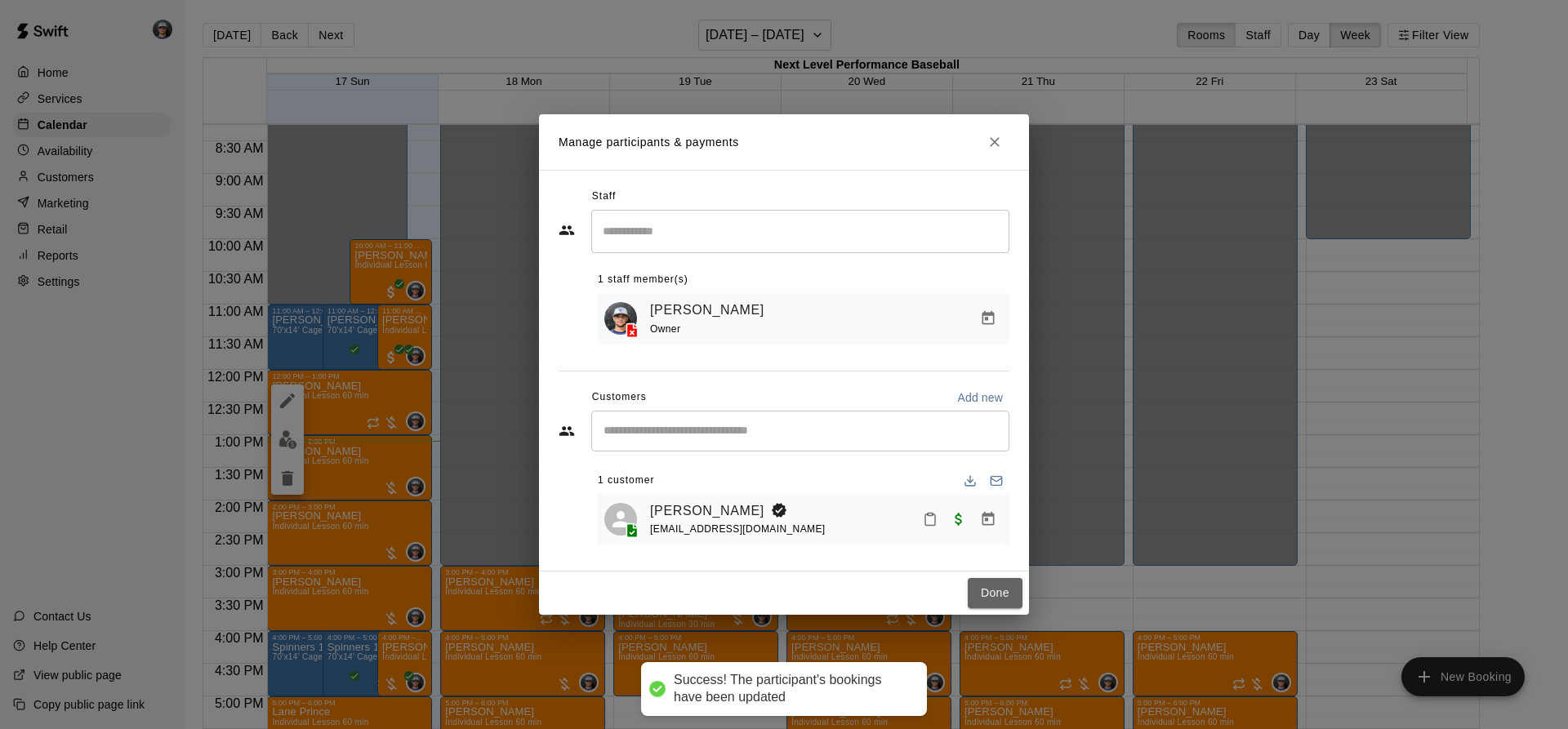
click at [972, 599] on button "Done" at bounding box center [995, 592] width 55 height 30
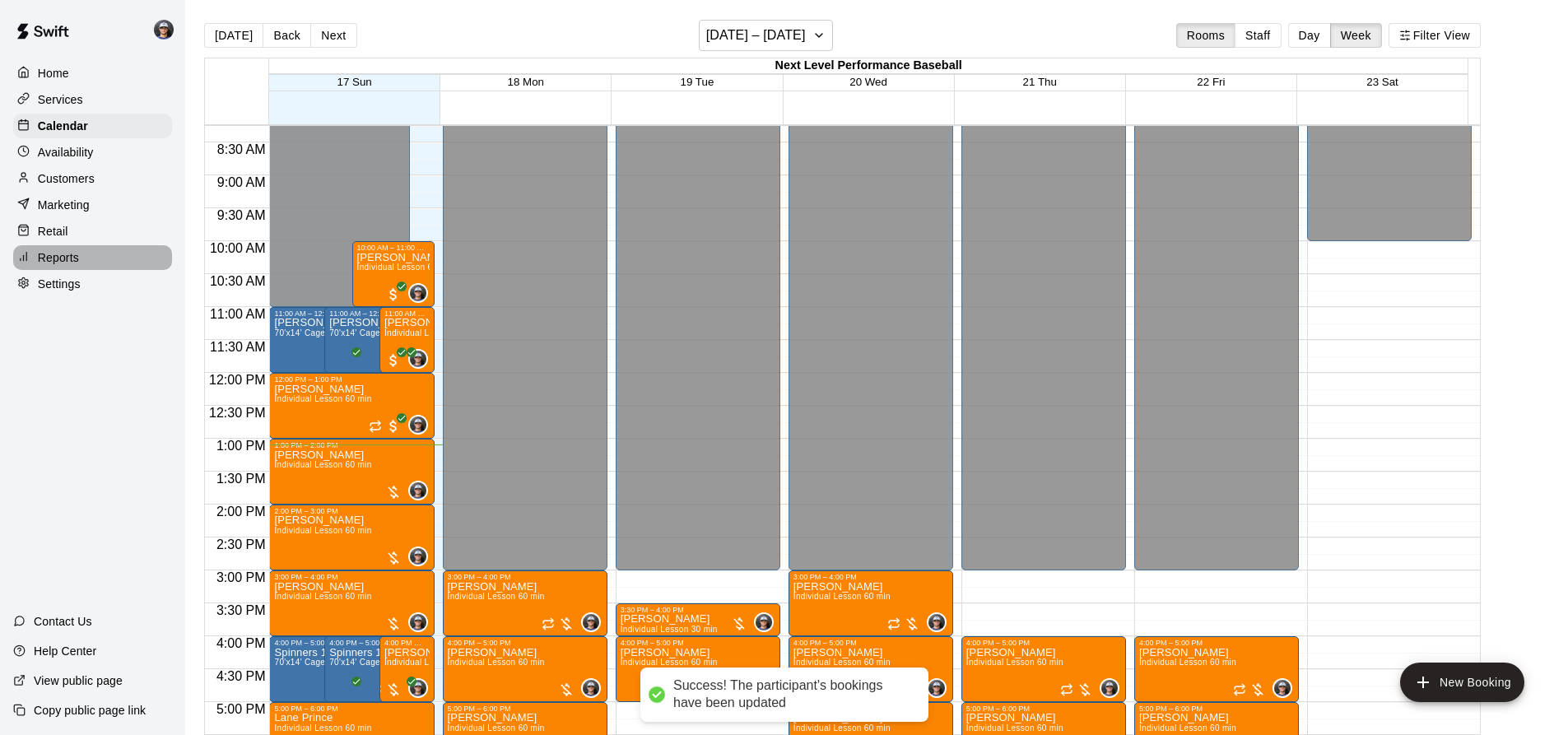
click at [34, 262] on div at bounding box center [28, 258] width 20 height 16
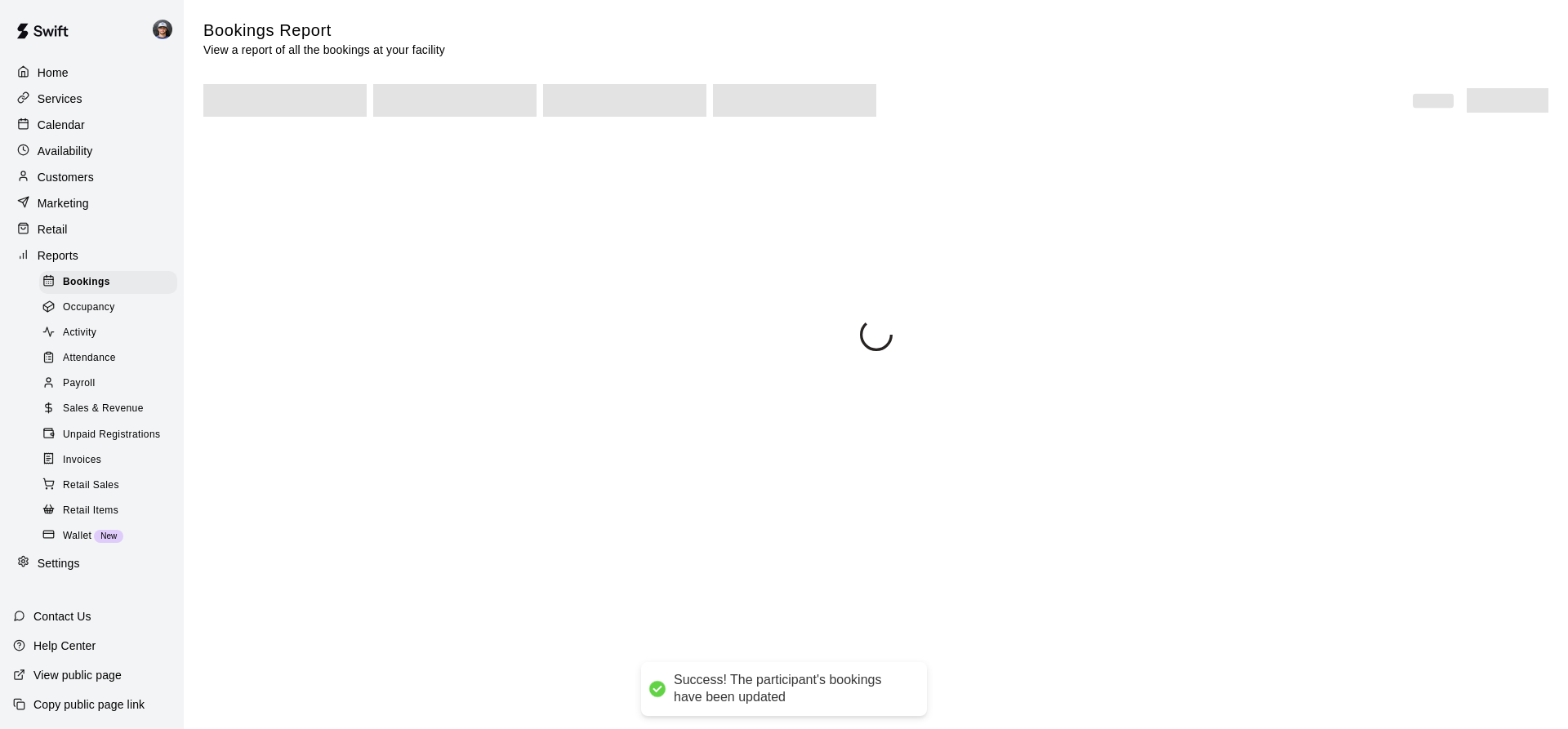
click at [113, 417] on span "Sales & Revenue" at bounding box center [104, 409] width 81 height 17
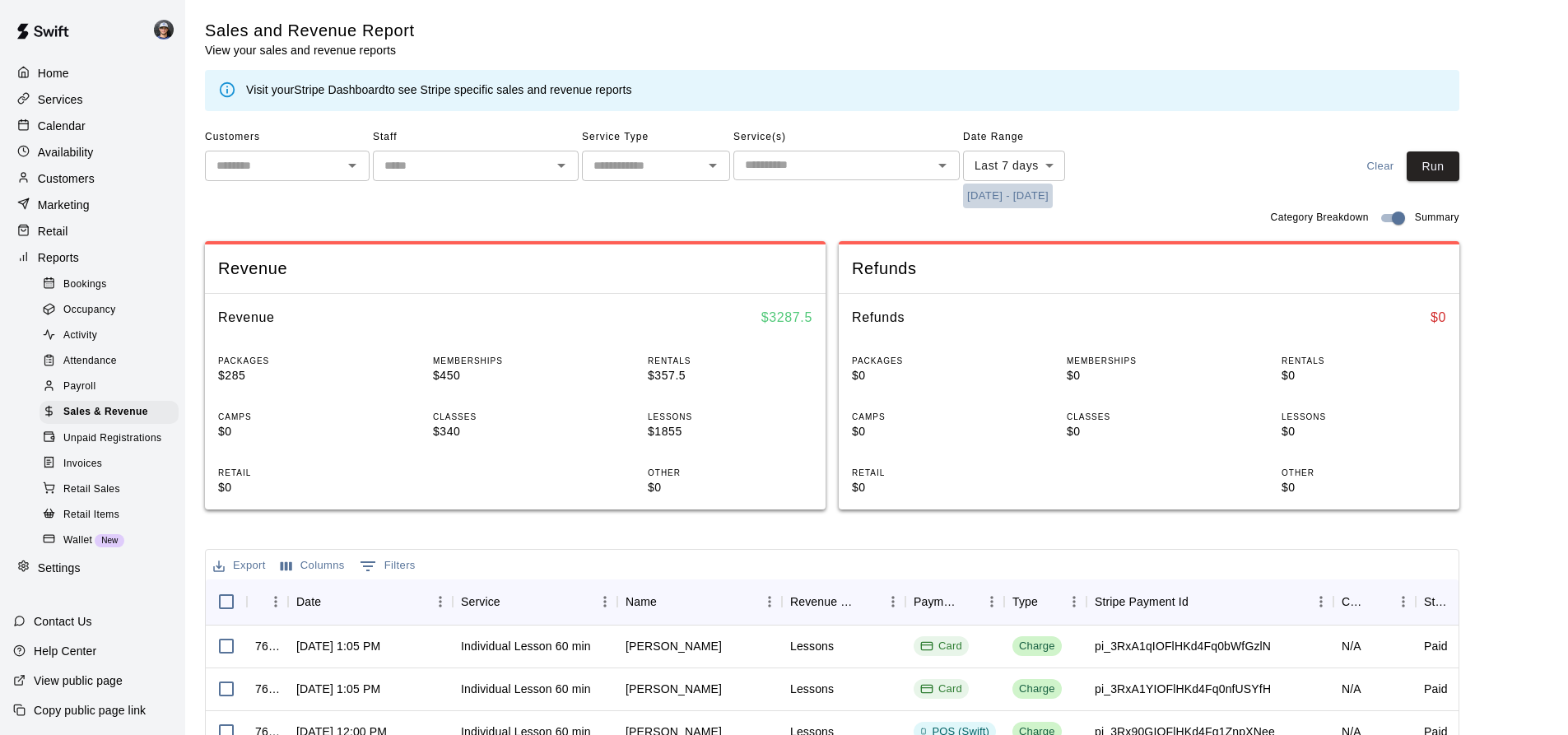
click at [1004, 191] on button "[DATE] - [DATE]" at bounding box center [1008, 197] width 90 height 26
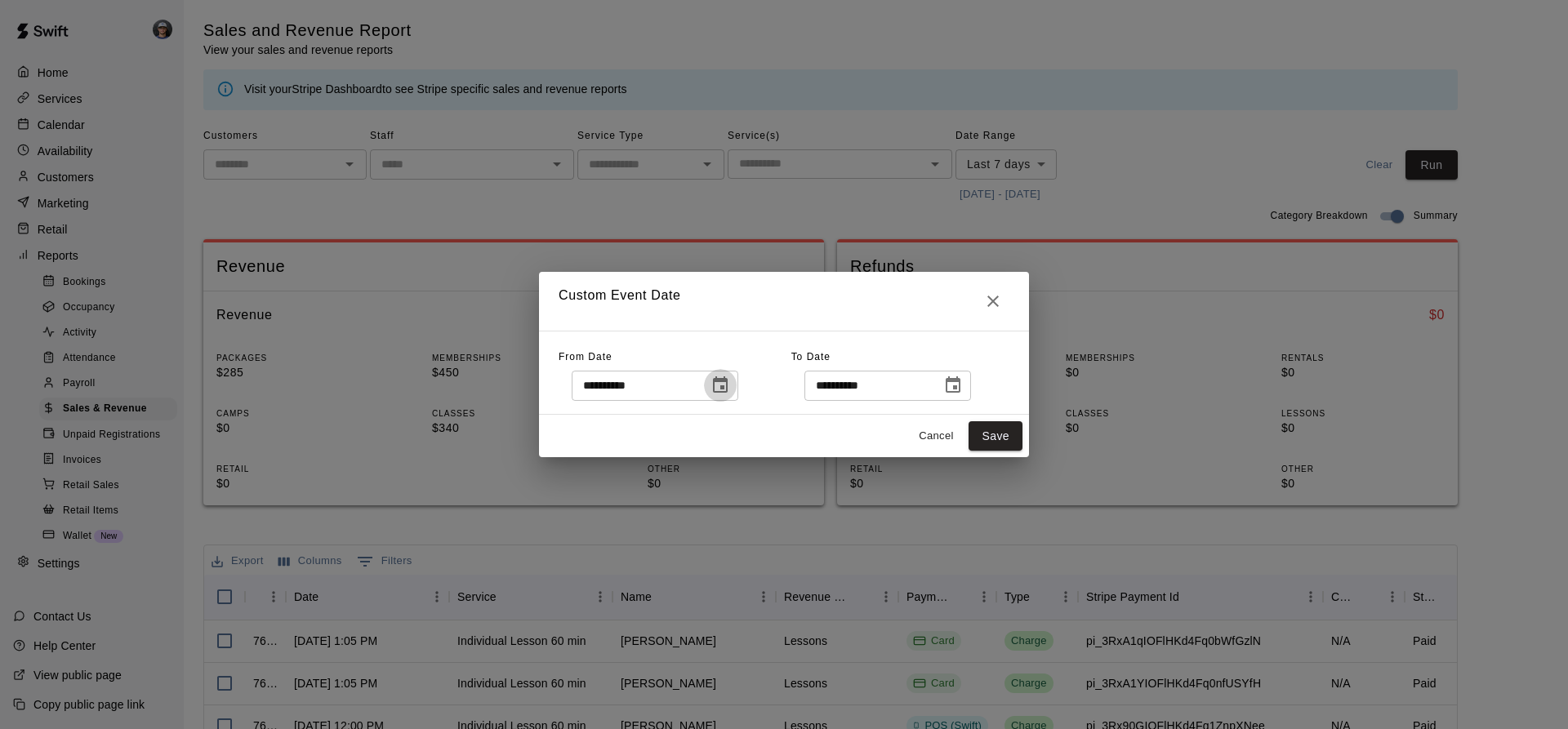
click at [728, 381] on icon "Choose date, selected date is Aug 10, 2025" at bounding box center [720, 384] width 15 height 17
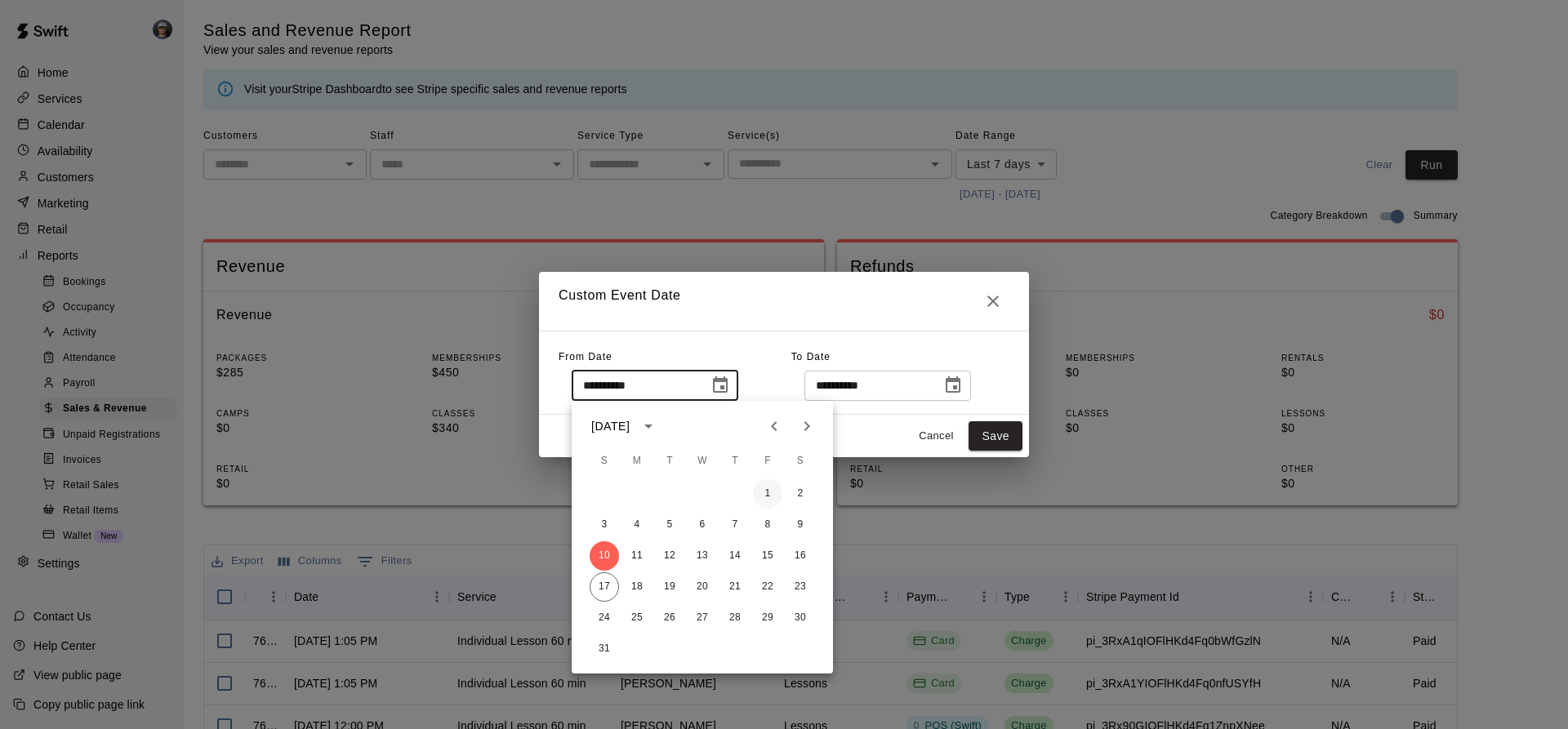
click at [764, 482] on button "1" at bounding box center [768, 494] width 29 height 29
type input "**********"
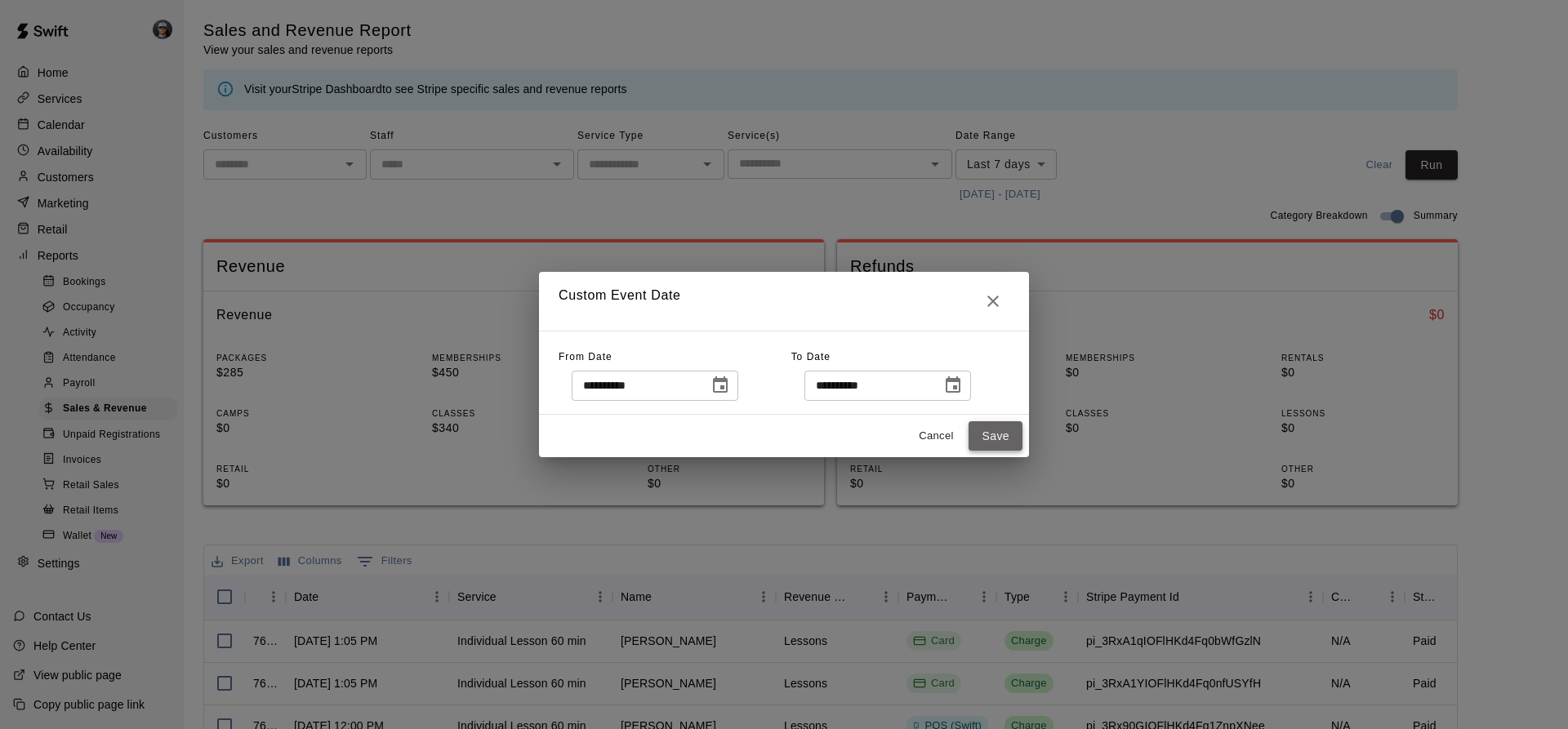
click at [984, 427] on button "Save" at bounding box center [995, 436] width 54 height 30
type input "******"
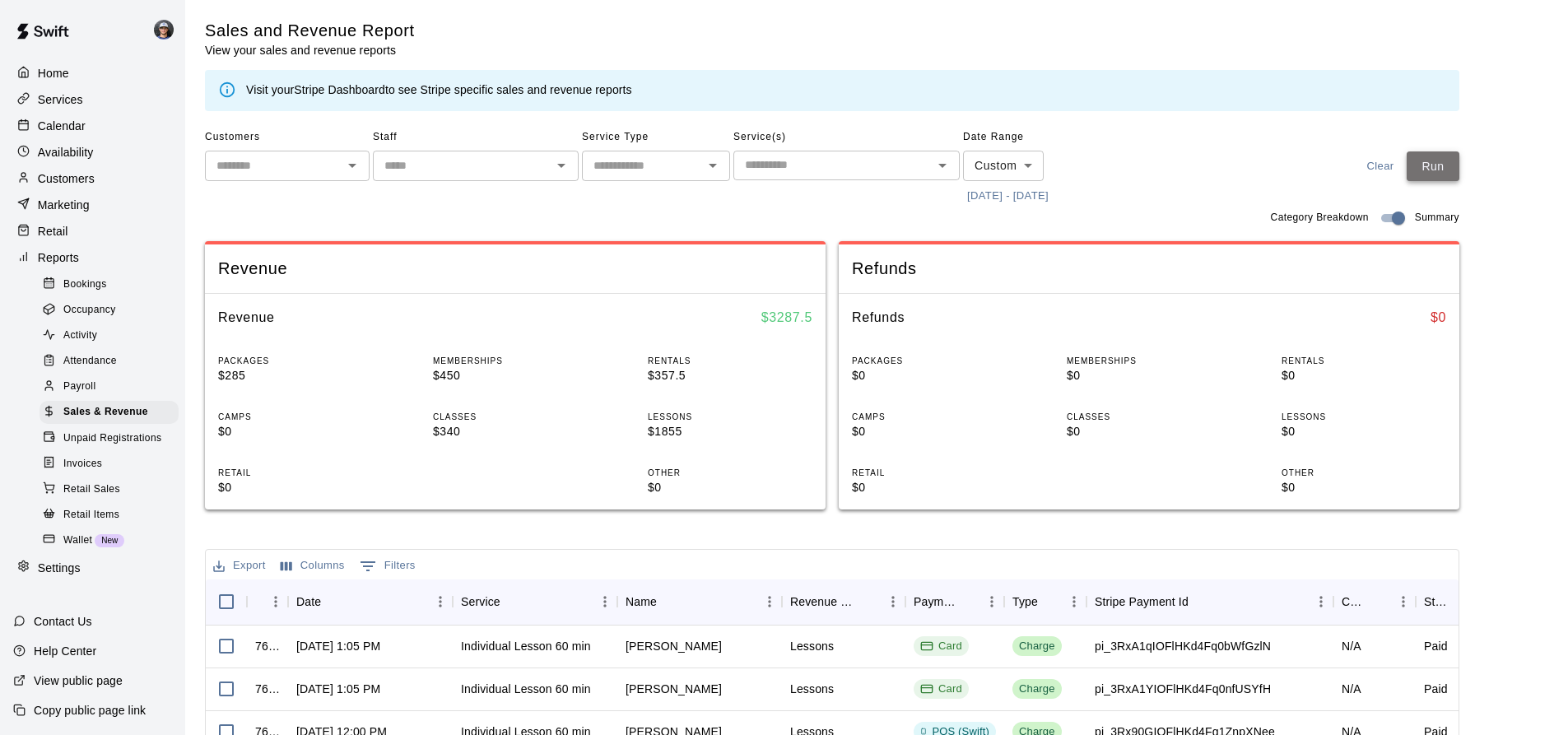
click at [1454, 169] on button "Run" at bounding box center [1432, 166] width 53 height 31
click at [92, 125] on div "Calendar" at bounding box center [92, 126] width 159 height 25
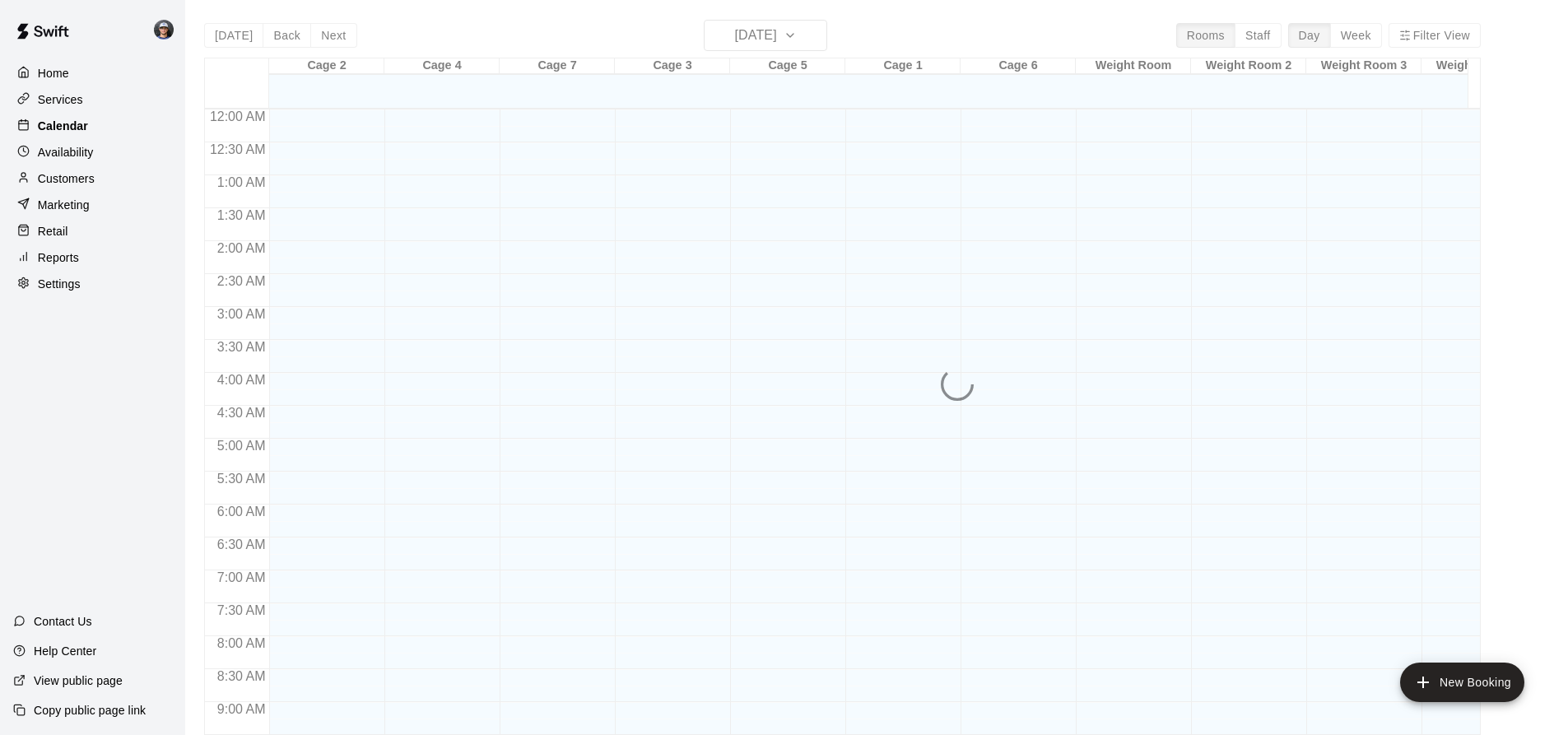
scroll to position [863, 0]
